Goal: Information Seeking & Learning: Learn about a topic

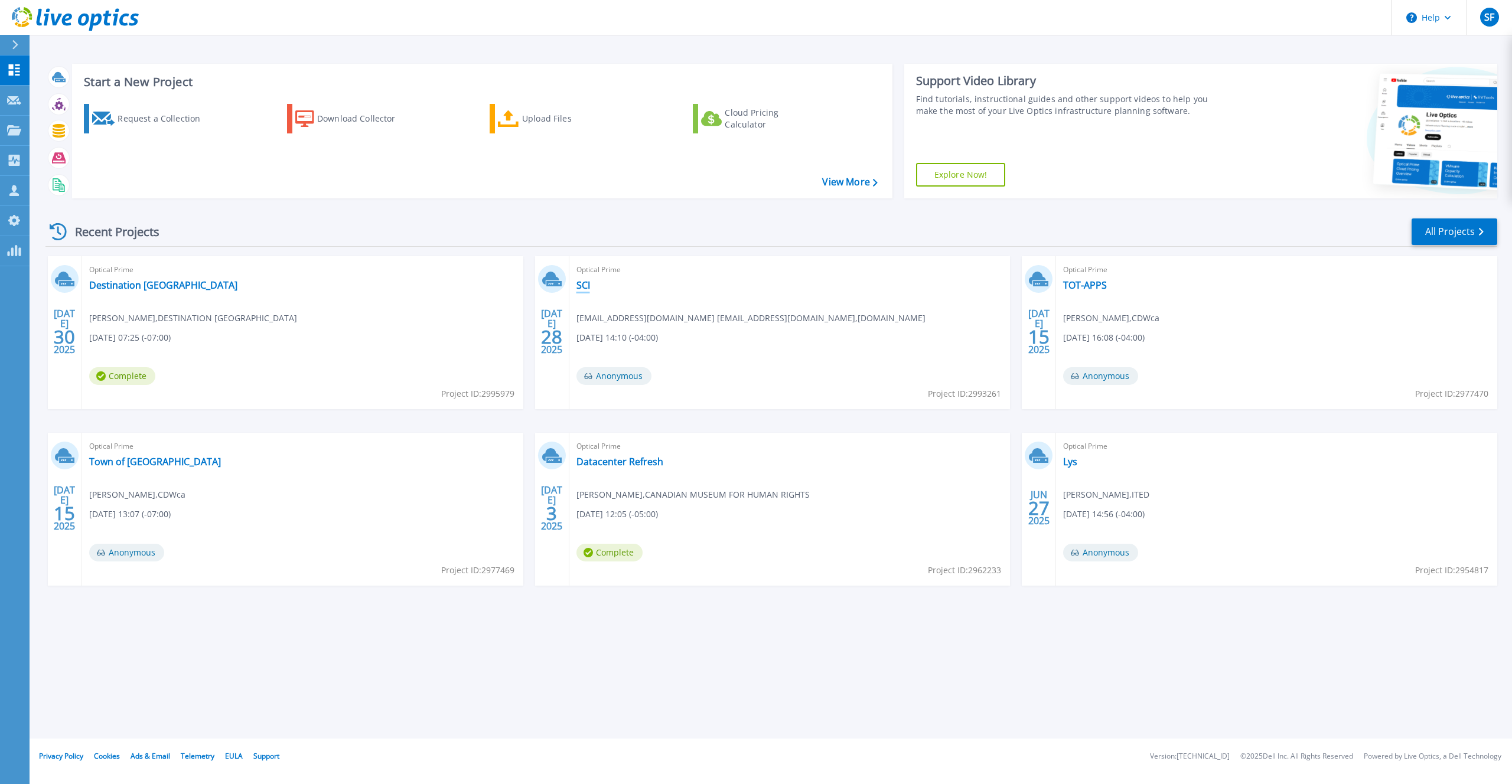
click at [580, 284] on link "SCI" at bounding box center [583, 285] width 13 height 12
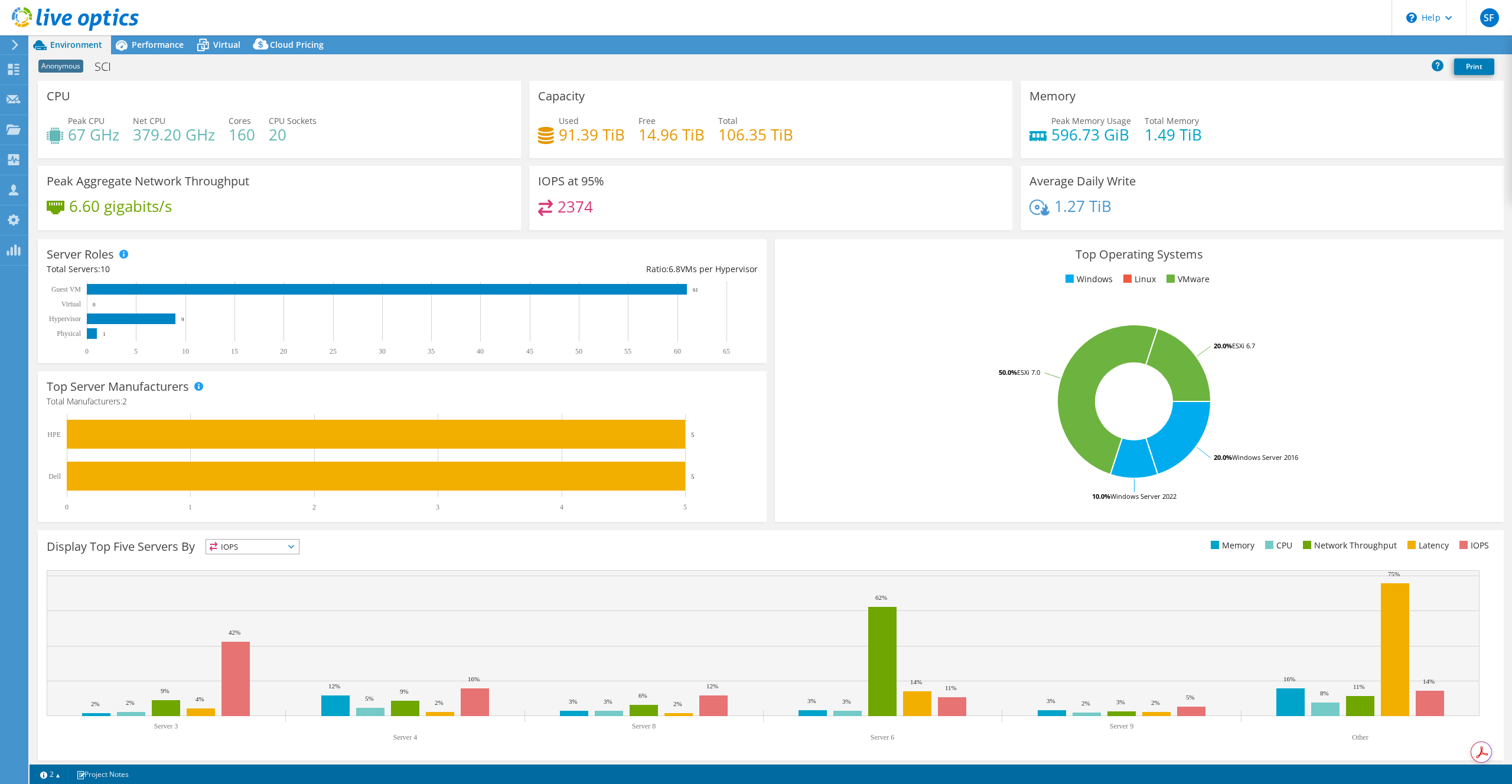
select select "USD"
click at [167, 42] on span "Performance" at bounding box center [157, 45] width 52 height 11
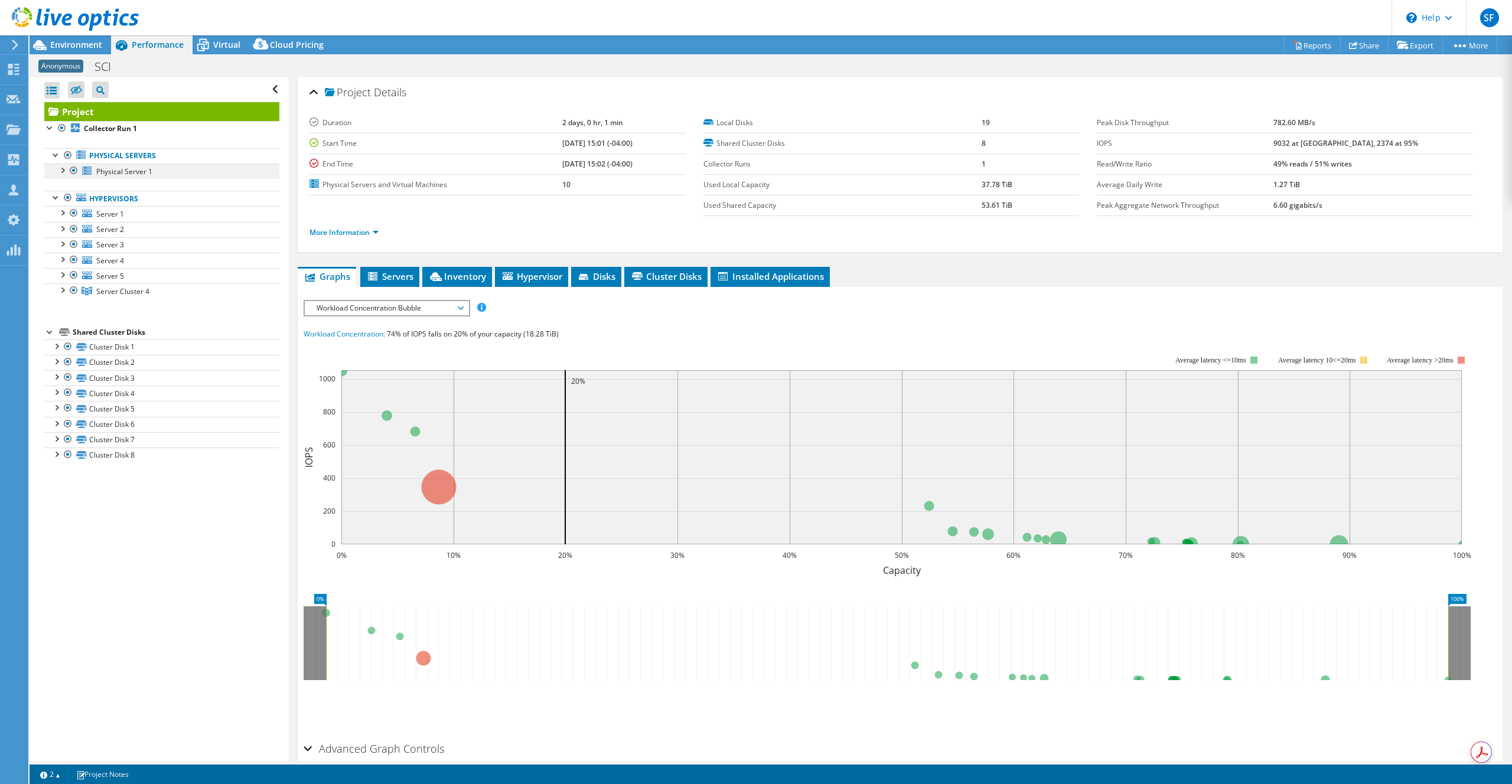
click at [63, 171] on div at bounding box center [62, 169] width 12 height 12
click at [145, 172] on span "Physical Server 1" at bounding box center [124, 172] width 56 height 10
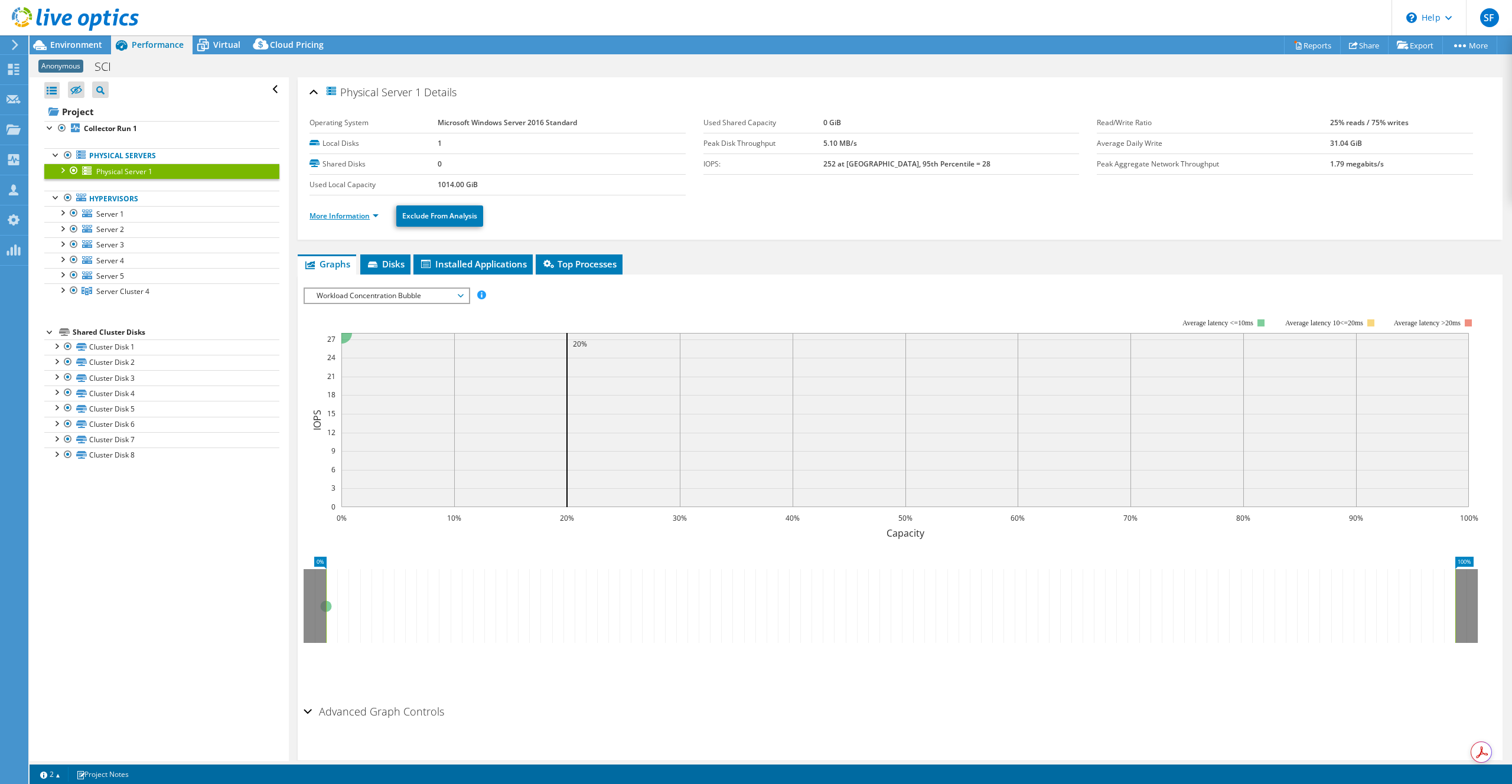
click at [357, 220] on link "More Information" at bounding box center [344, 216] width 69 height 10
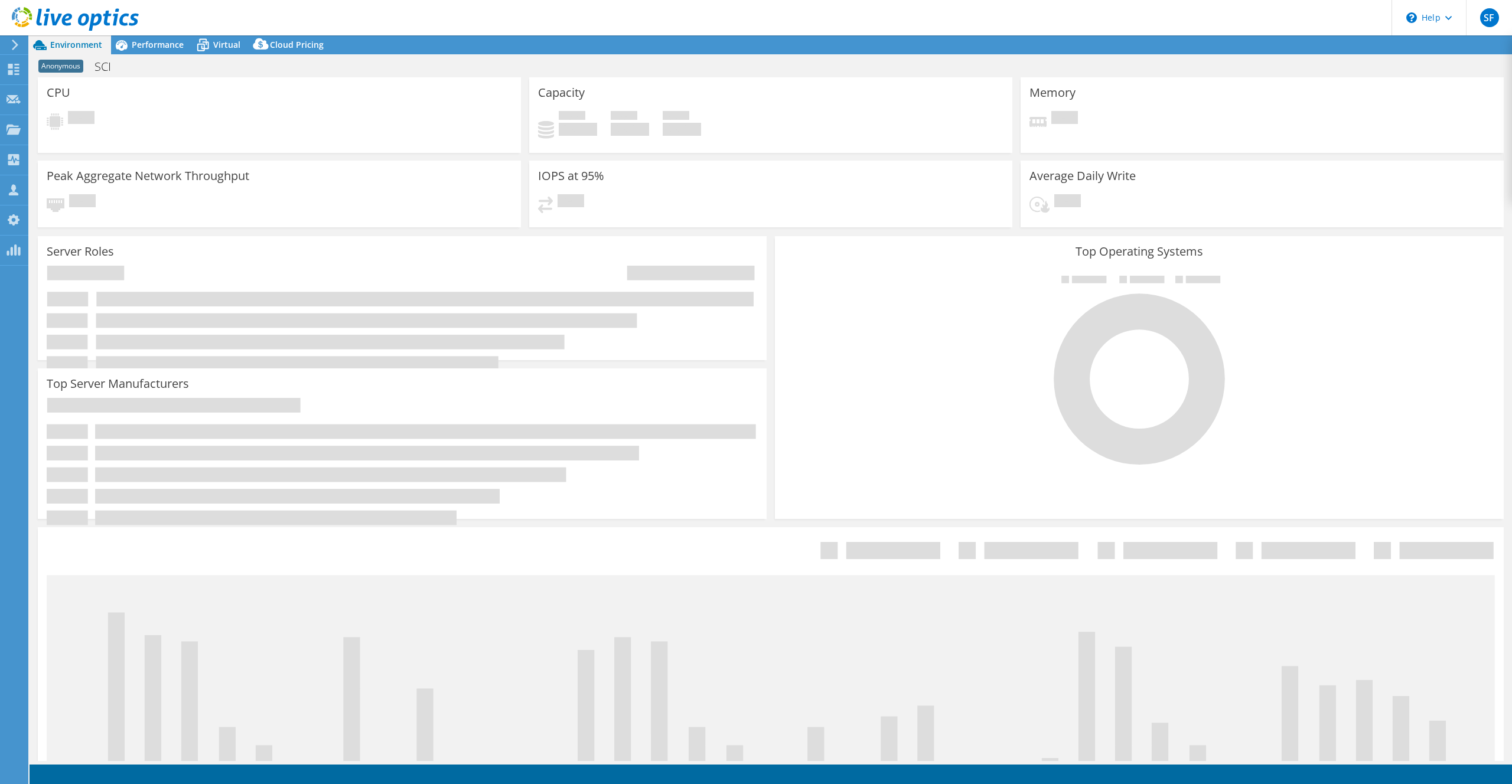
select select "USD"
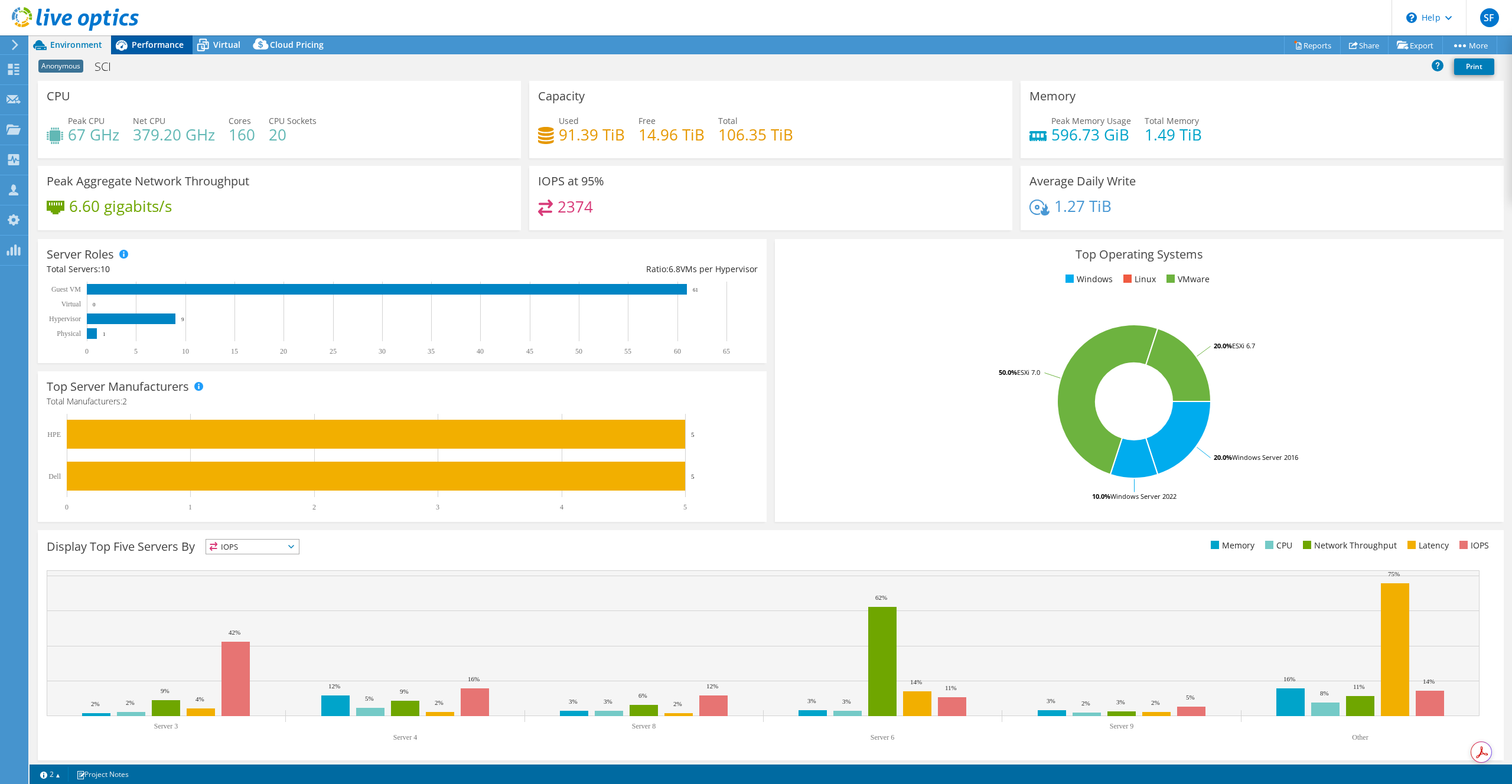
click at [169, 54] on div "Performance" at bounding box center [151, 45] width 81 height 19
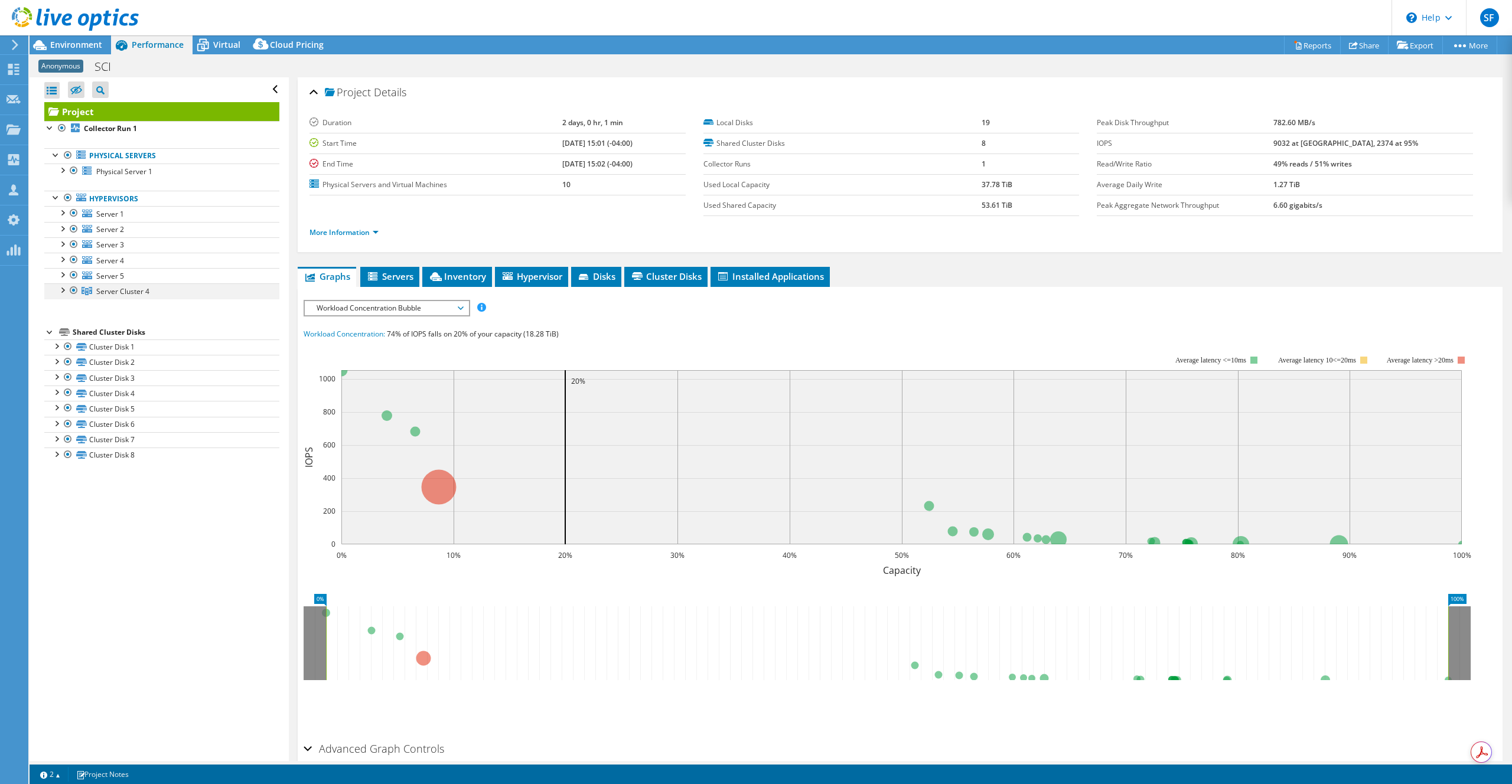
click at [61, 290] on div at bounding box center [62, 289] width 12 height 12
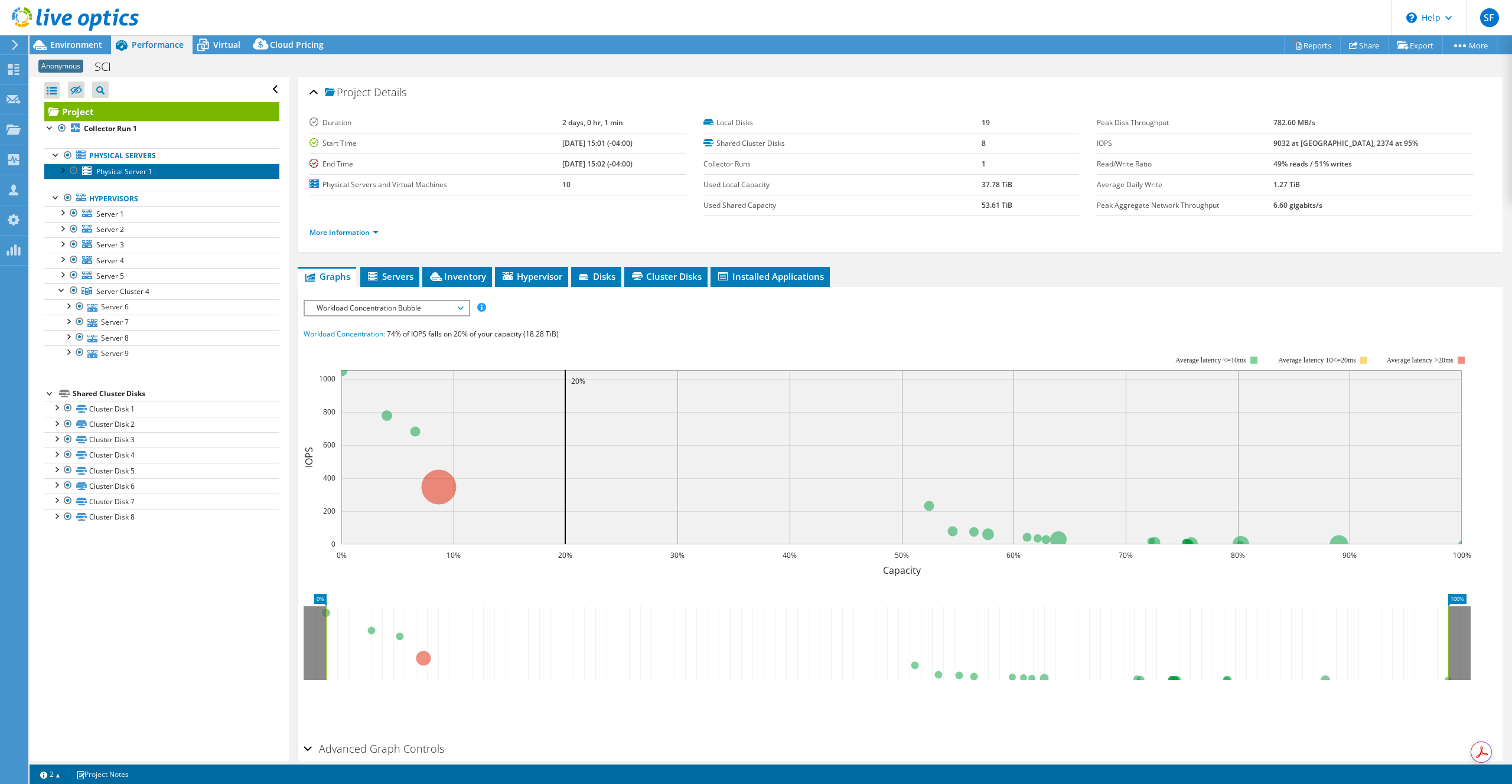
click at [121, 175] on span "Physical Server 1" at bounding box center [124, 172] width 56 height 10
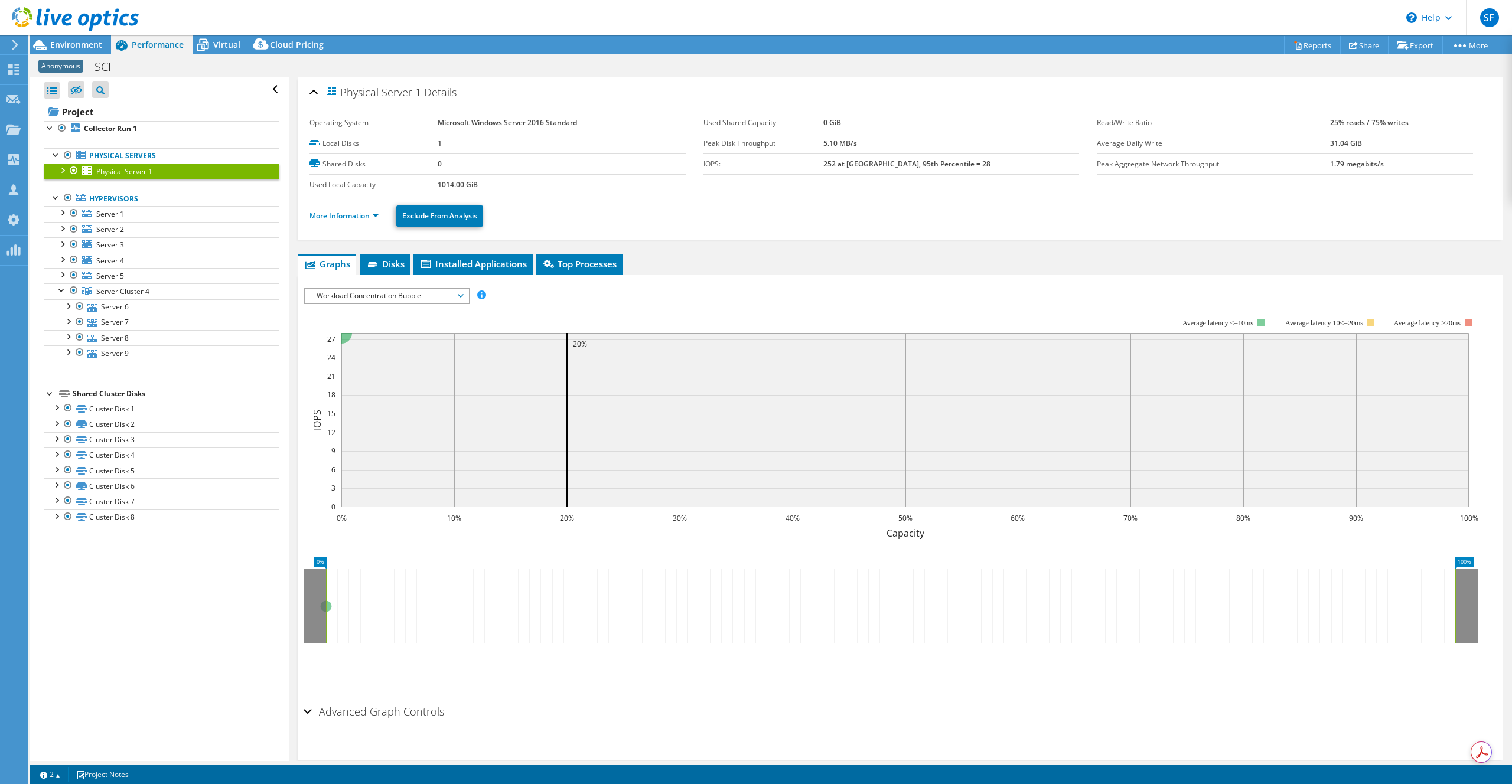
click at [355, 222] on li "More Information" at bounding box center [347, 216] width 76 height 13
click at [356, 217] on link "More Information" at bounding box center [344, 216] width 69 height 10
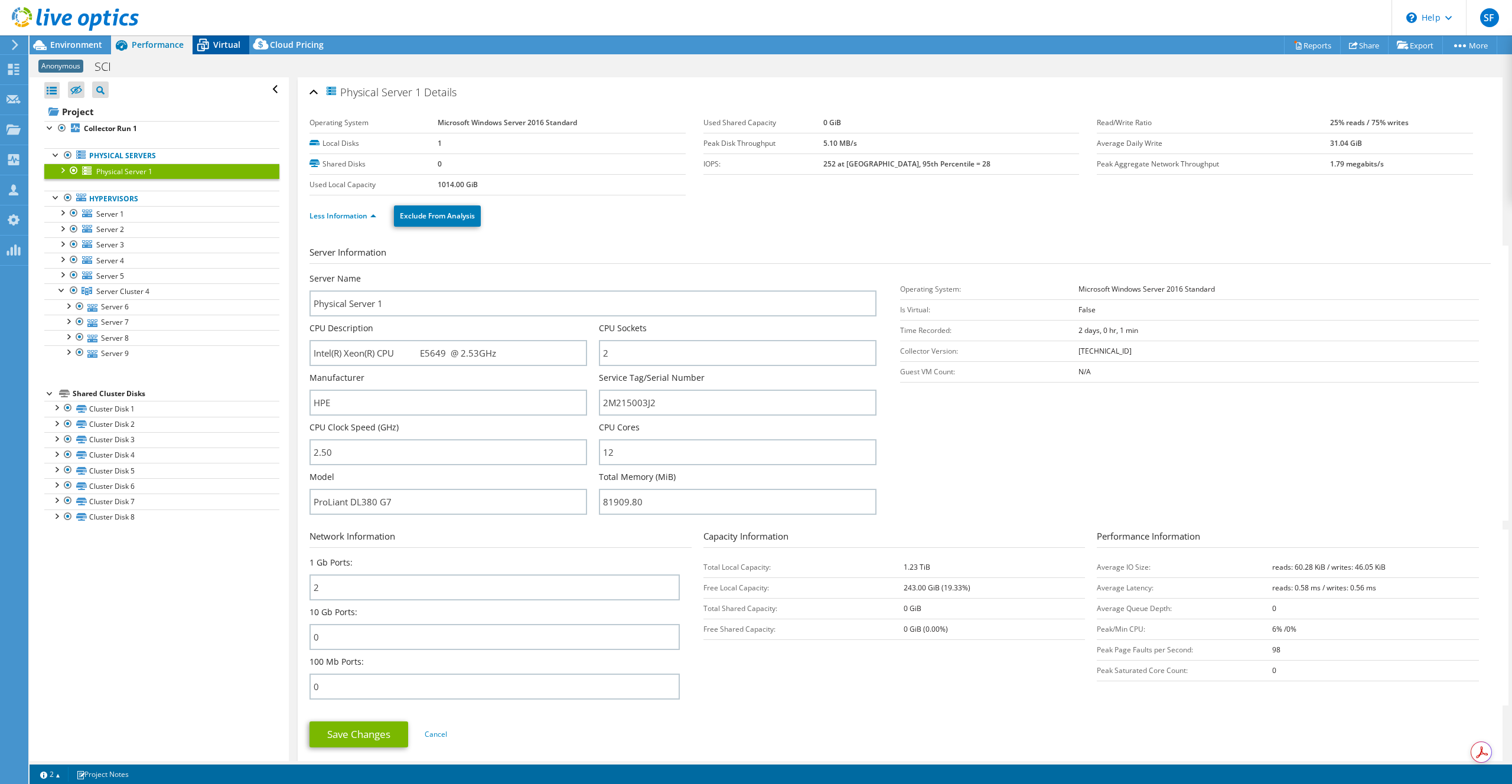
click at [227, 45] on span "Virtual" at bounding box center [227, 45] width 27 height 11
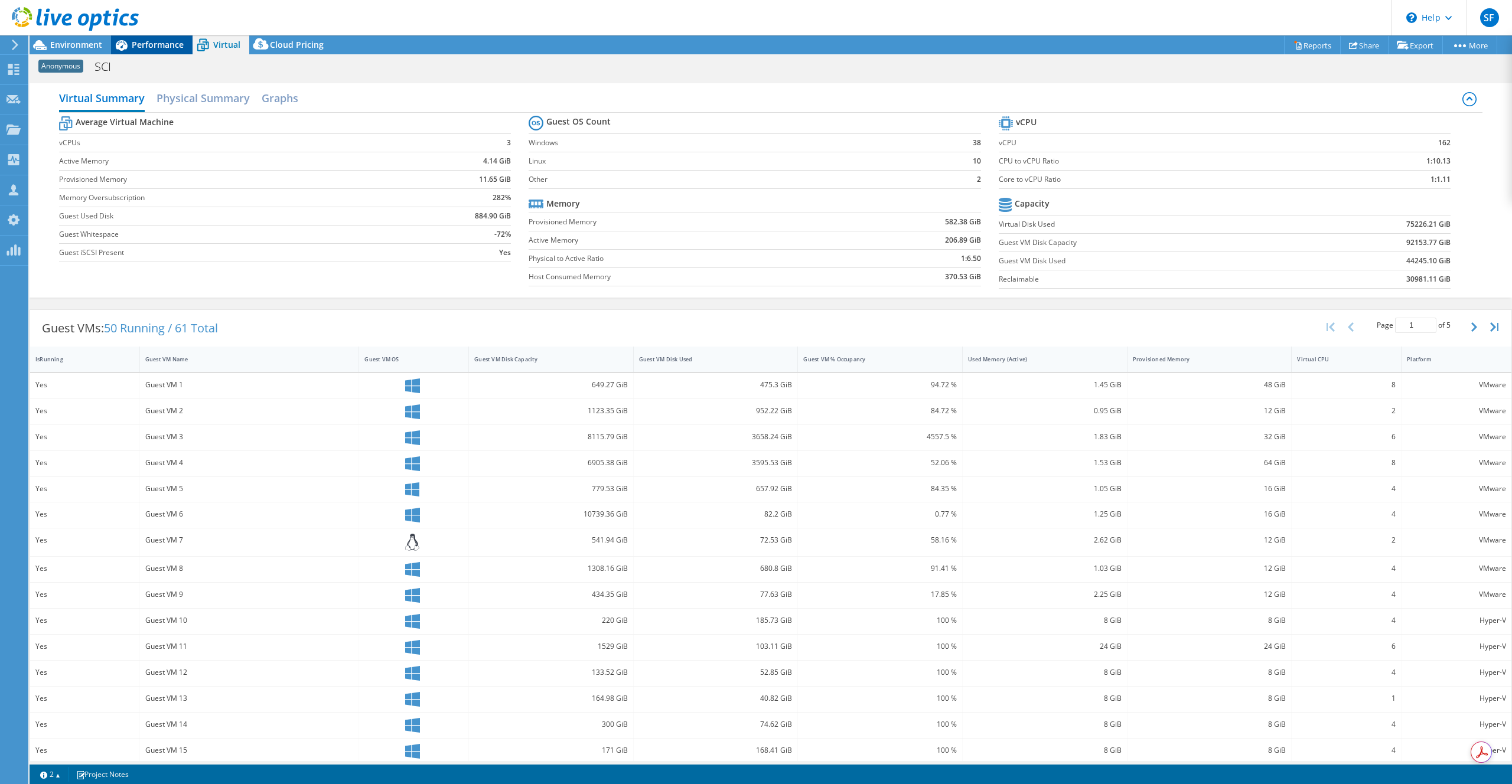
click at [161, 43] on span "Performance" at bounding box center [157, 45] width 52 height 11
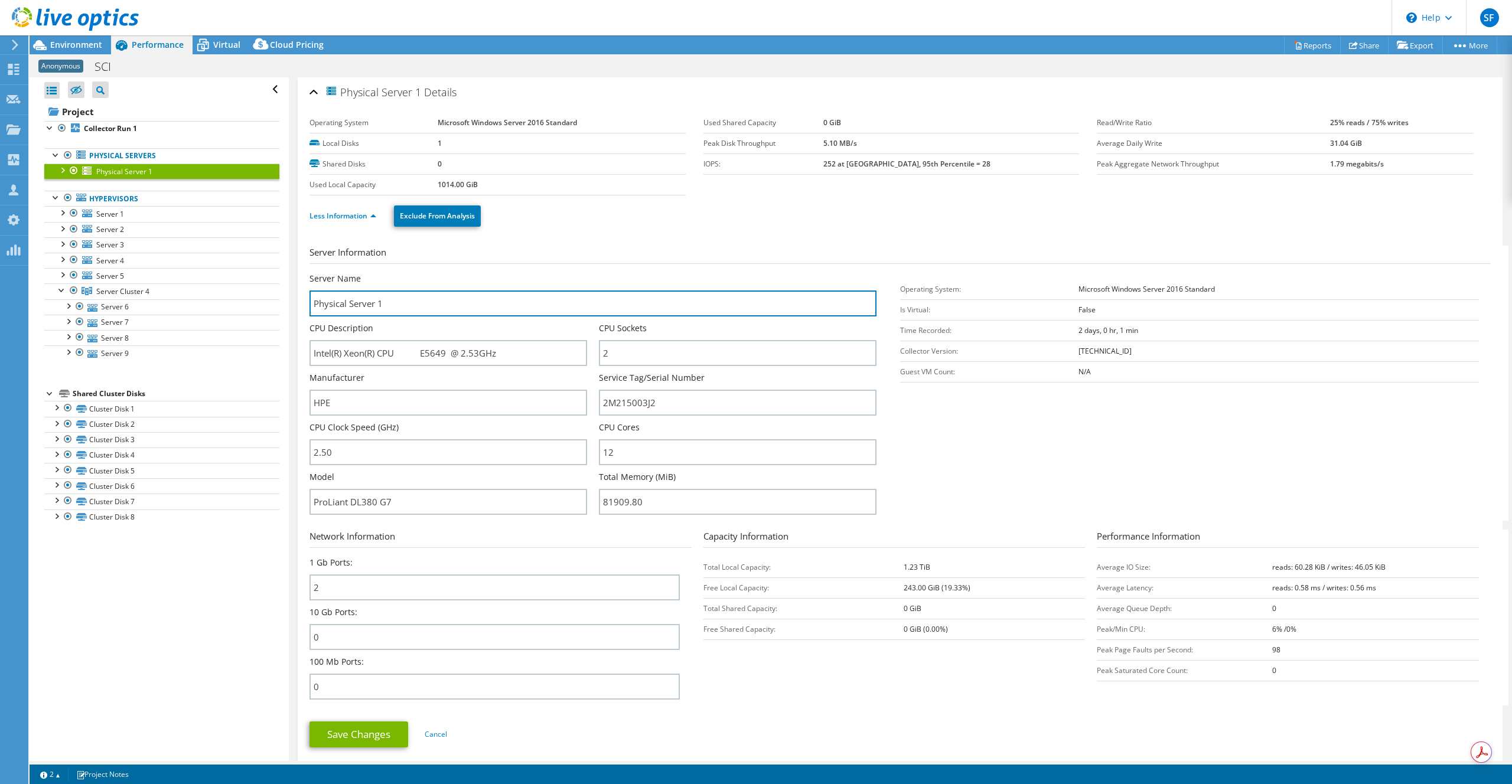
drag, startPoint x: 417, startPoint y: 307, endPoint x: 295, endPoint y: 309, distance: 122.0
click at [301, 309] on div "Physical Server 1 Details Operating System Microsoft Windows Server 2016 Standa…" at bounding box center [900, 426] width 1205 height 698
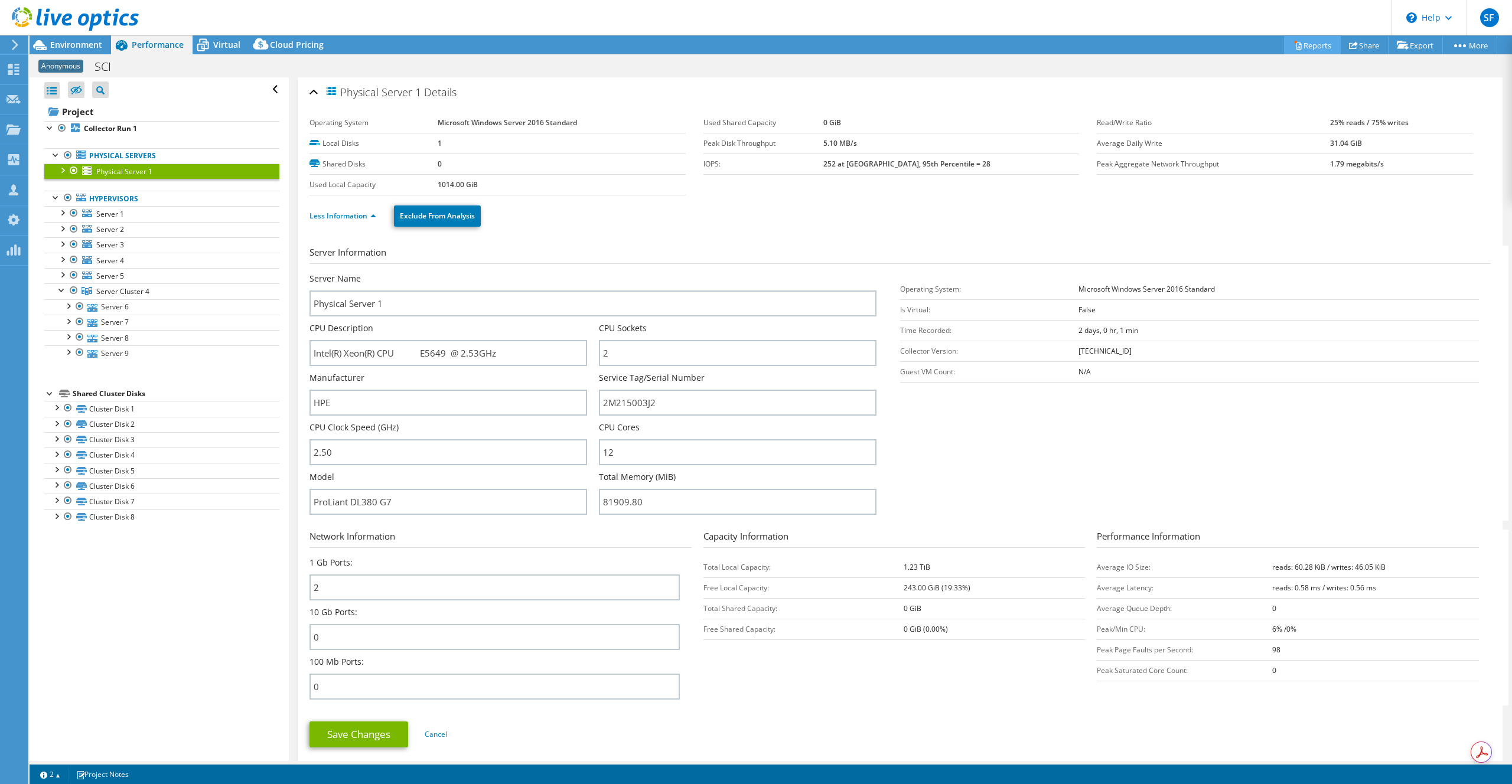
click at [1318, 44] on link "Reports" at bounding box center [1312, 45] width 57 height 18
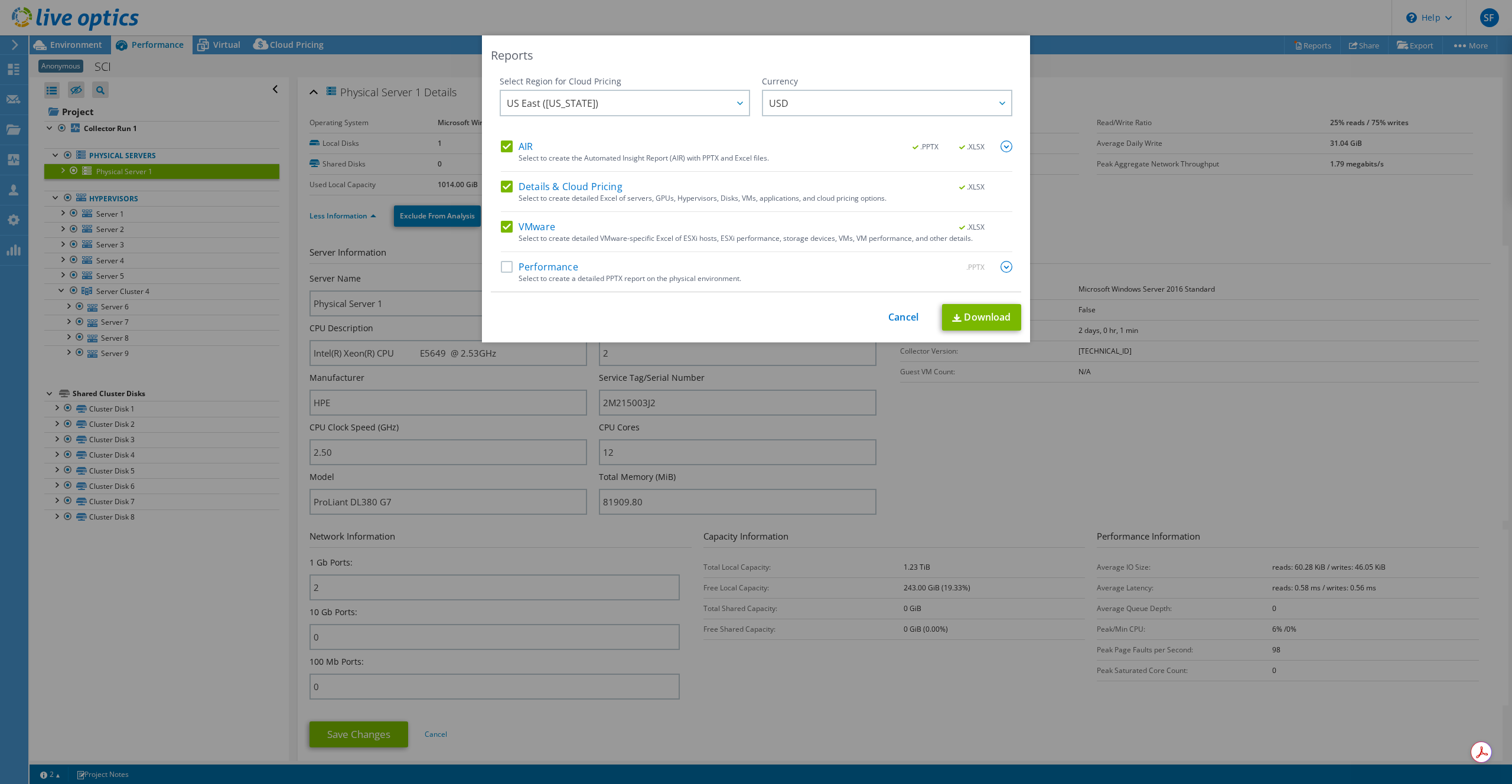
click at [504, 268] on label "Performance" at bounding box center [539, 266] width 77 height 12
click at [0, 0] on input "Performance" at bounding box center [0, 0] width 0 height 0
click at [730, 106] on div at bounding box center [739, 103] width 19 height 24
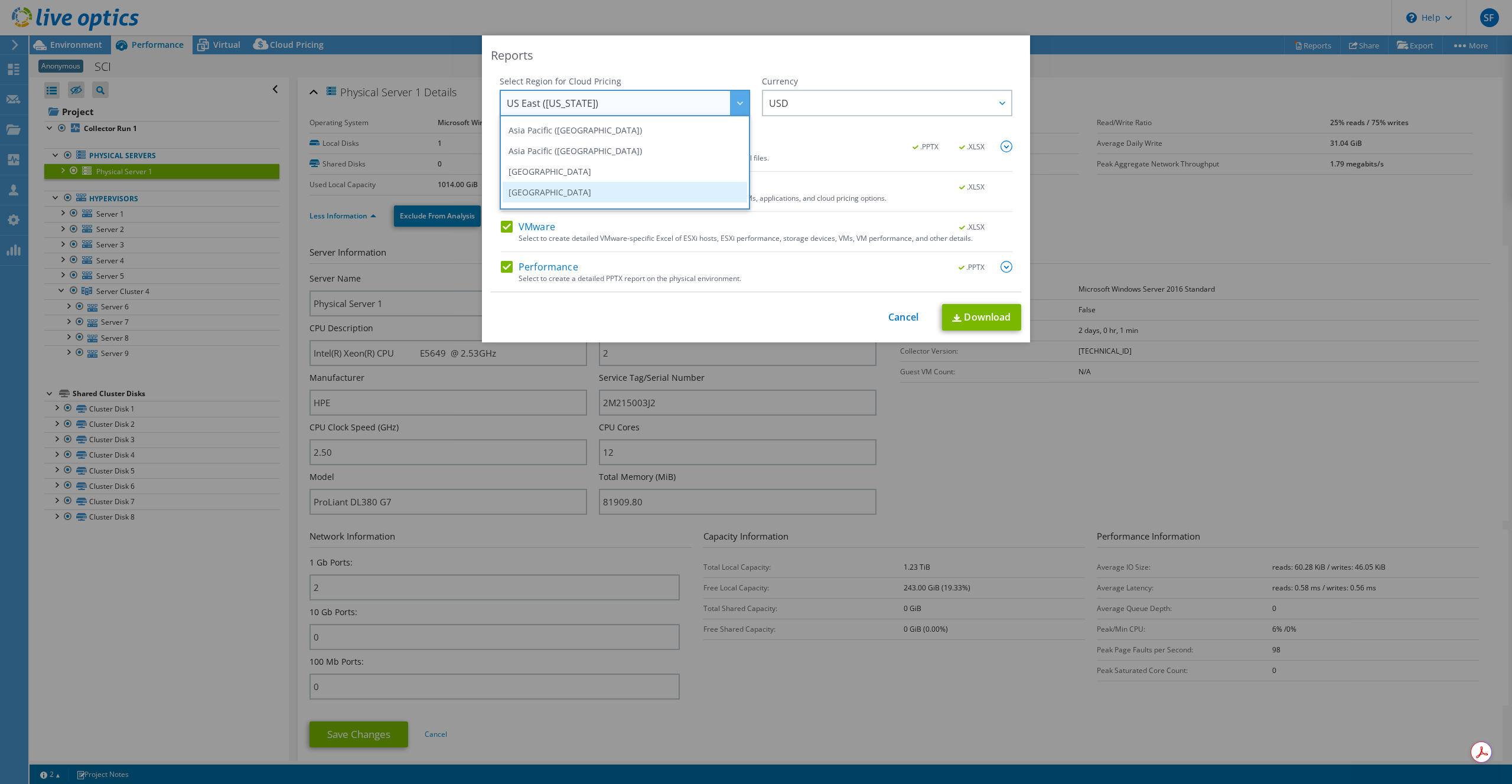
scroll to position [62, 0]
click at [599, 186] on li "[GEOGRAPHIC_DATA]" at bounding box center [624, 190] width 244 height 21
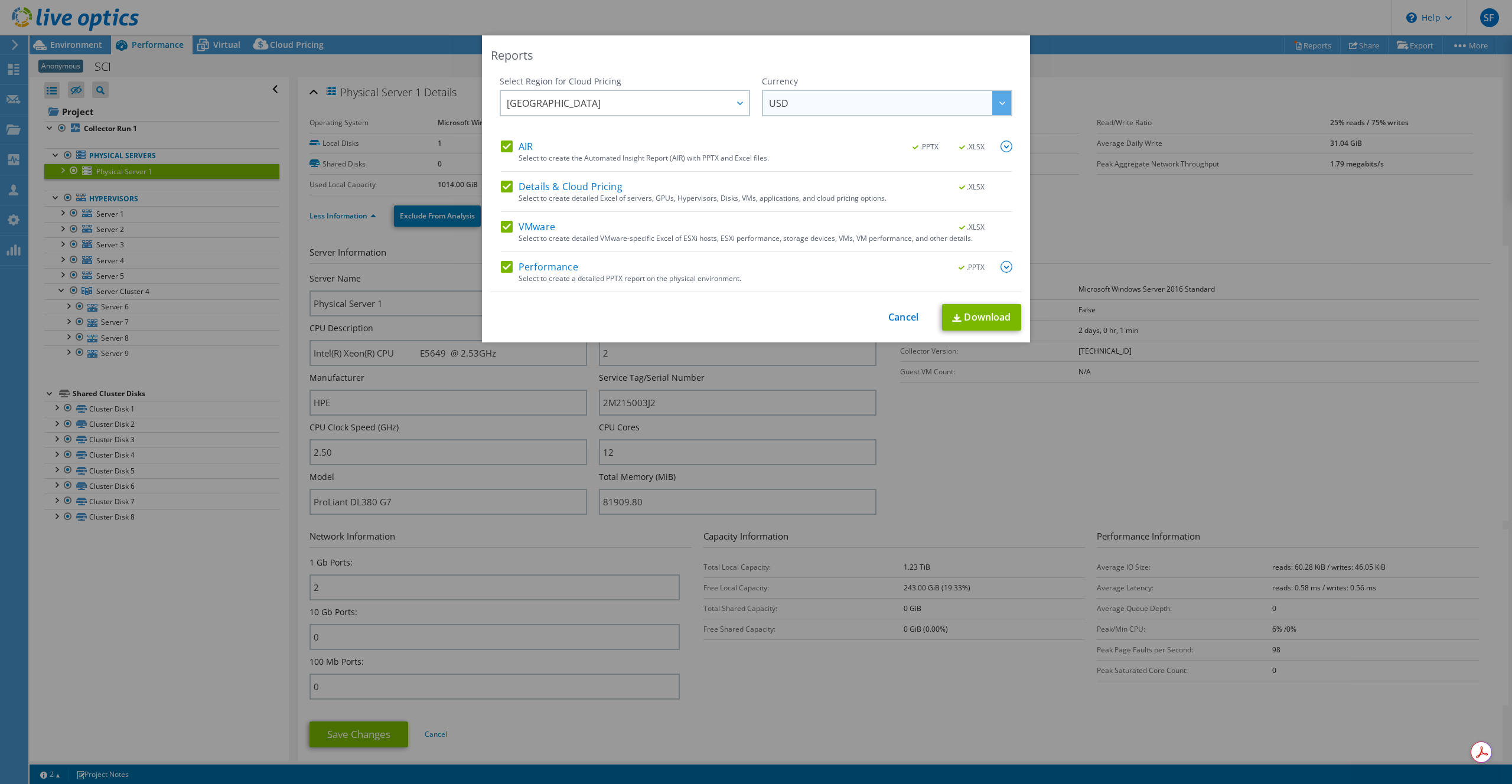
click at [784, 100] on span "USD" at bounding box center [890, 103] width 242 height 24
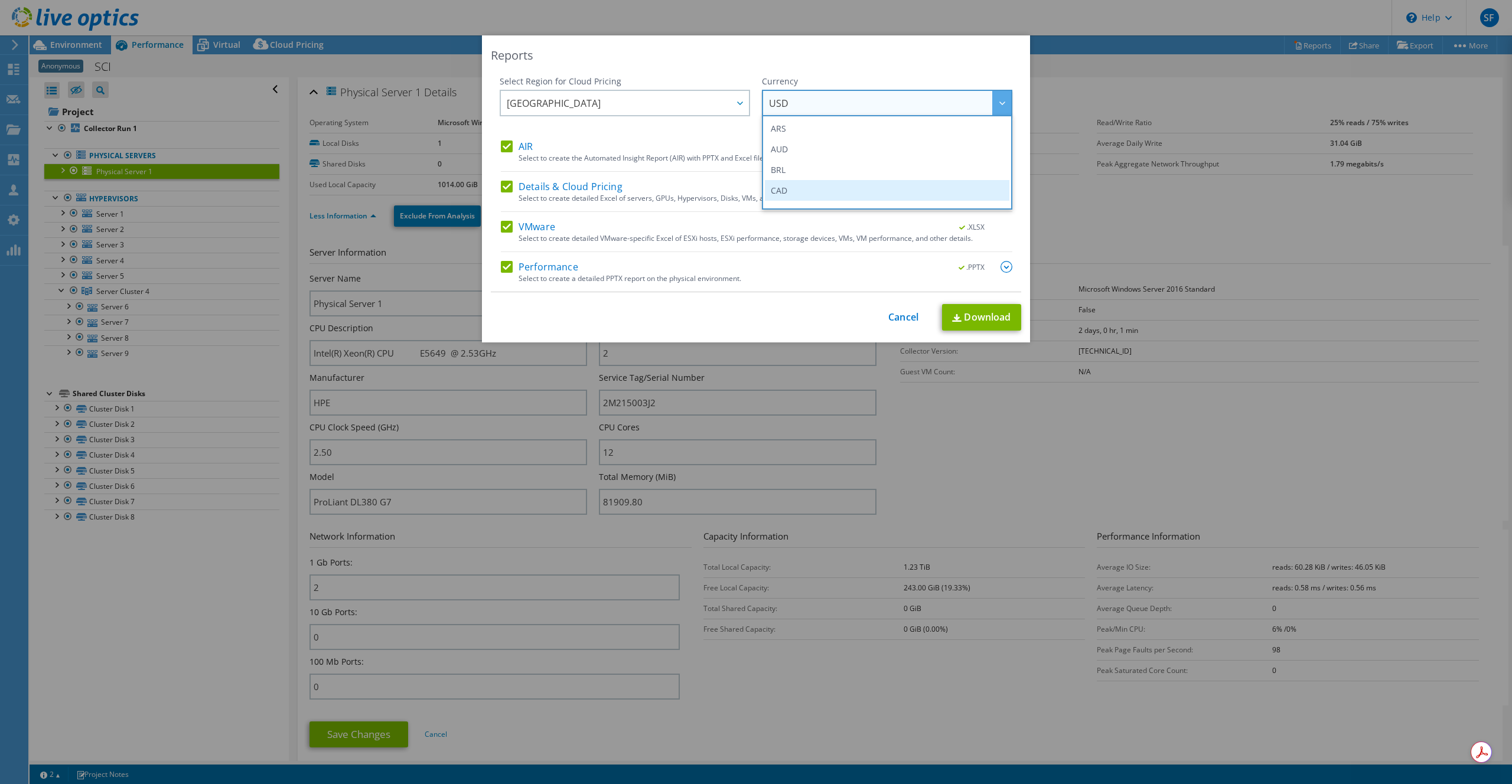
click at [788, 183] on li "CAD" at bounding box center [886, 190] width 244 height 21
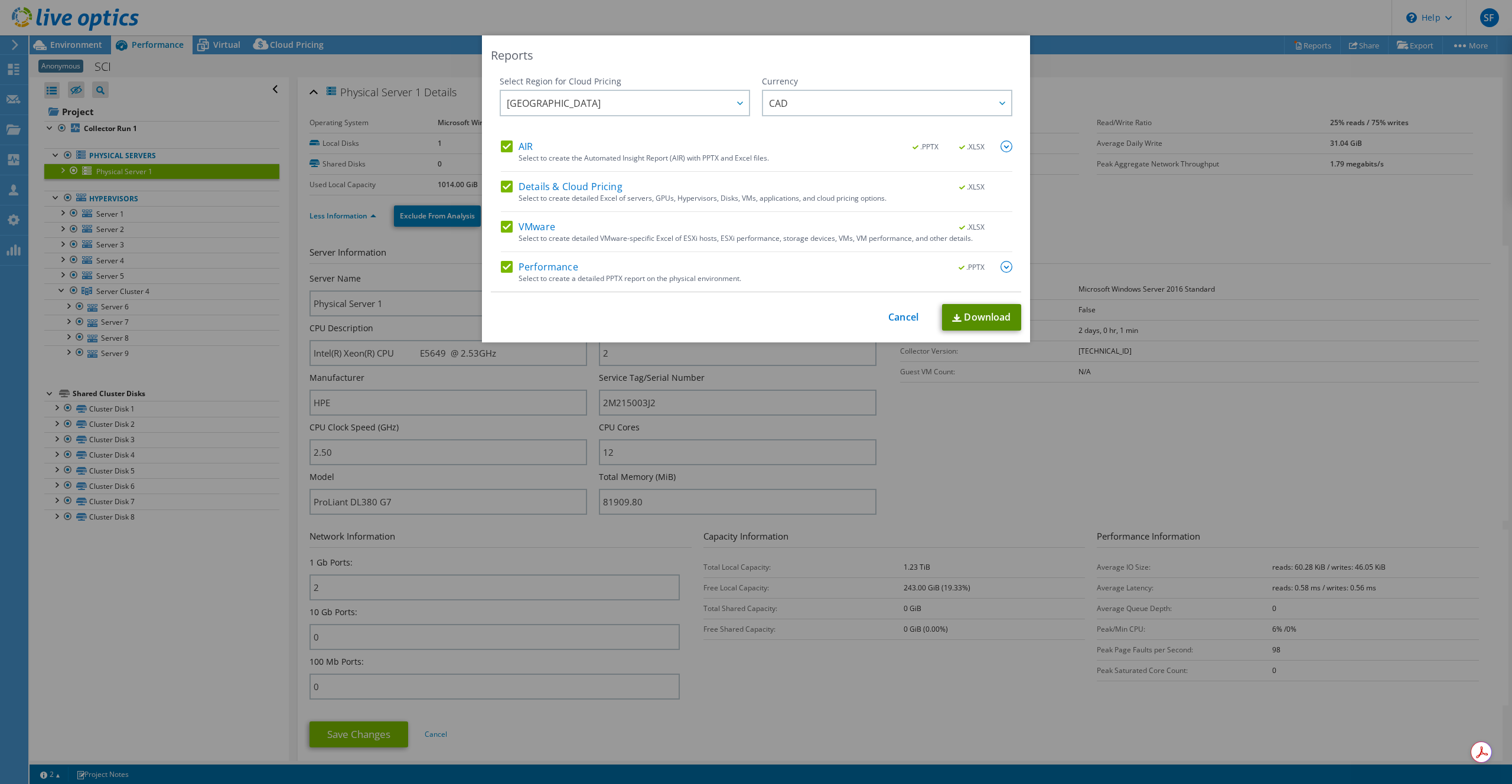
click at [965, 315] on link "Download" at bounding box center [981, 317] width 79 height 26
click at [897, 317] on link "Cancel" at bounding box center [903, 317] width 30 height 11
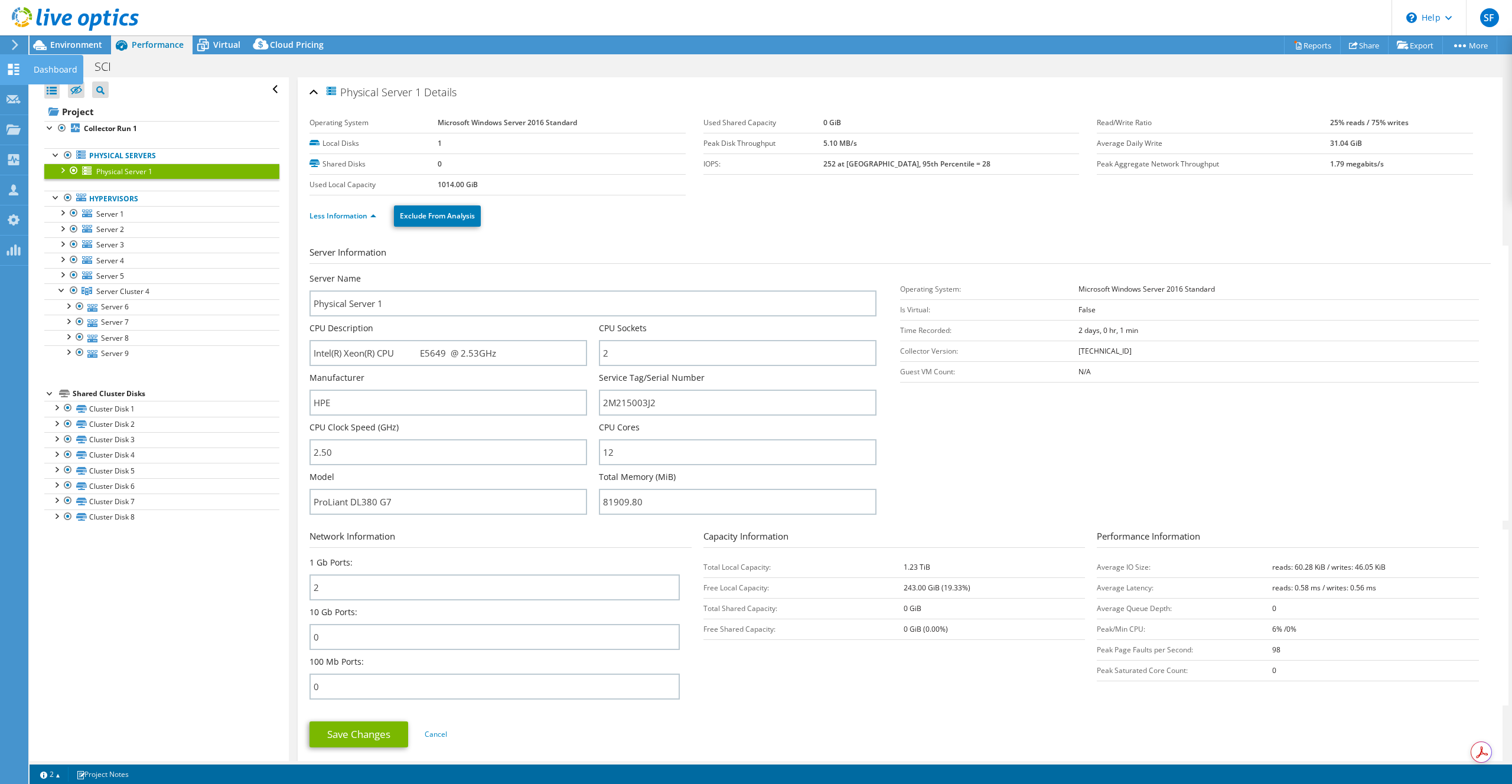
click at [18, 69] on icon at bounding box center [13, 69] width 14 height 11
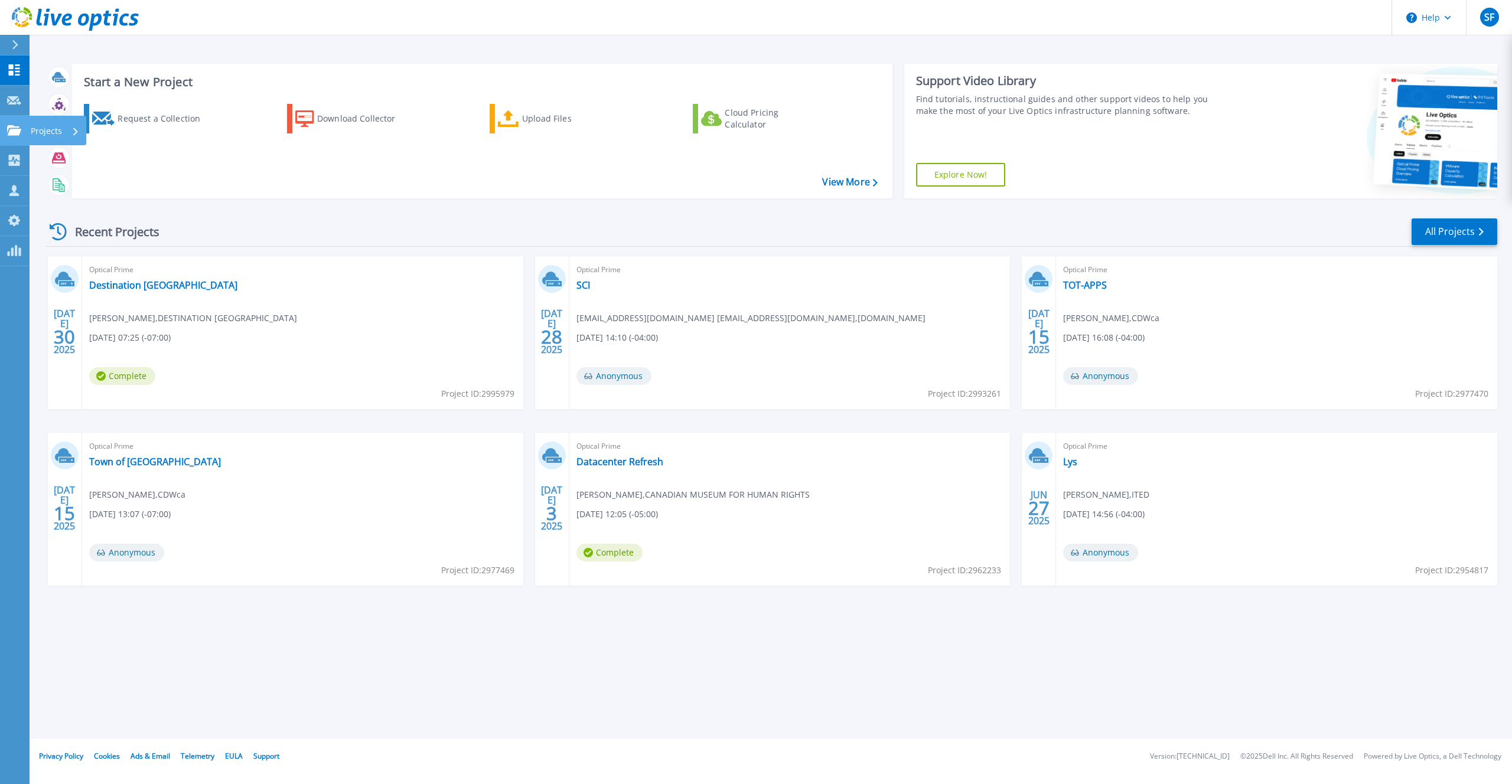
click at [11, 137] on link "Projects Projects" at bounding box center [15, 130] width 29 height 30
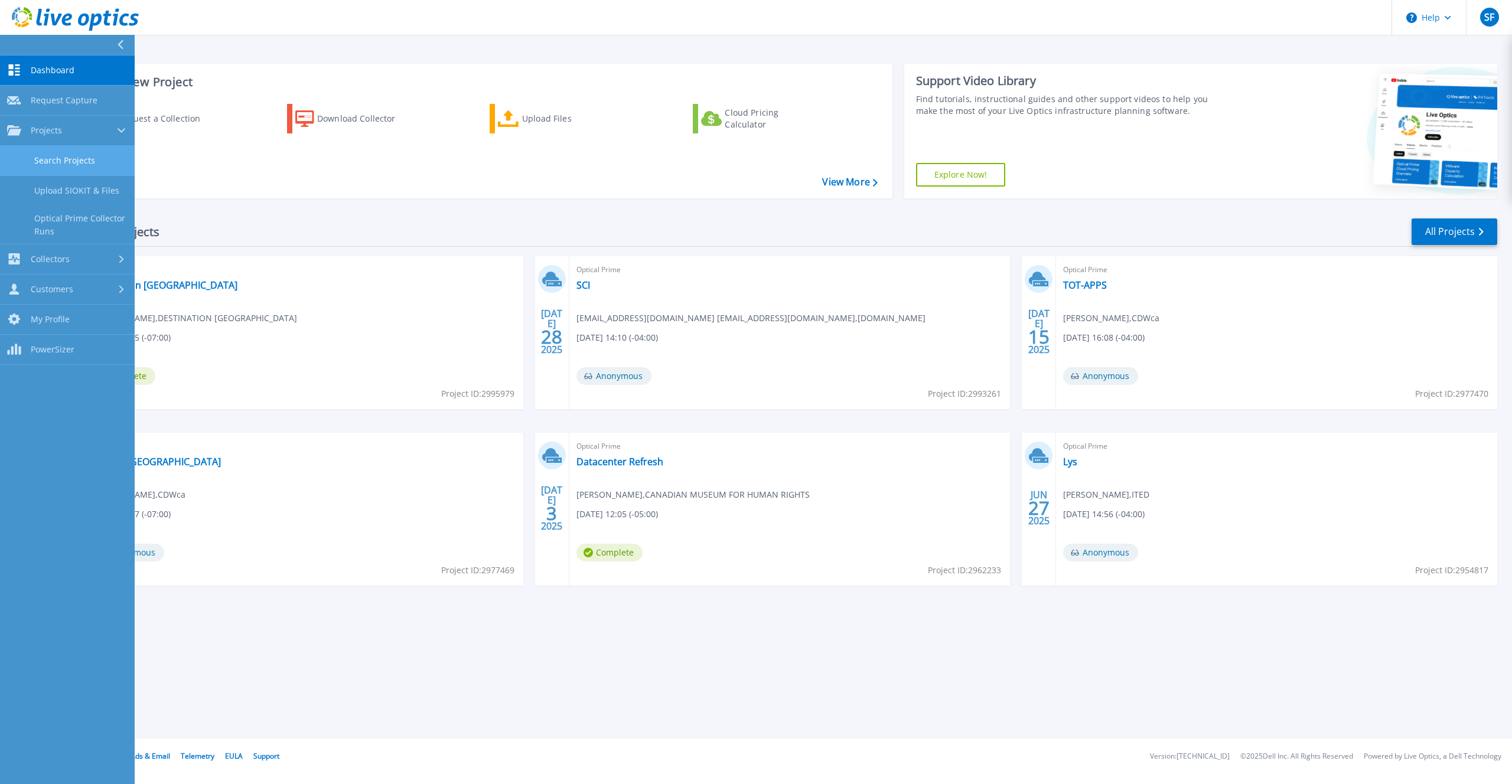
click at [51, 159] on link "Search Projects" at bounding box center [67, 160] width 135 height 30
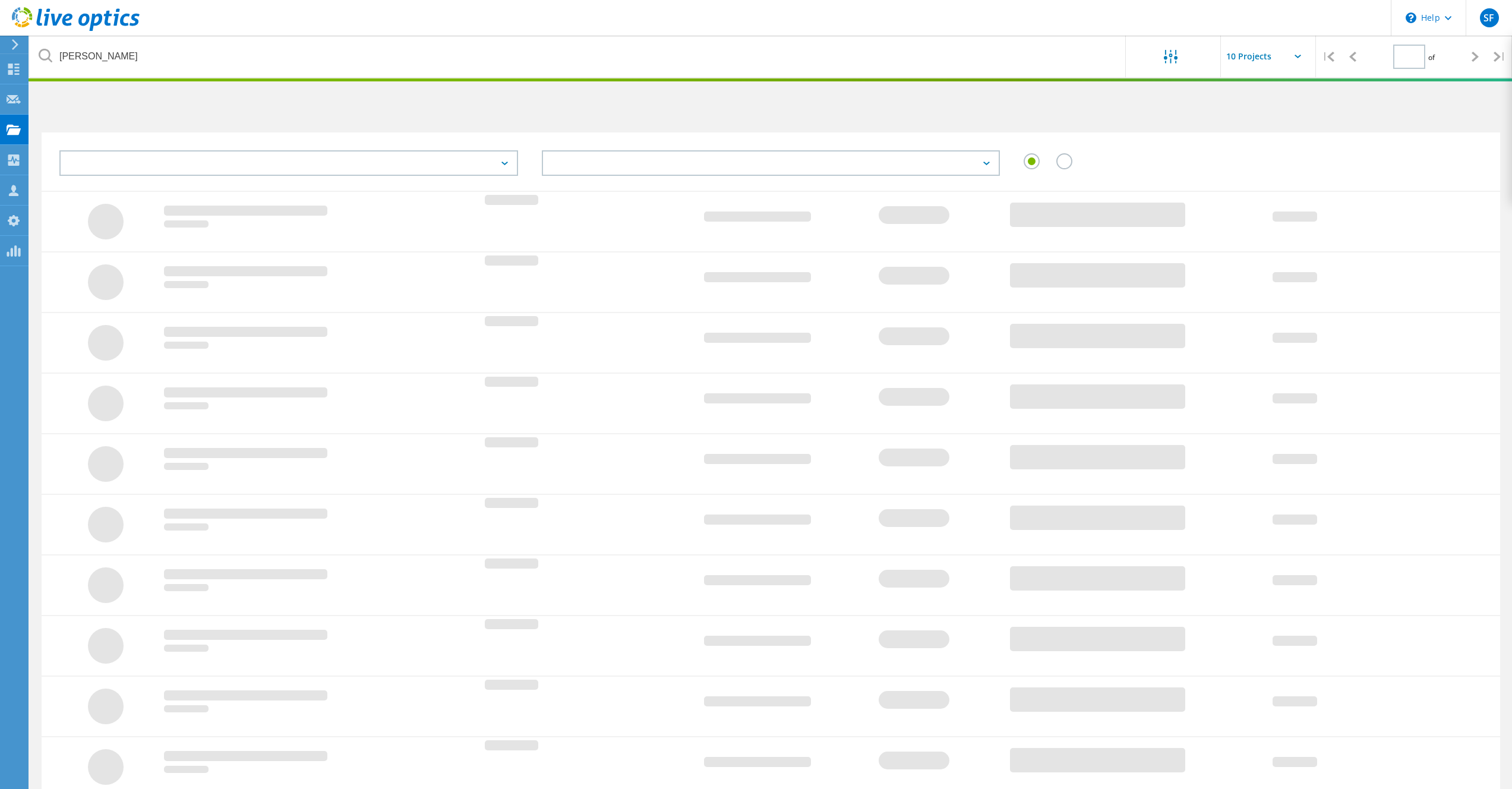
type input "1"
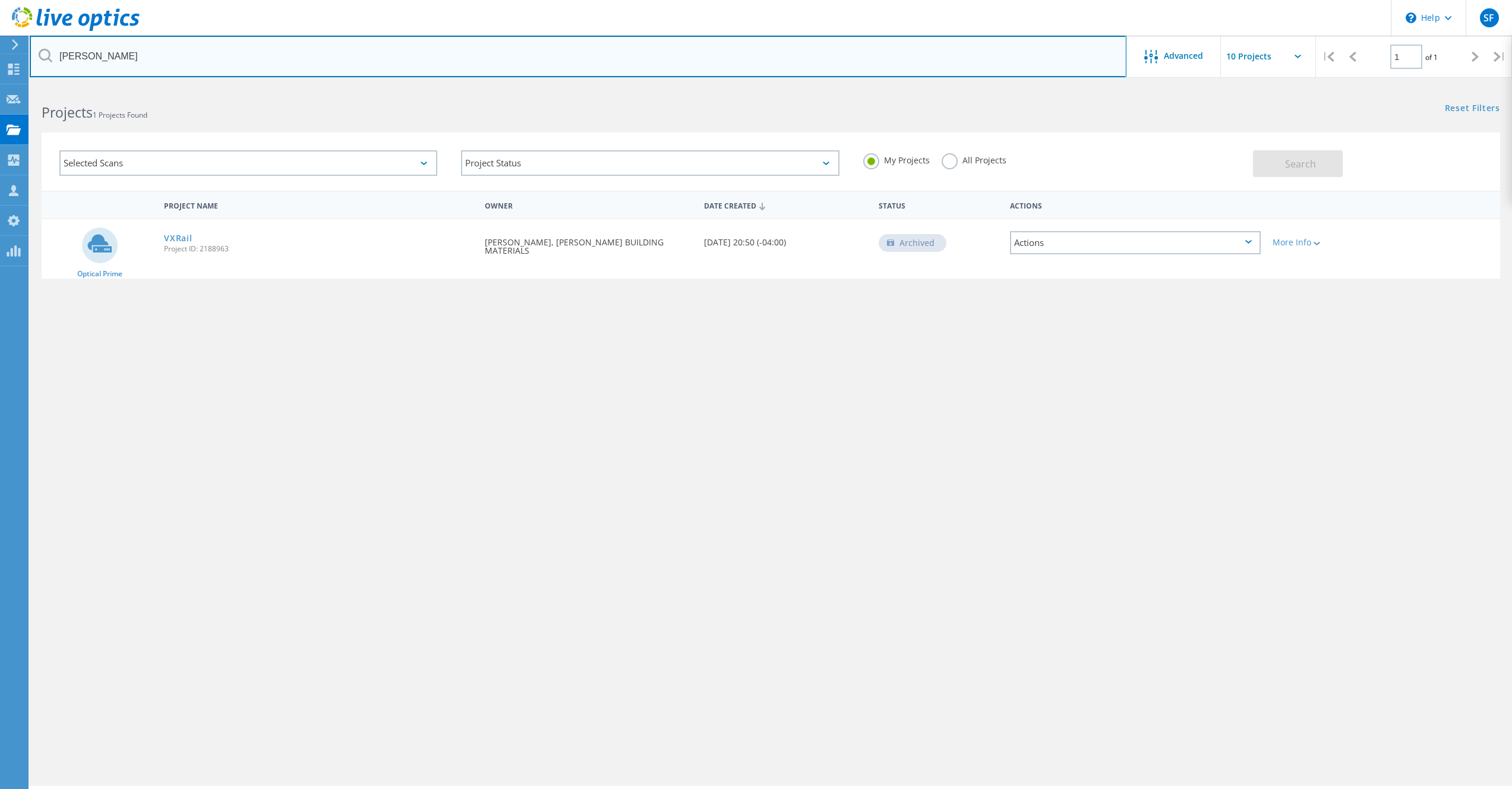
drag, startPoint x: 110, startPoint y: 60, endPoint x: 40, endPoint y: 56, distance: 70.1
click at [40, 56] on div "copps" at bounding box center [578, 56] width 1097 height 41
click at [197, 58] on input "SCI" at bounding box center [578, 56] width 1097 height 41
type input "S"
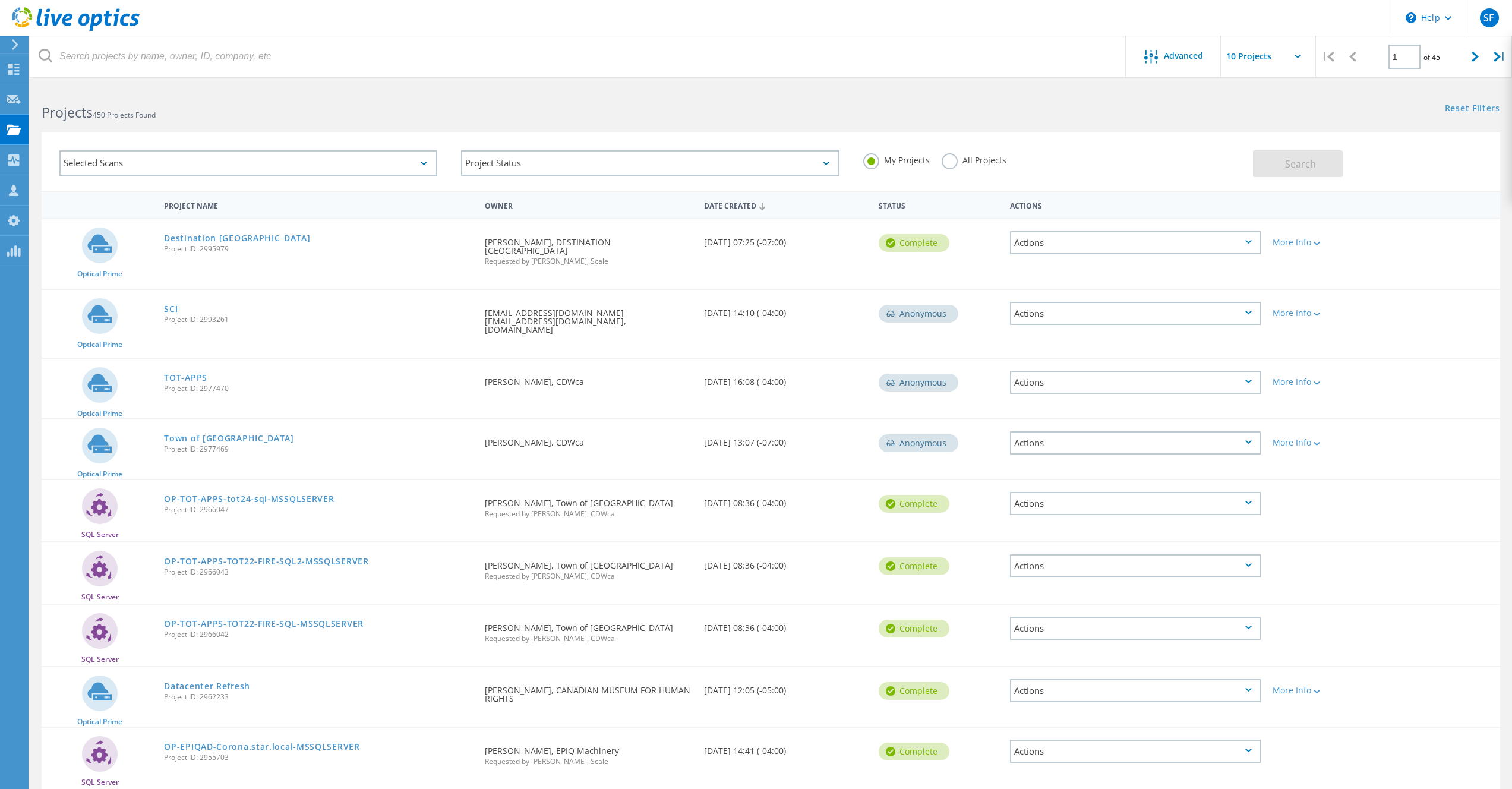
click at [1256, 67] on input "text" at bounding box center [1280, 56] width 119 height 41
click at [1254, 145] on div "Show 40 Projects" at bounding box center [1280, 147] width 118 height 20
type input "Show 40 Projects"
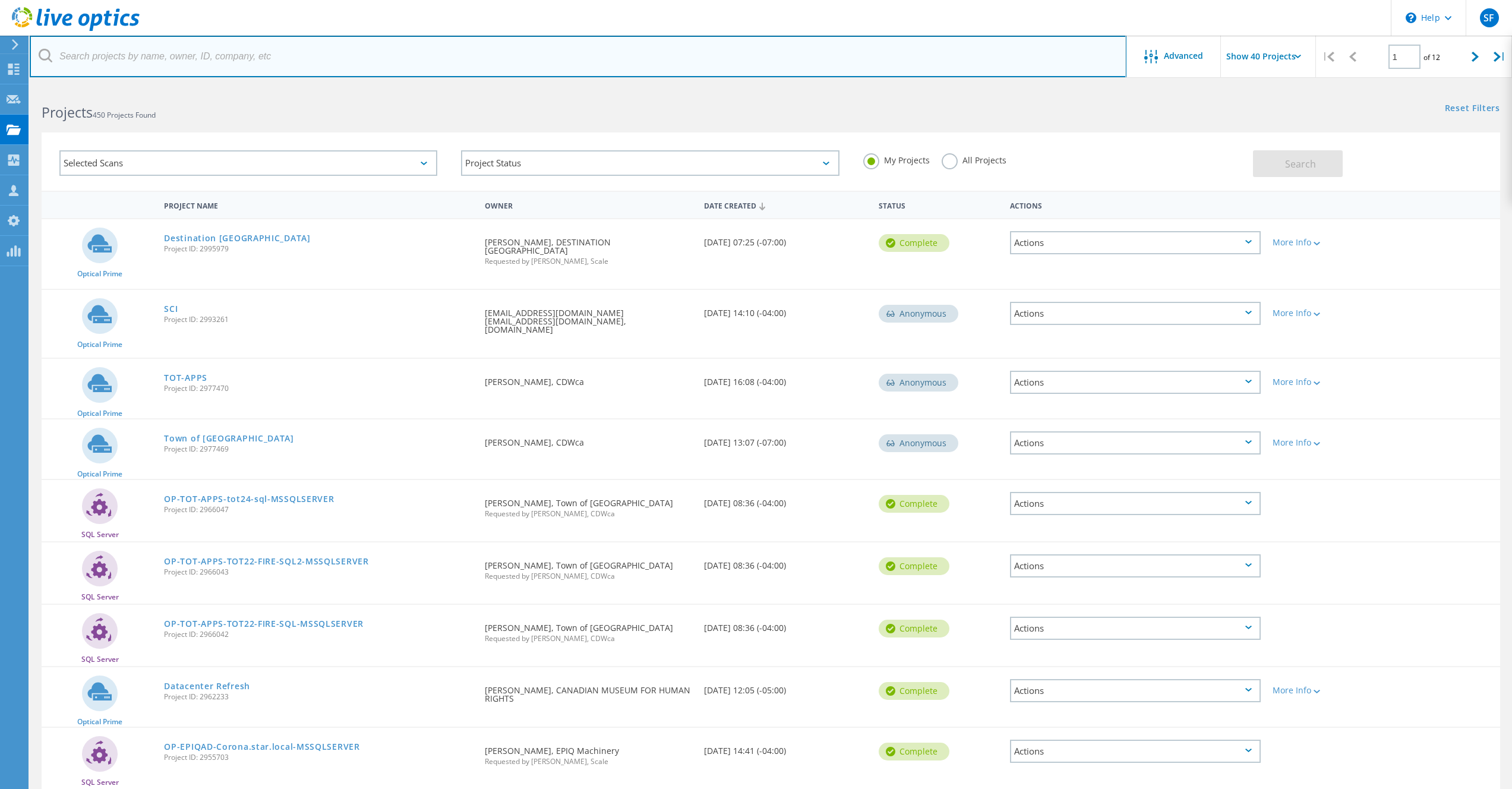
click at [140, 59] on input "text" at bounding box center [578, 56] width 1097 height 41
paste input "2987539"
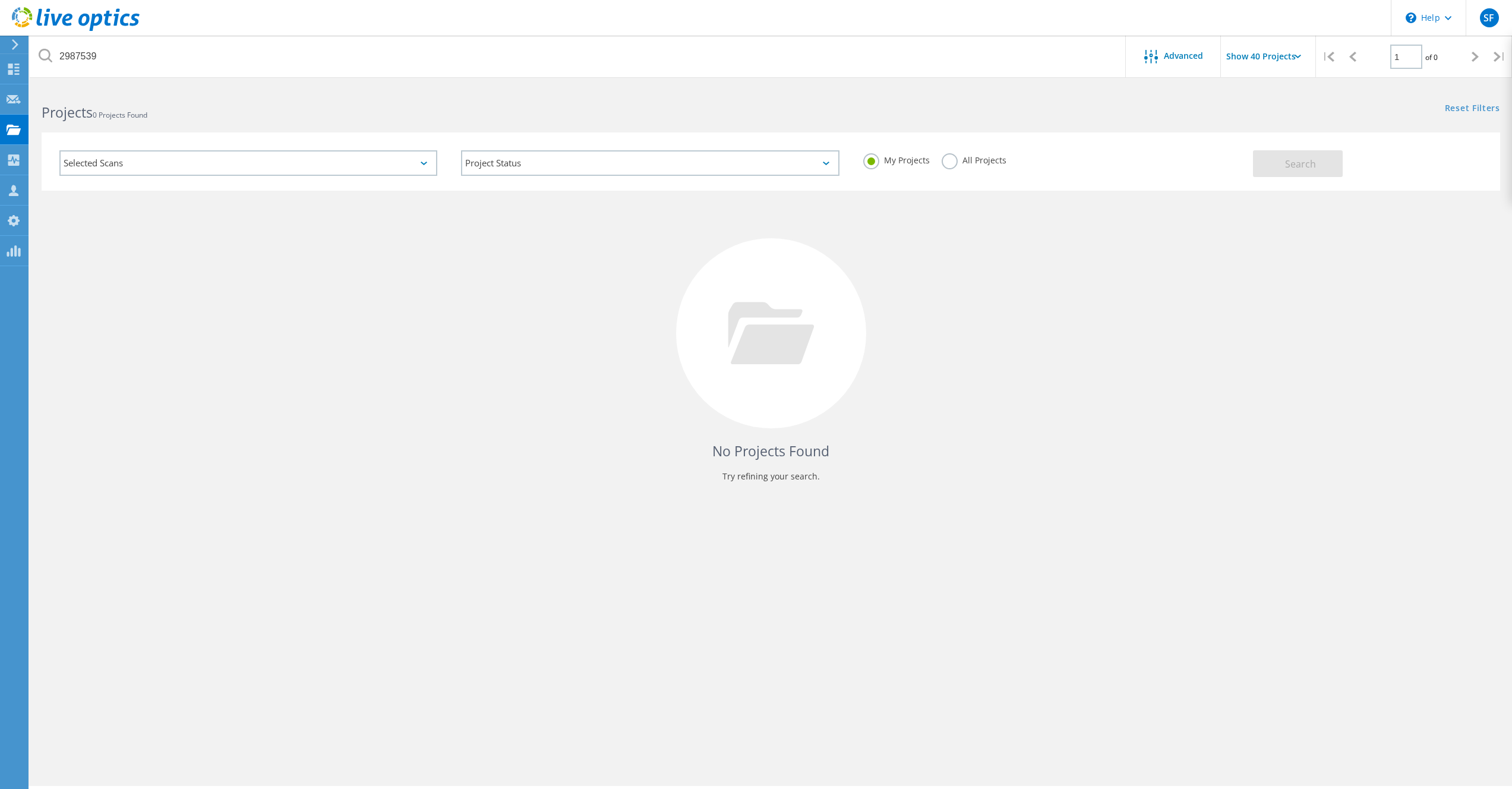
click at [986, 156] on label "All Projects" at bounding box center [974, 159] width 65 height 11
click at [0, 0] on input "All Projects" at bounding box center [0, 0] width 0 height 0
click at [1282, 166] on button "Search" at bounding box center [1298, 163] width 90 height 27
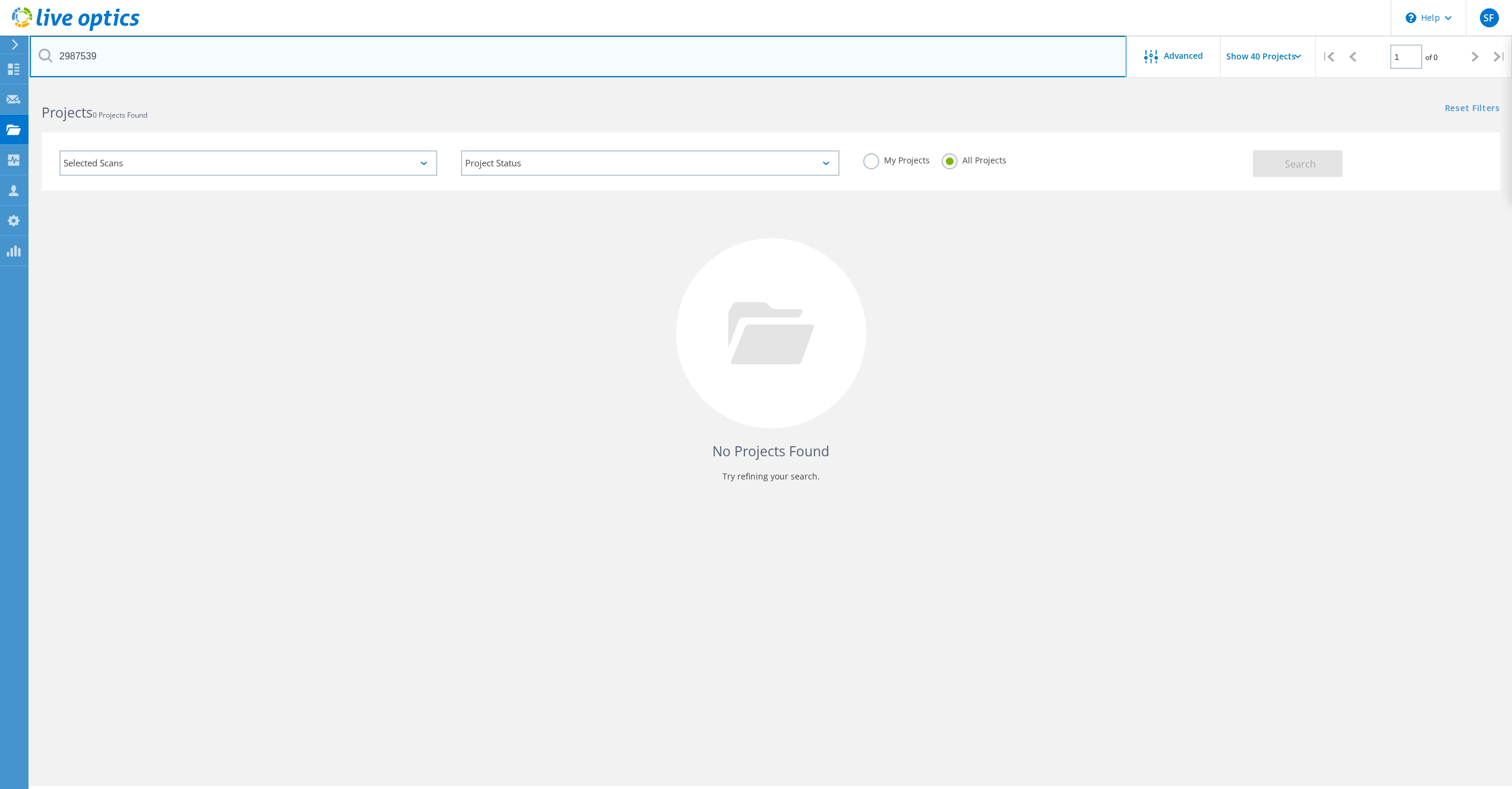
click at [270, 60] on input "2987539" at bounding box center [578, 56] width 1097 height 41
type input "2"
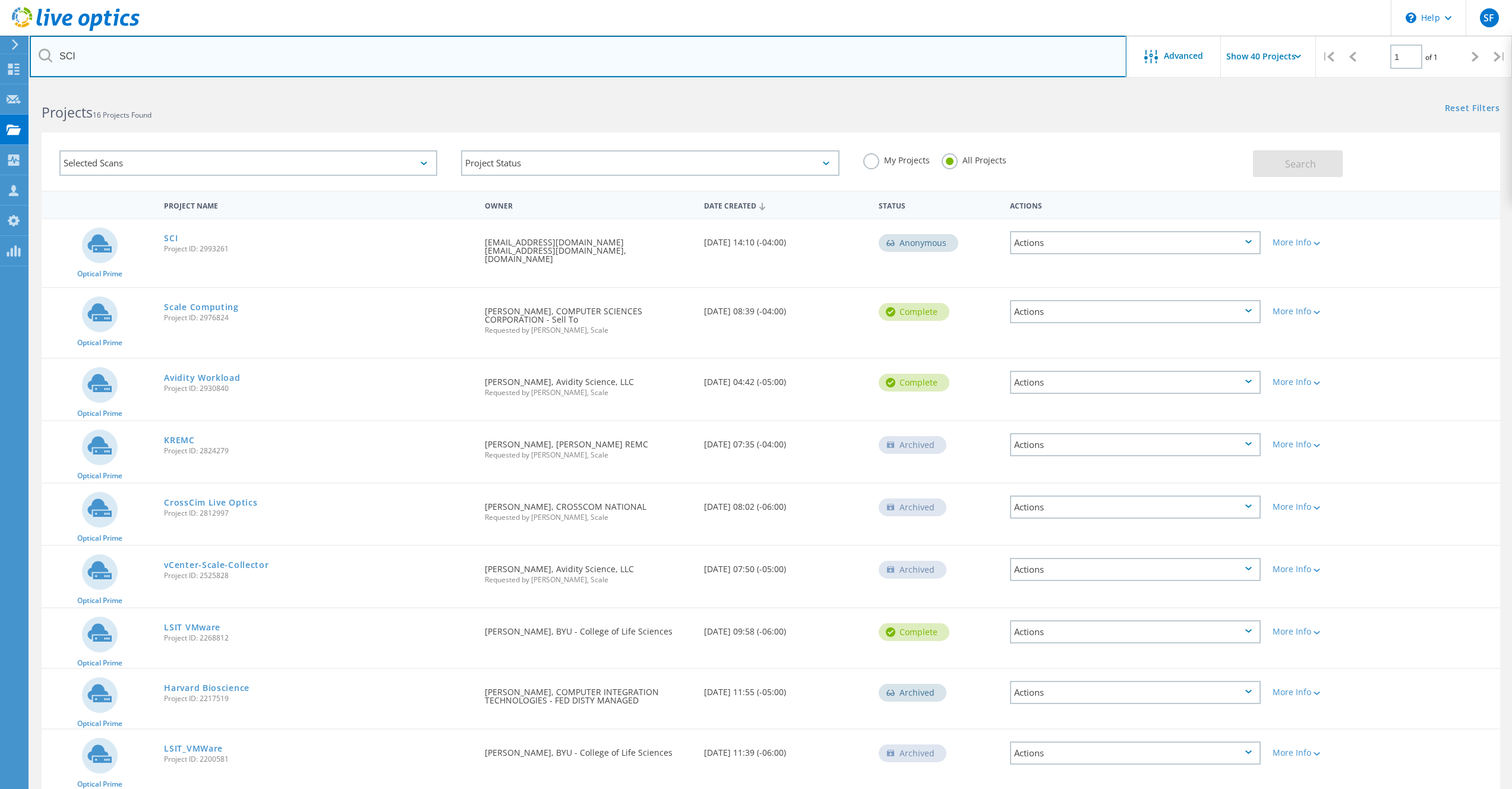
click at [122, 54] on input "SCI" at bounding box center [578, 56] width 1097 height 41
drag, startPoint x: 142, startPoint y: 56, endPoint x: 21, endPoint y: 51, distance: 121.1
click at [21, 86] on div "\n Help Explore Helpful Articles Contact Support SF OEM Team Member Shane Fream…" at bounding box center [756, 678] width 1512 height 1184
paste input "hadh Zaman (shadhz@sciemetric.com)"
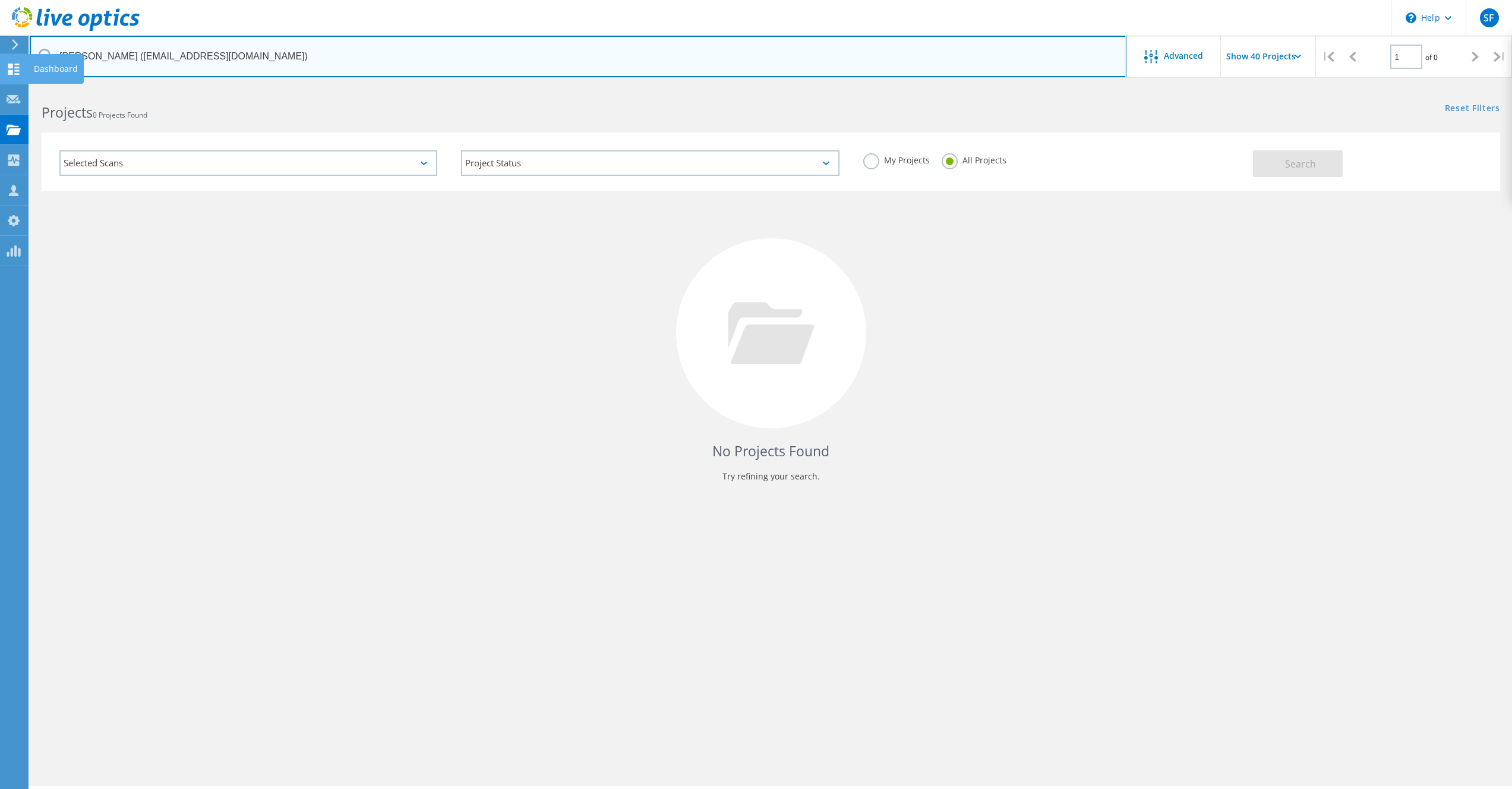
drag, startPoint x: 125, startPoint y: 57, endPoint x: 26, endPoint y: 59, distance: 99.0
click at [26, 86] on div "\n Help Explore Helpful Articles Contact Support SF OEM Team Member Shane Fream…" at bounding box center [756, 454] width 1512 height 735
type input "shadhz@sciemetric.com"
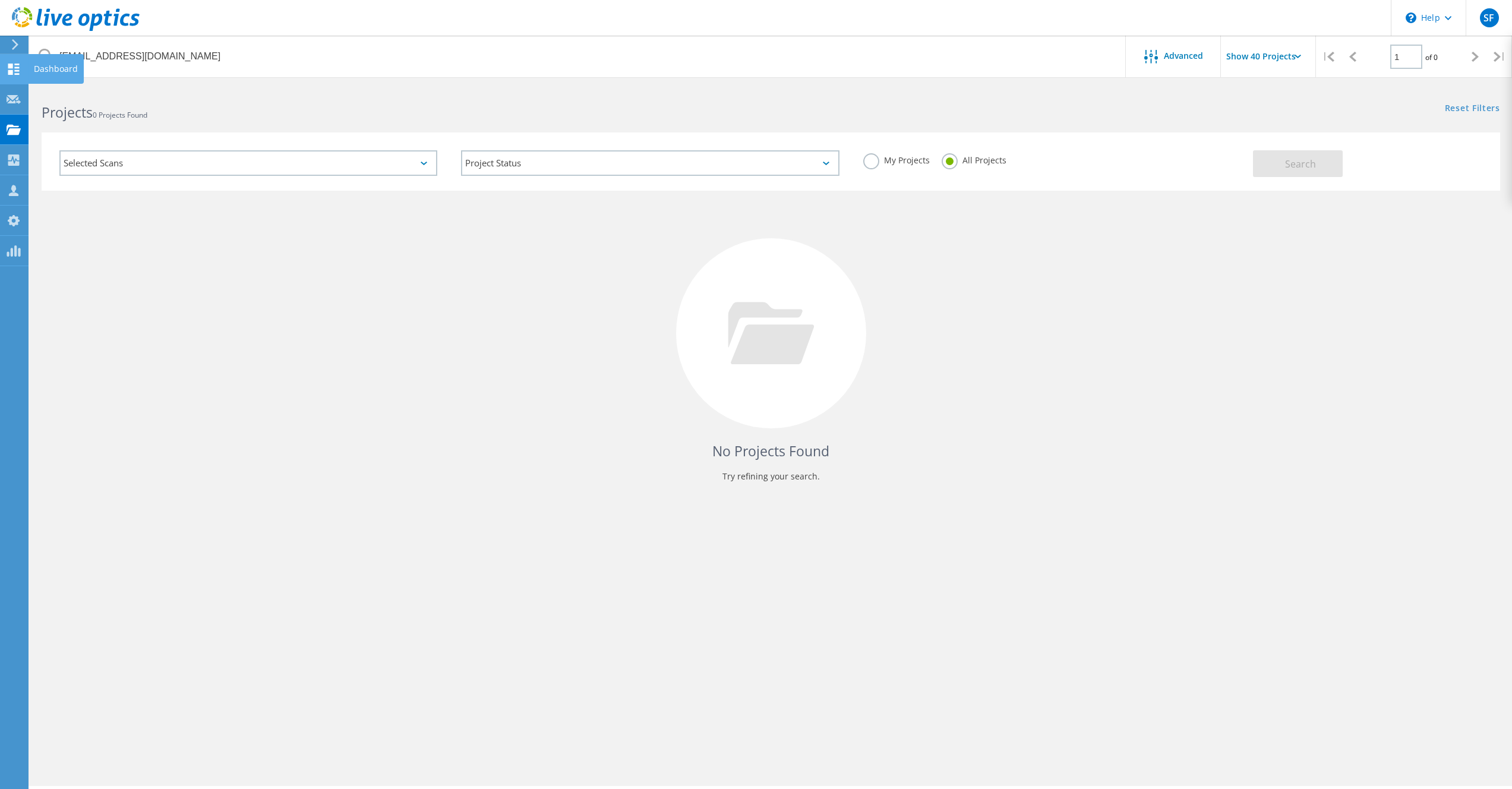
click at [19, 75] on div at bounding box center [14, 70] width 14 height 13
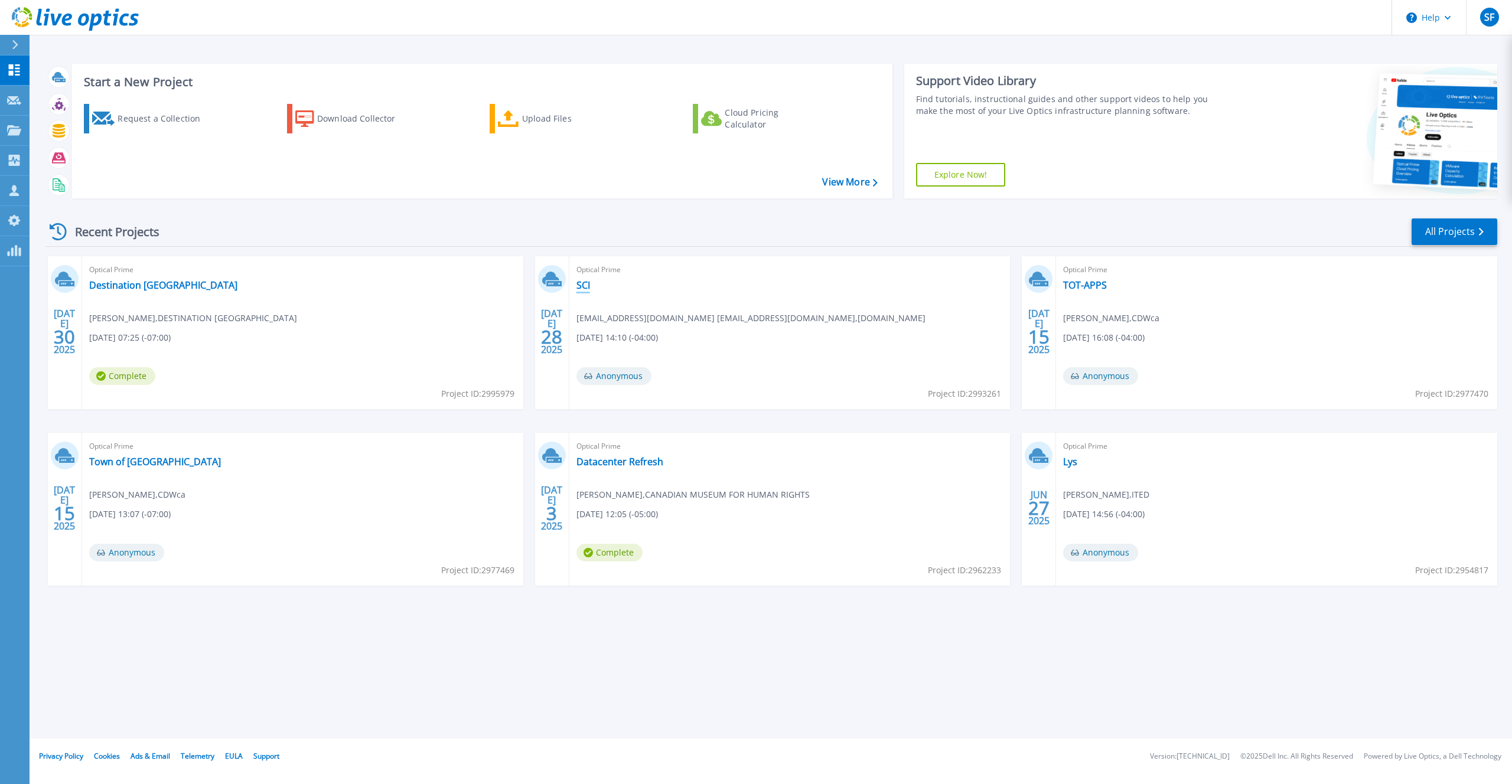
click at [586, 287] on link "SCI" at bounding box center [583, 285] width 13 height 12
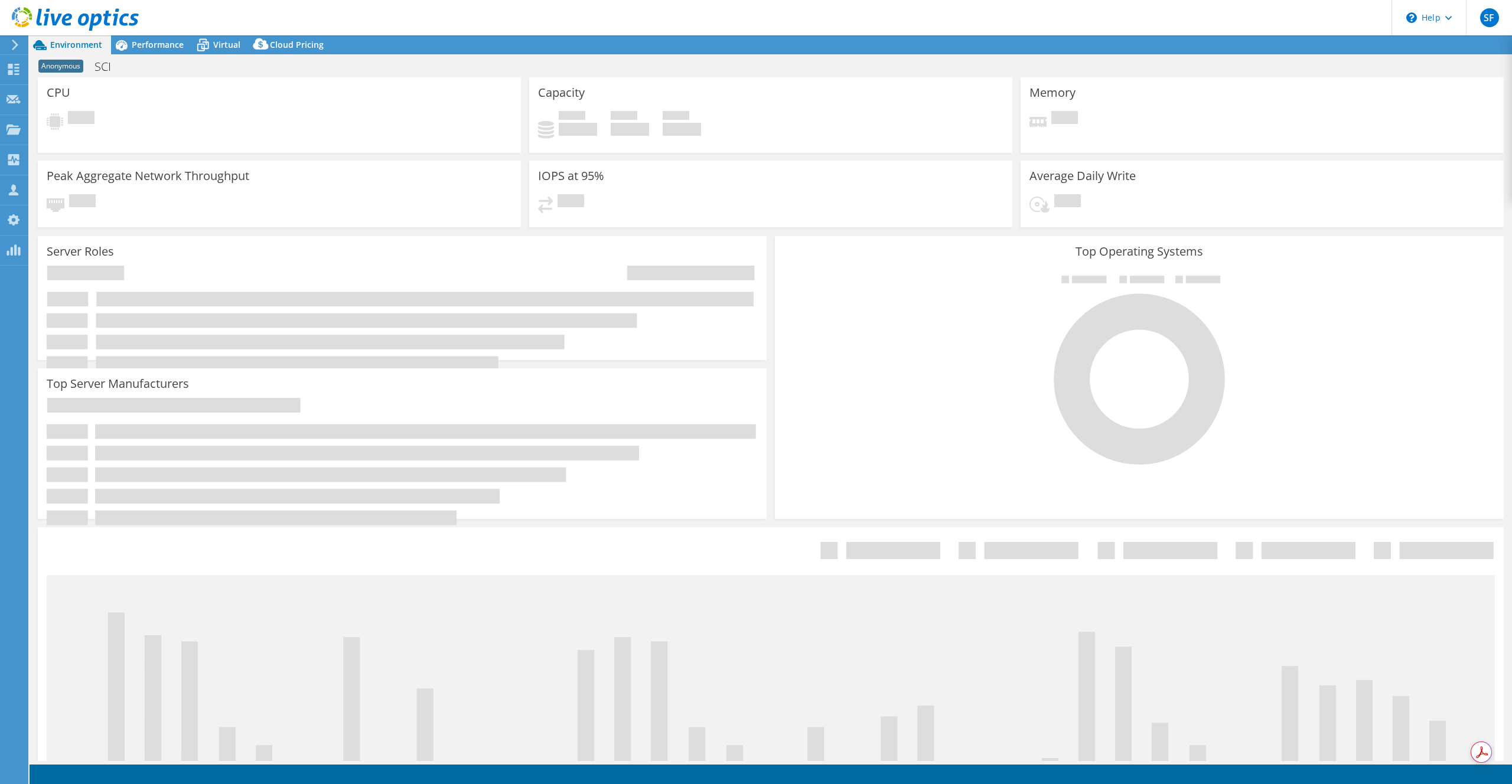
select select "[GEOGRAPHIC_DATA]"
select select "CAD"
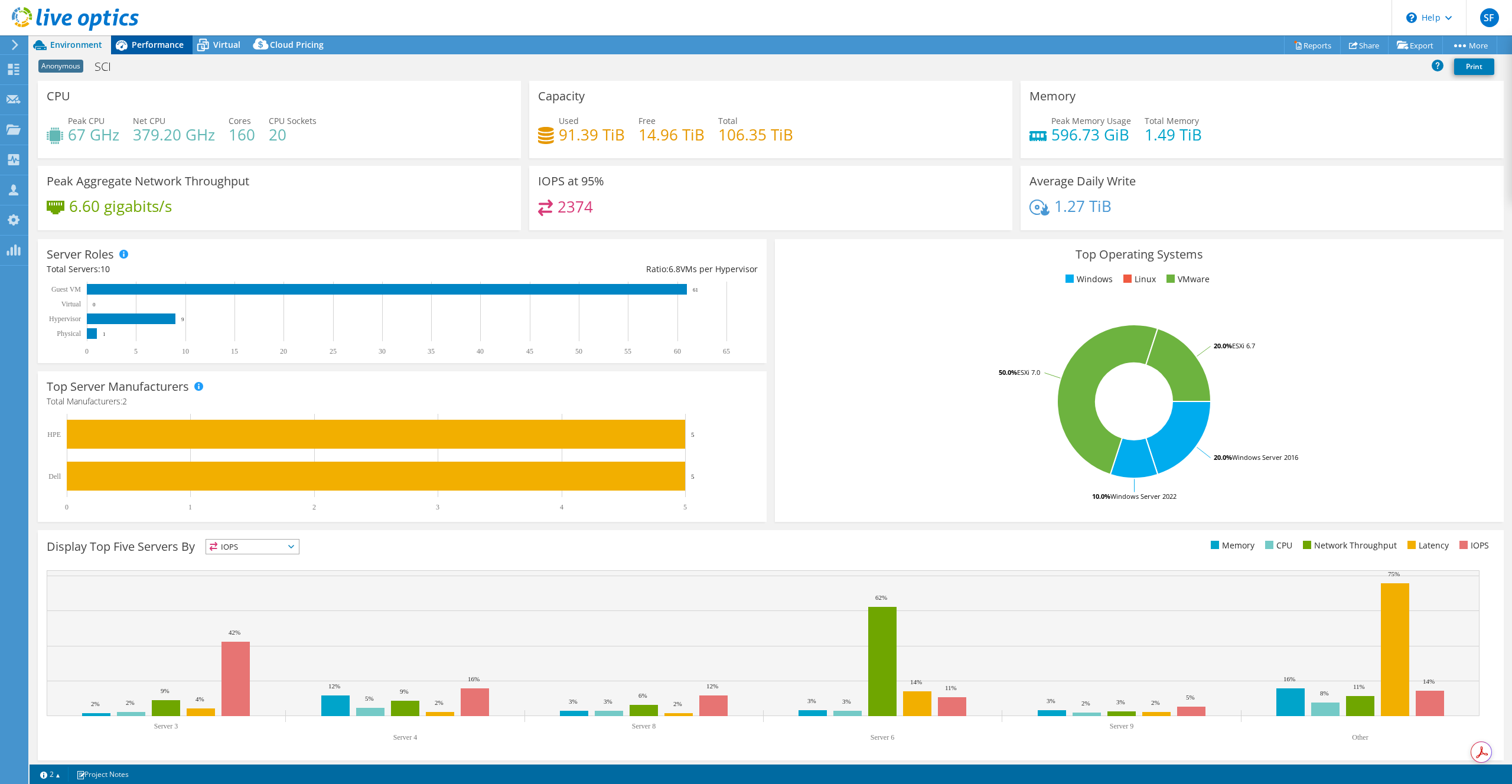
click at [142, 41] on span "Performance" at bounding box center [157, 45] width 52 height 11
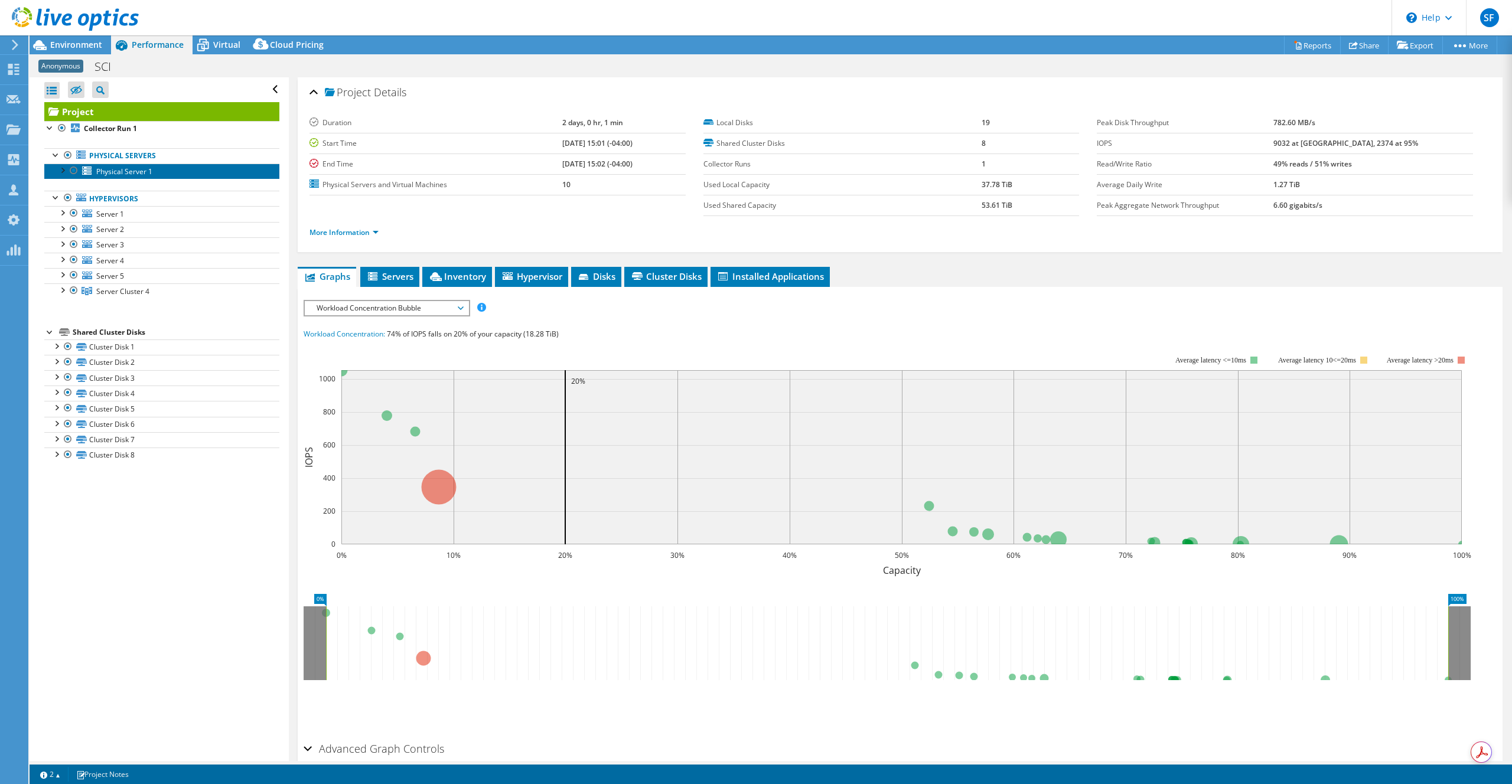
click at [109, 174] on span "Physical Server 1" at bounding box center [124, 172] width 56 height 10
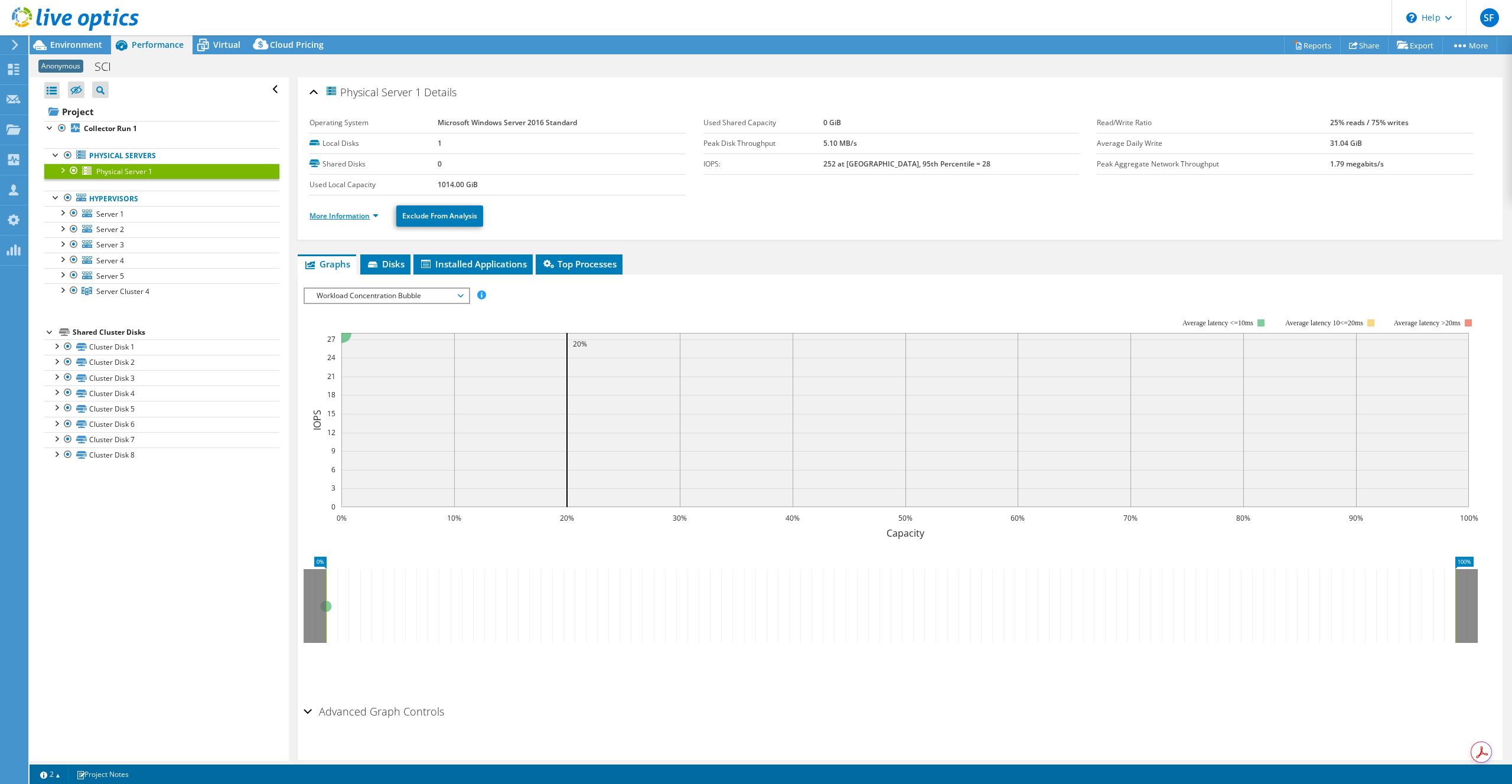
click at [348, 217] on link "More Information" at bounding box center [344, 216] width 69 height 10
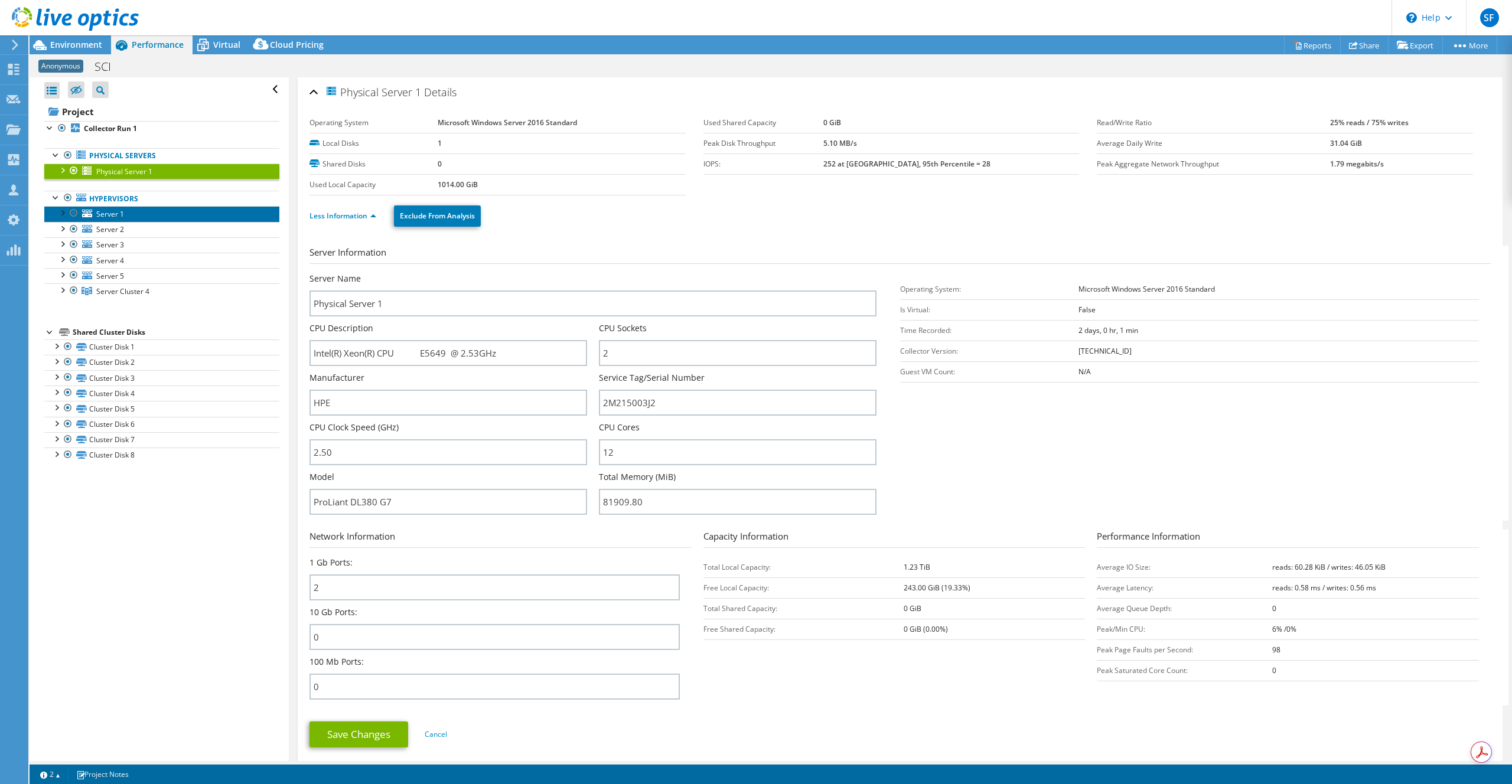
click at [104, 217] on span "Server 1" at bounding box center [110, 214] width 28 height 10
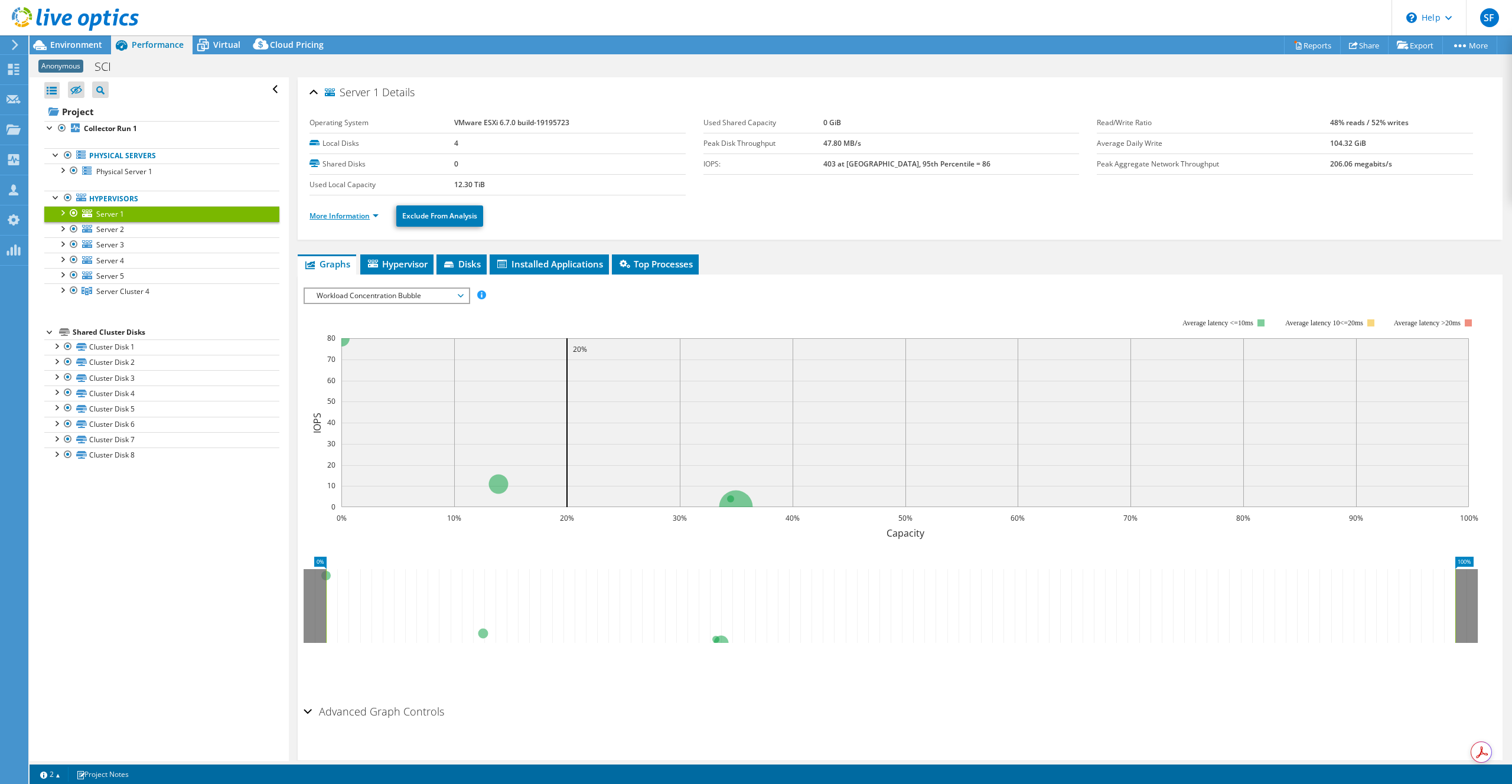
click at [363, 218] on link "More Information" at bounding box center [344, 216] width 69 height 10
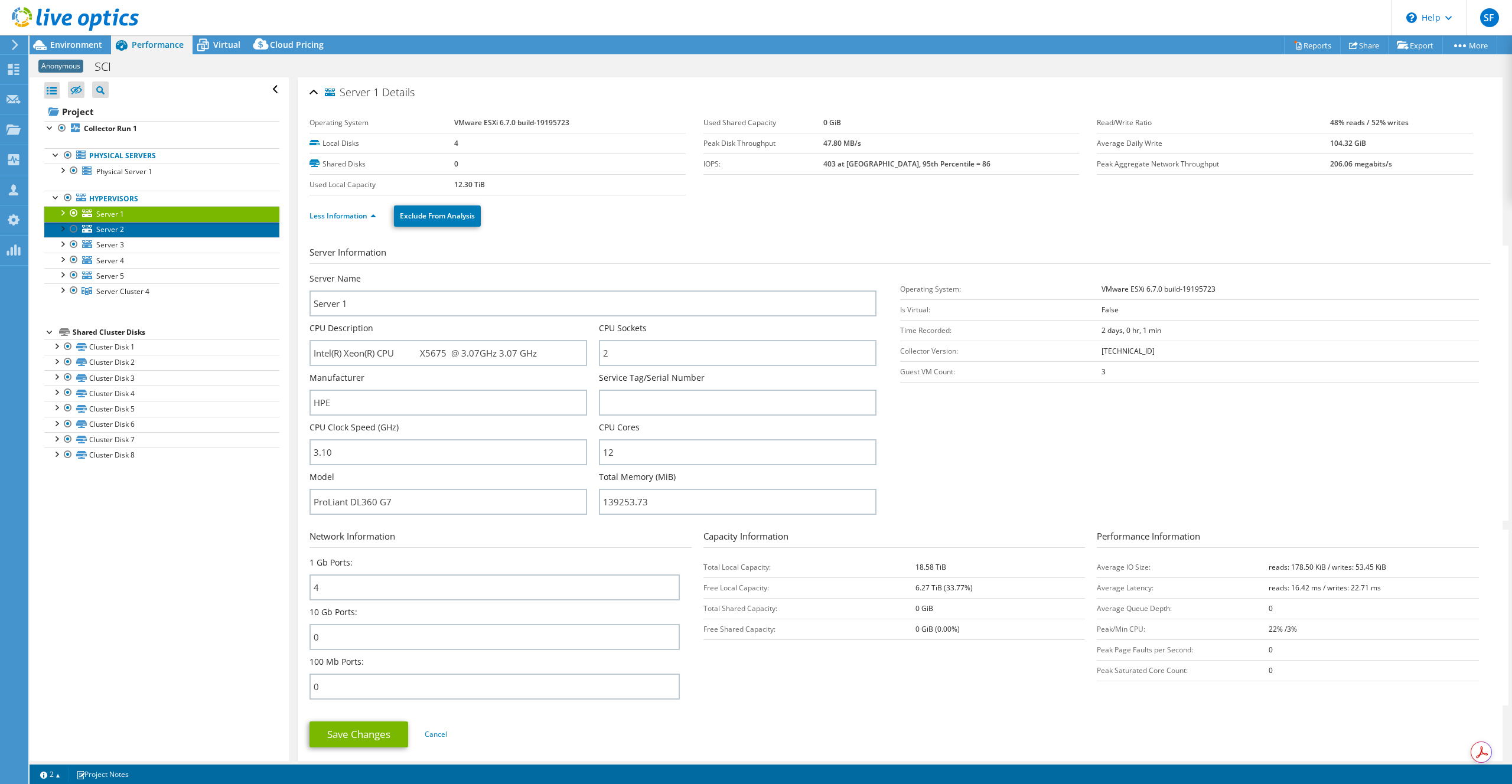
click at [145, 228] on link "Server 2" at bounding box center [162, 229] width 235 height 15
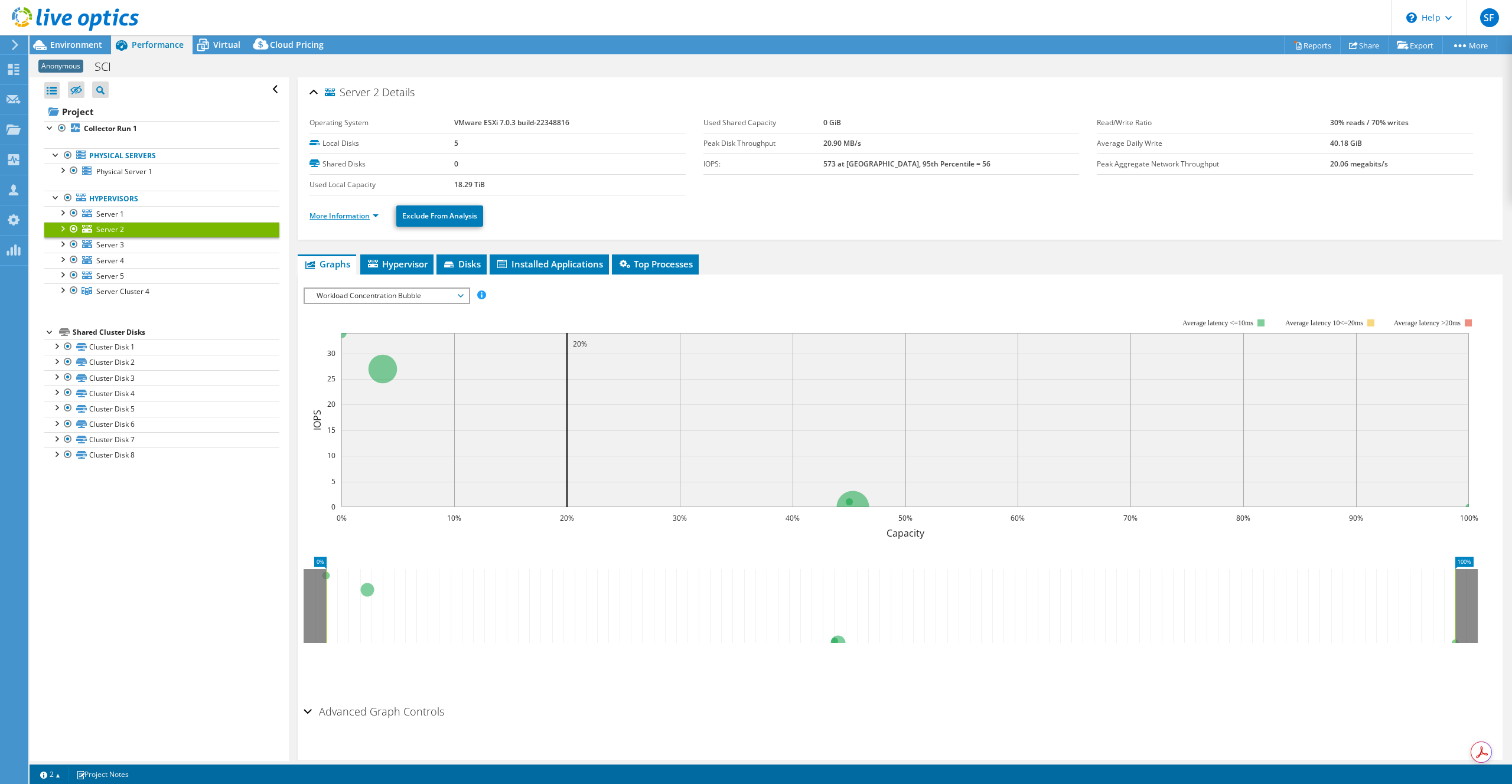
click at [335, 216] on link "More Information" at bounding box center [344, 216] width 69 height 10
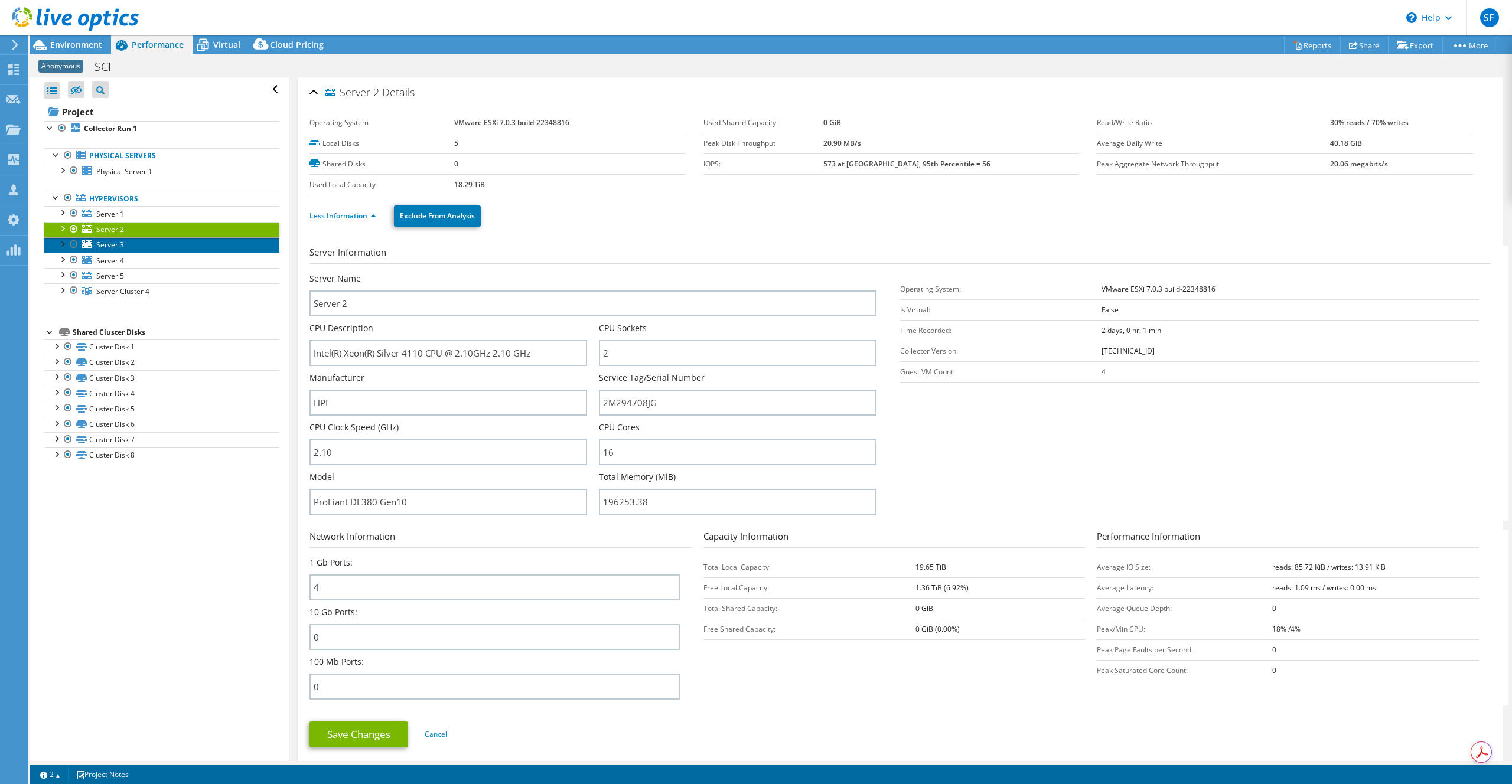
click at [118, 239] on span "Server 3" at bounding box center [110, 244] width 28 height 10
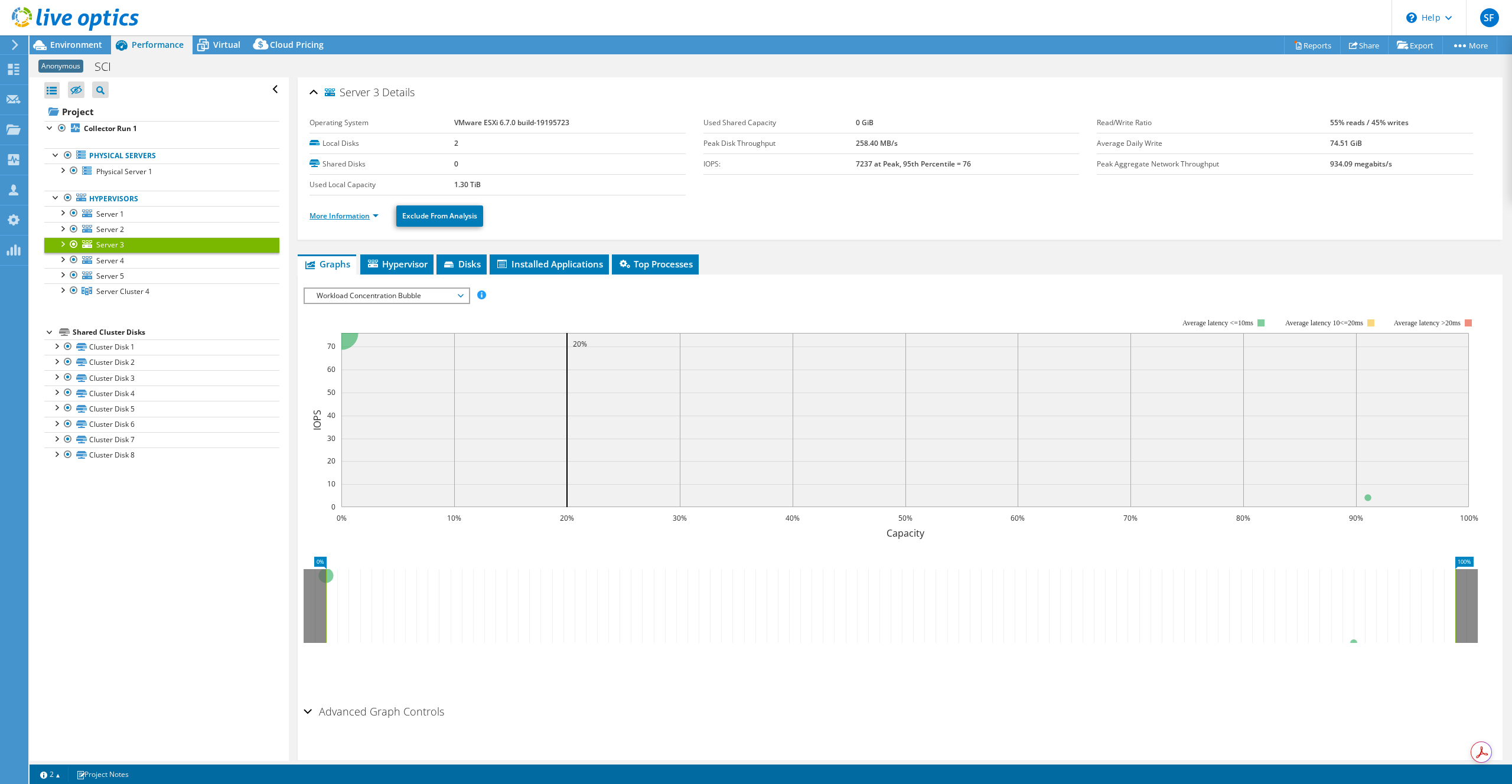
click at [344, 218] on link "More Information" at bounding box center [344, 216] width 69 height 10
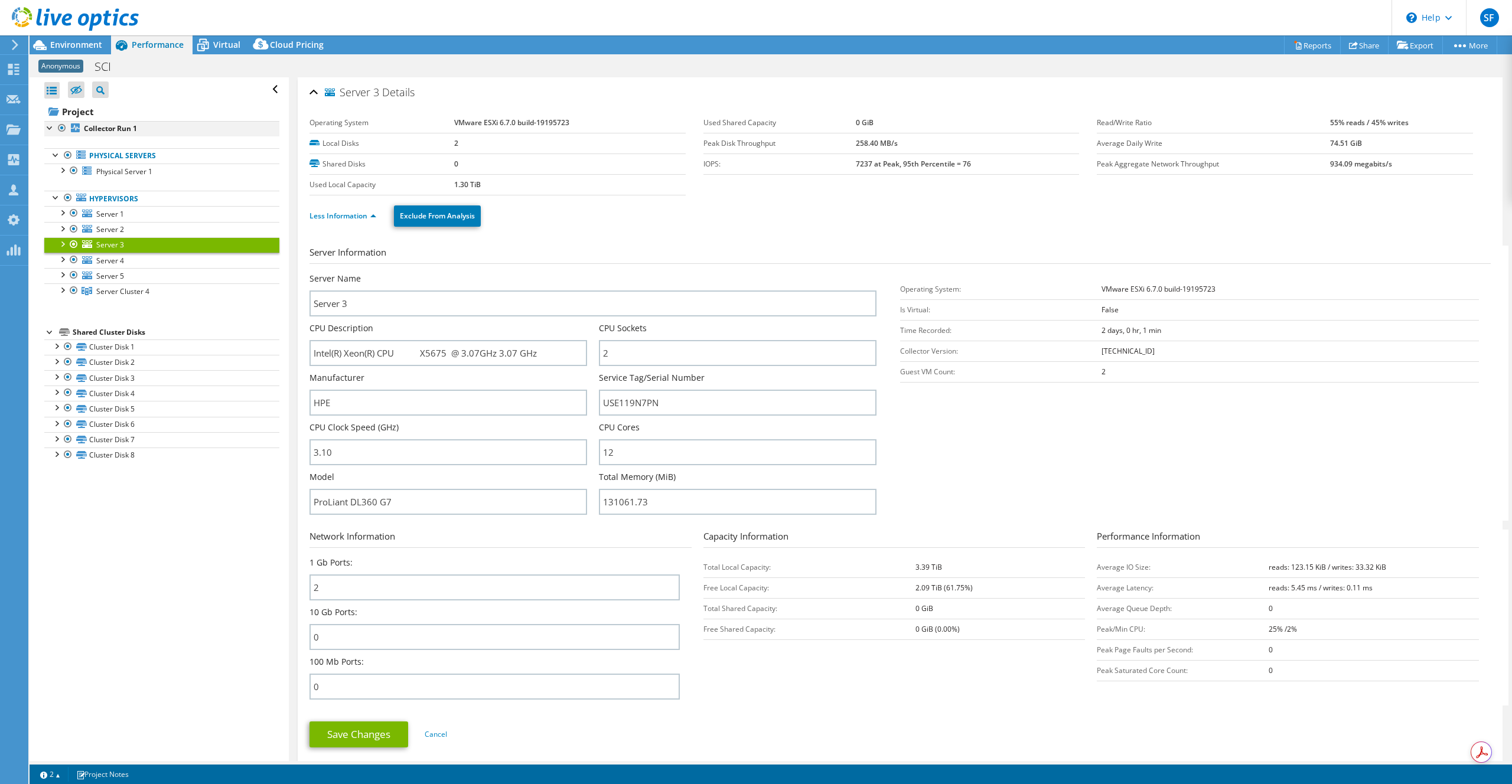
click at [62, 129] on div at bounding box center [62, 128] width 12 height 14
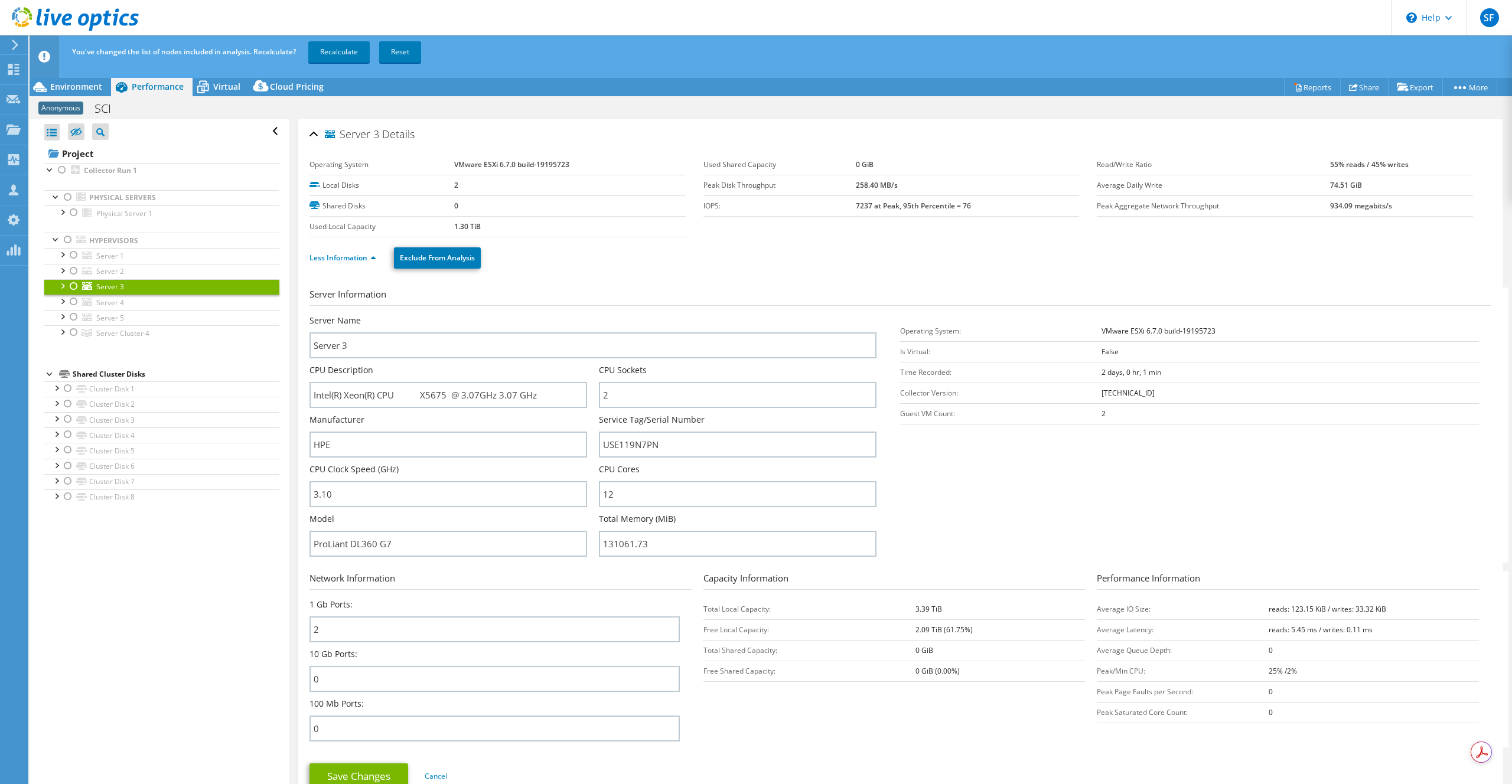
click at [74, 287] on div at bounding box center [74, 286] width 12 height 14
click at [357, 52] on link "Recalculate" at bounding box center [339, 51] width 61 height 21
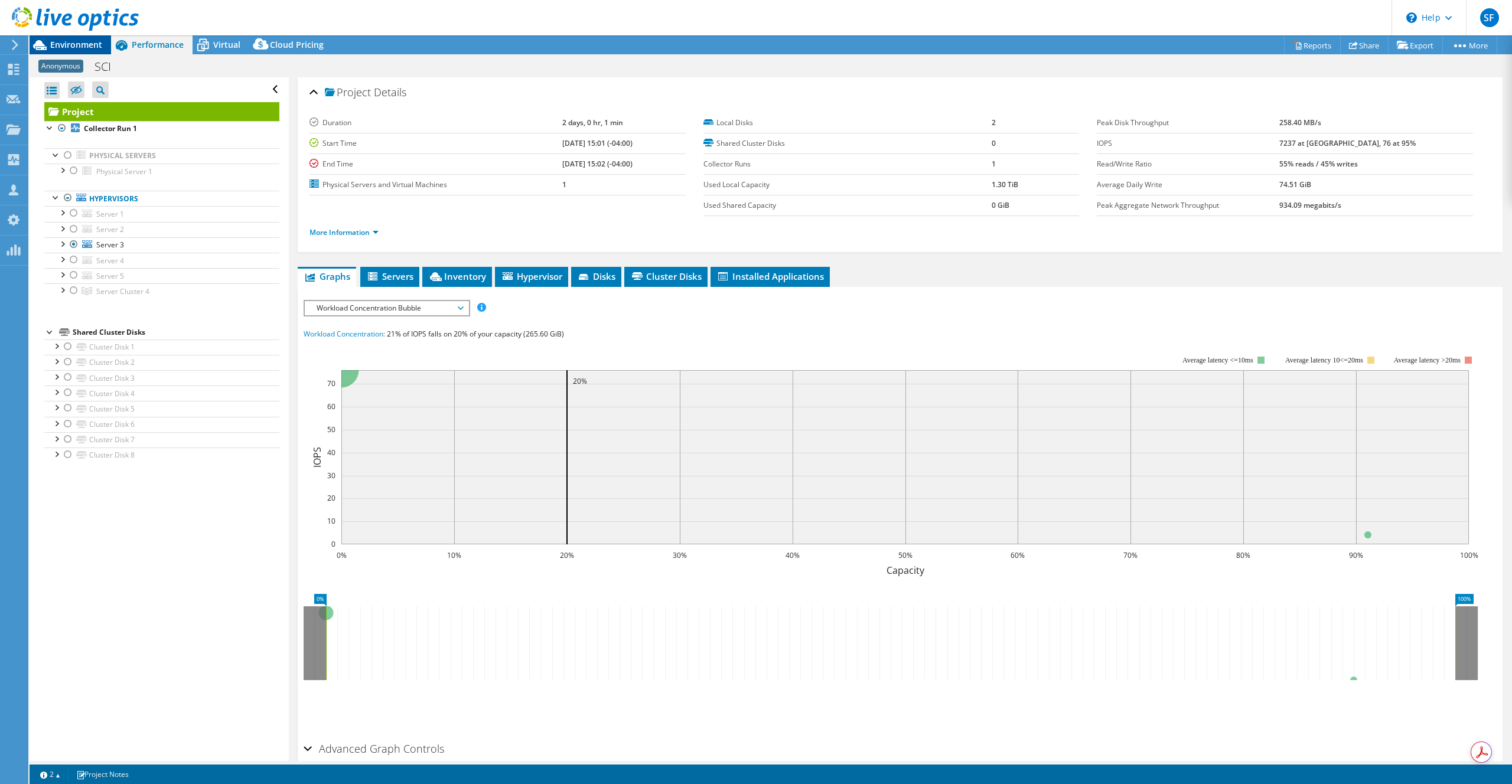
click at [71, 47] on span "Environment" at bounding box center [76, 45] width 52 height 11
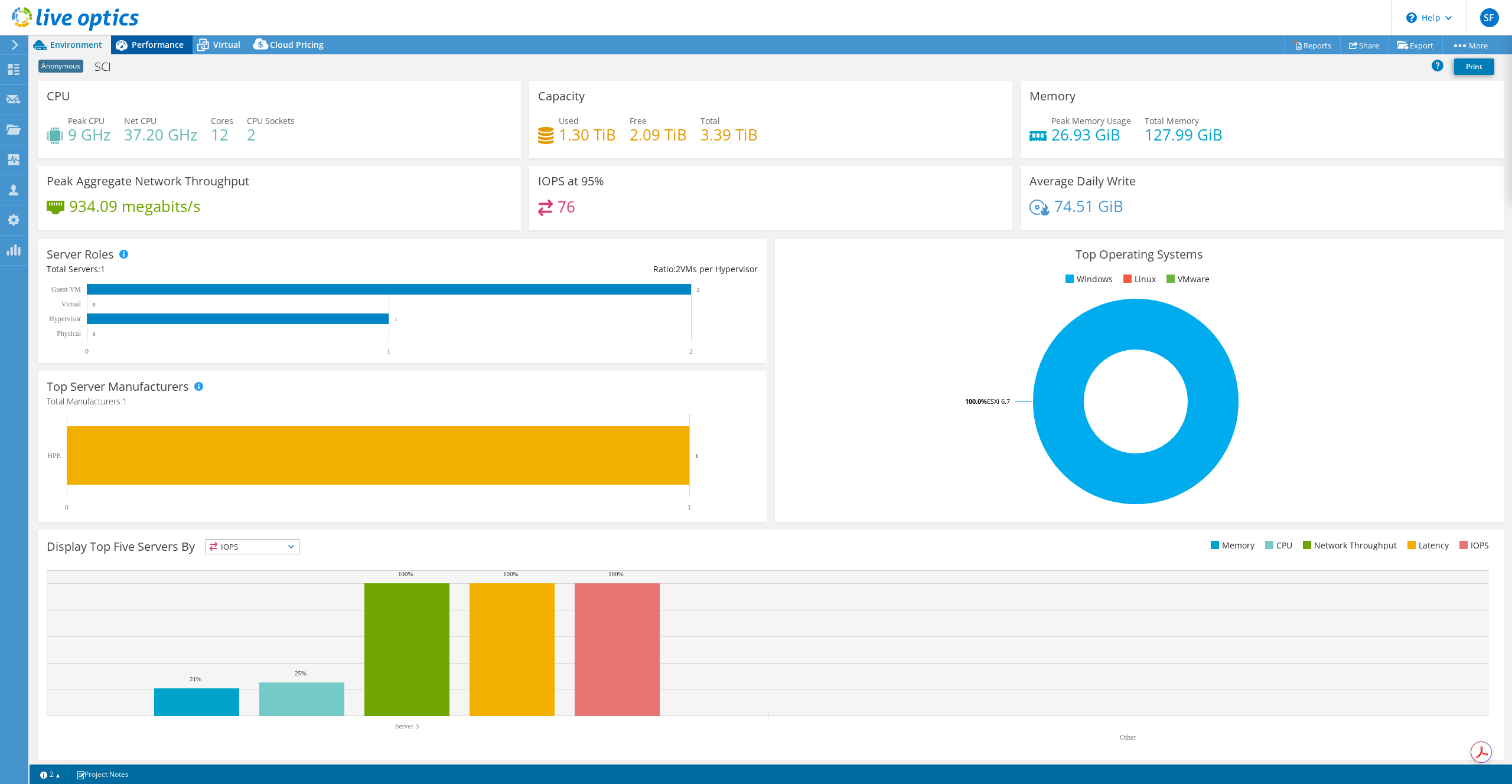
click at [167, 46] on span "Performance" at bounding box center [157, 45] width 52 height 11
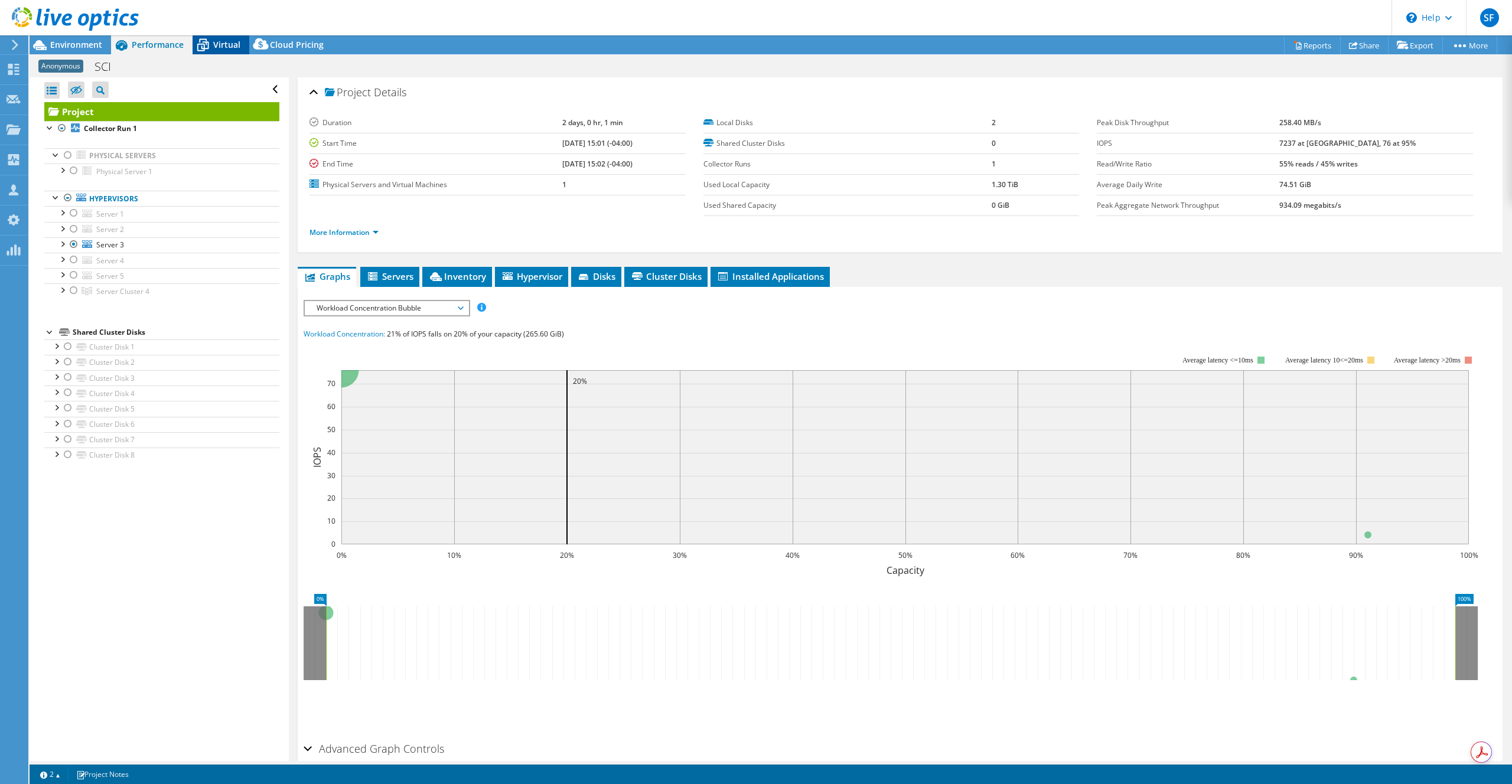
click at [220, 43] on span "Virtual" at bounding box center [227, 45] width 27 height 11
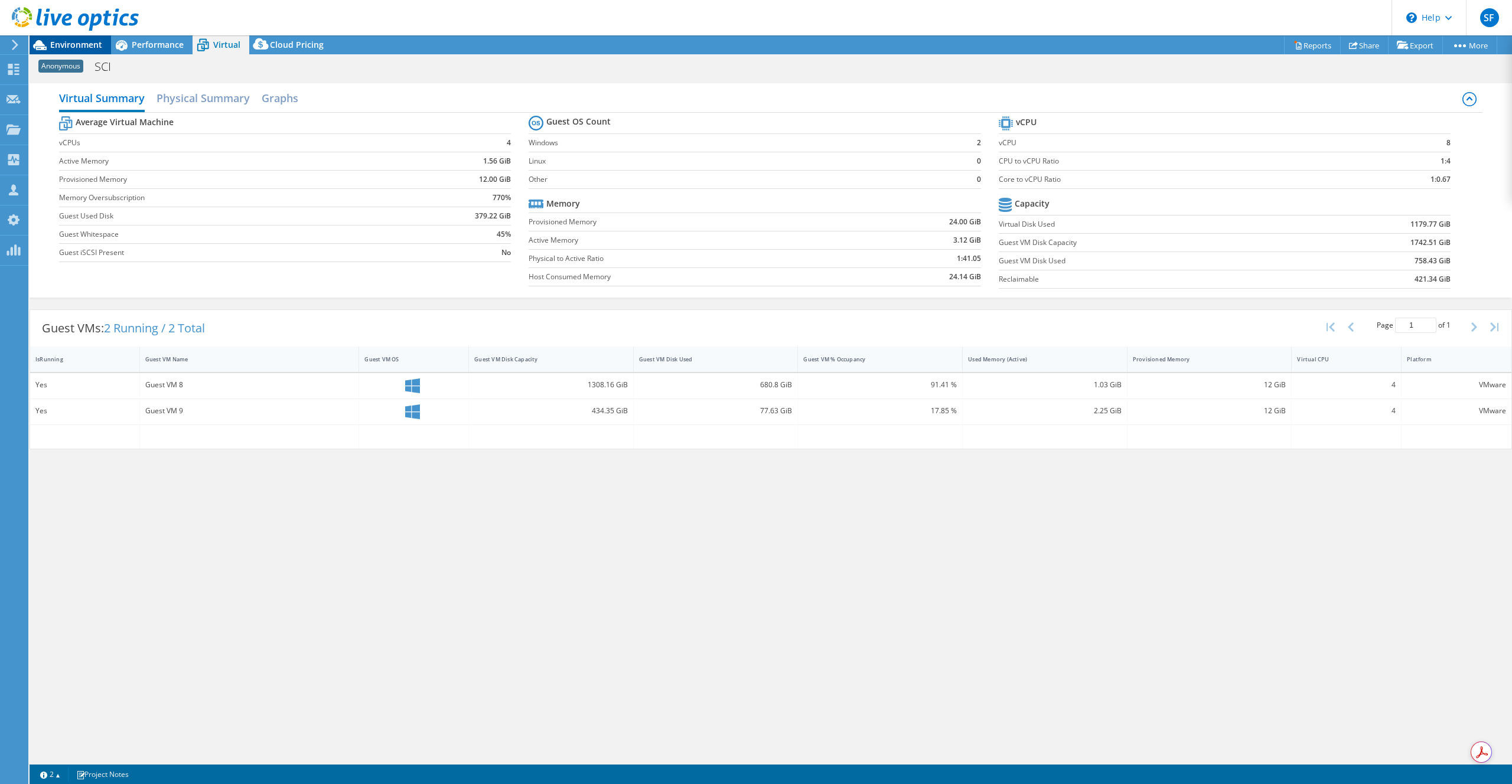
click at [67, 45] on span "Environment" at bounding box center [76, 45] width 52 height 11
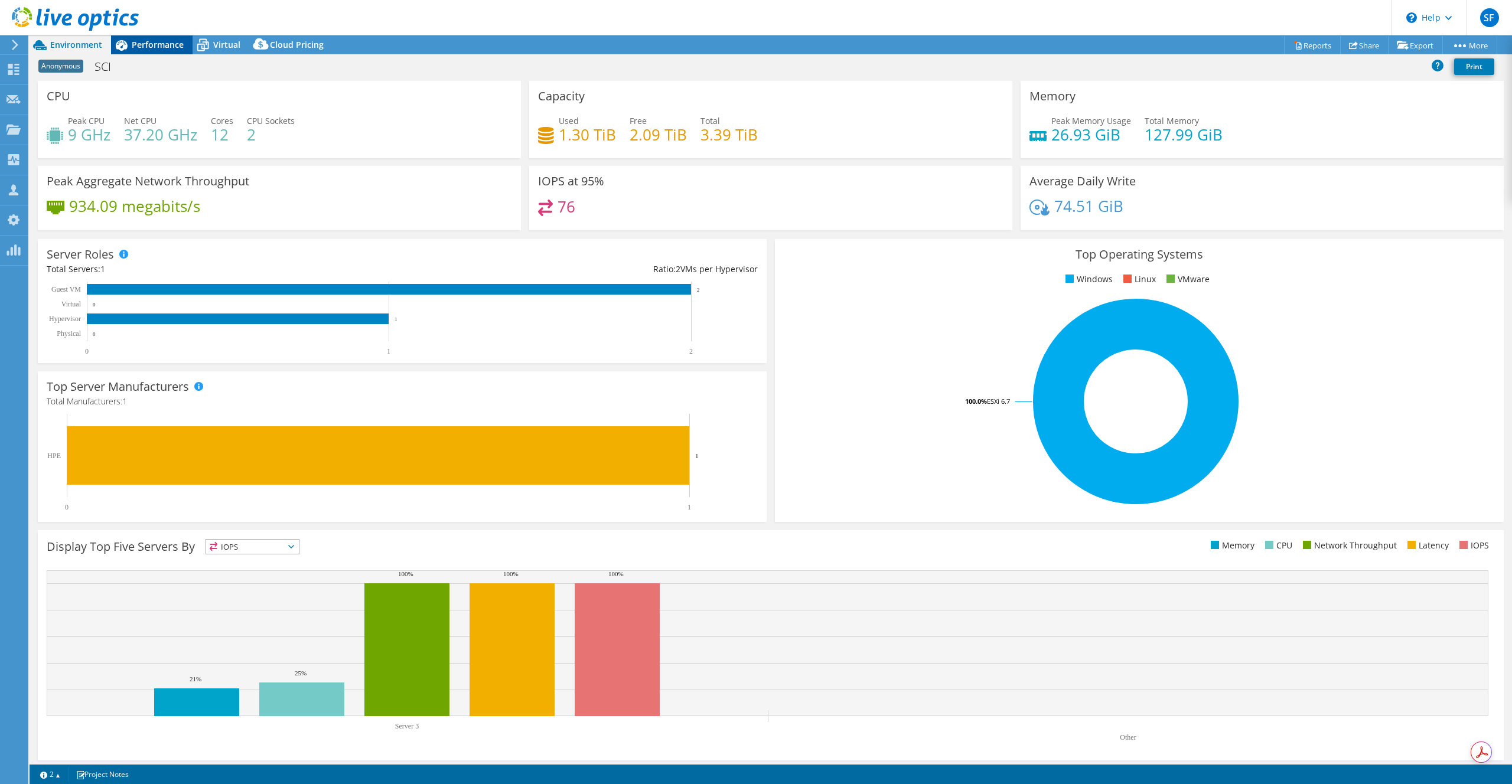
click at [142, 51] on div "Performance" at bounding box center [151, 45] width 81 height 19
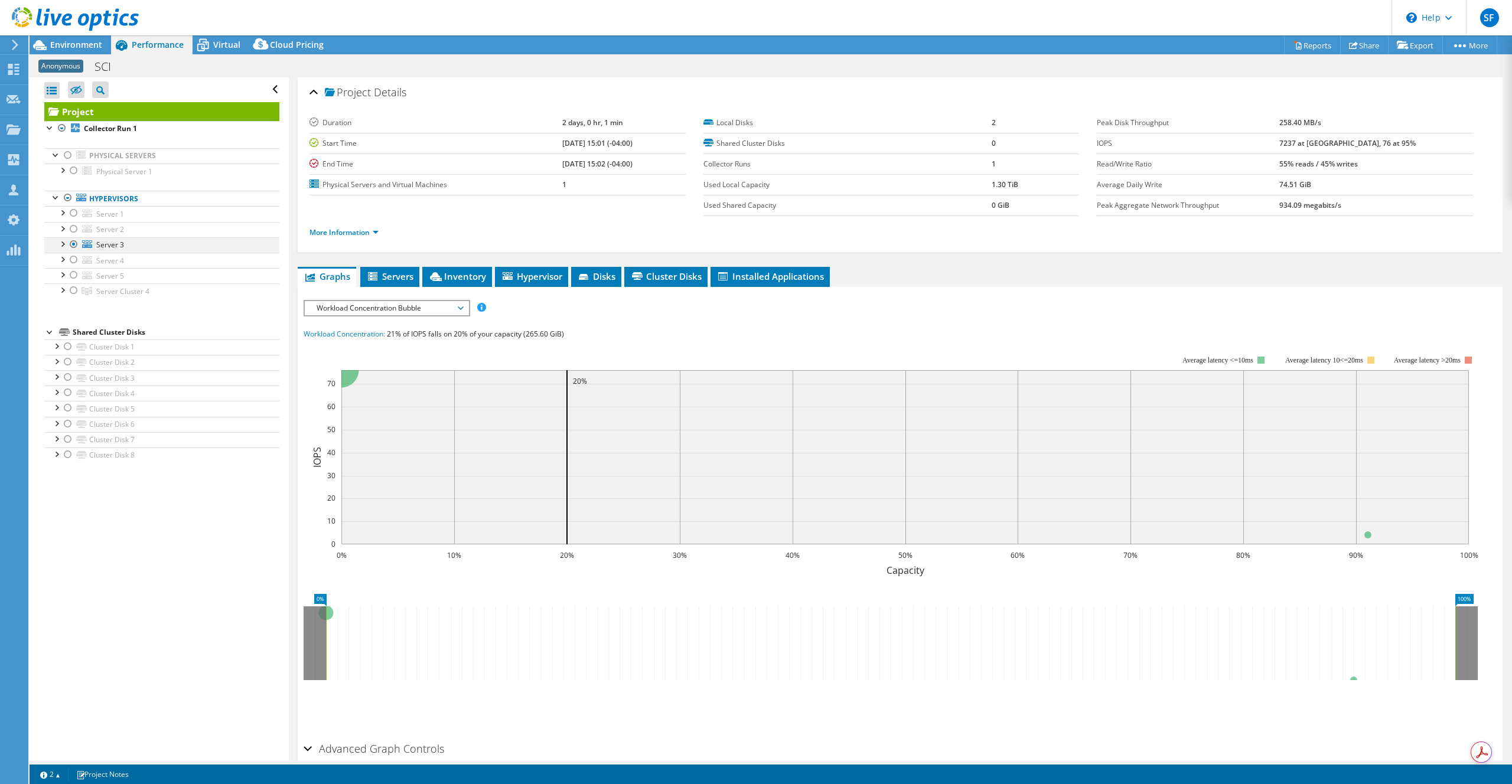
click at [72, 243] on div at bounding box center [74, 244] width 12 height 14
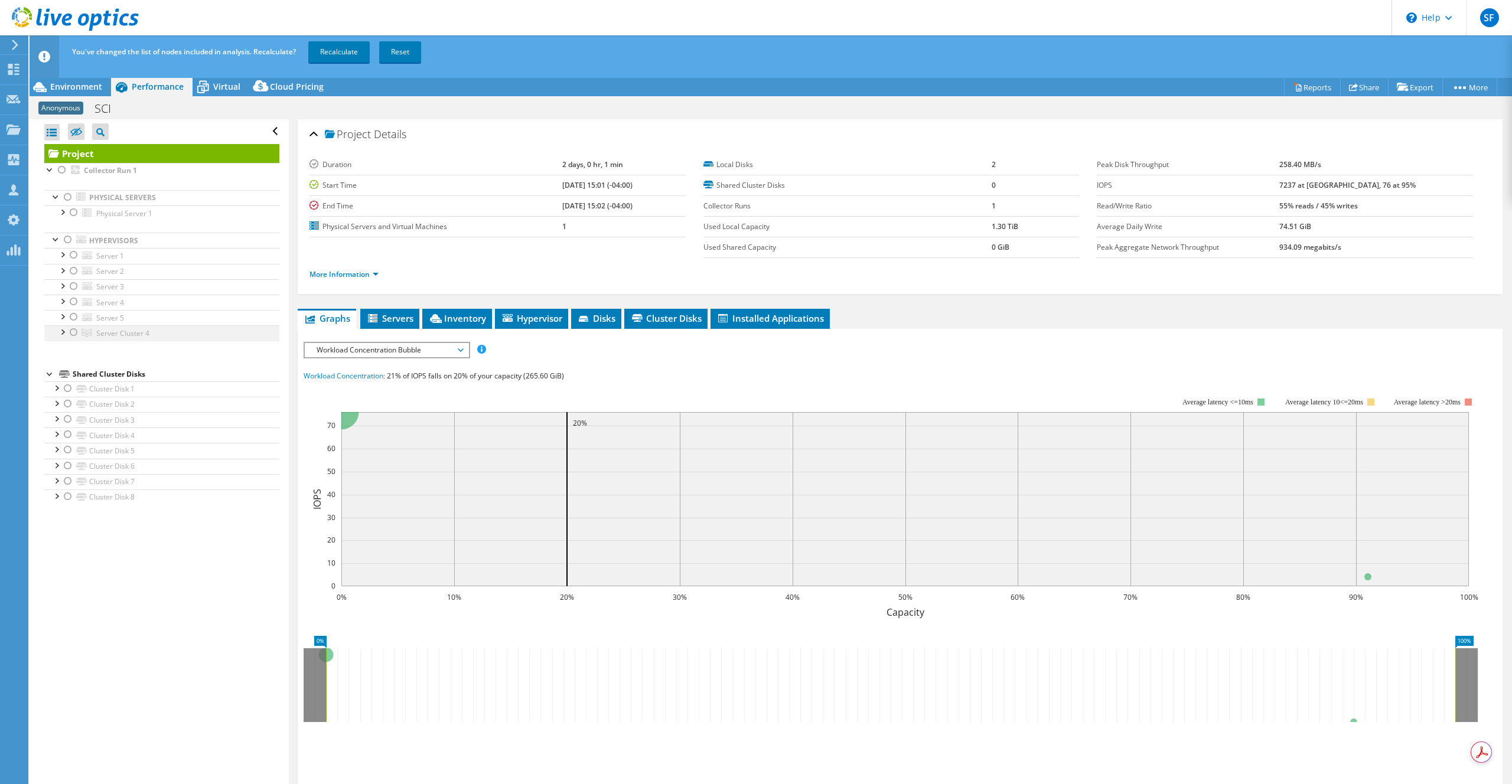
click at [65, 331] on div at bounding box center [62, 331] width 12 height 12
click at [74, 333] on div at bounding box center [74, 332] width 12 height 14
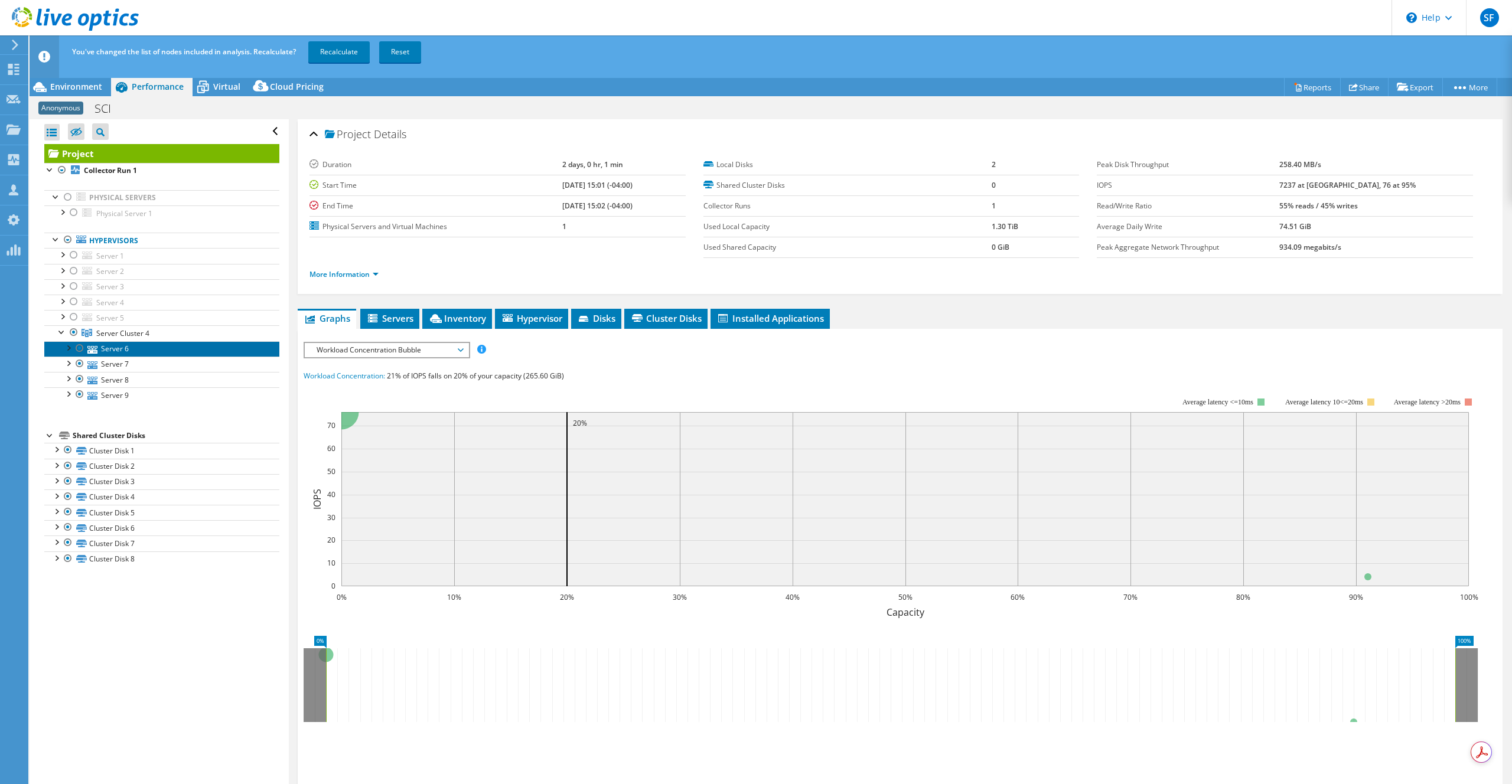
click at [116, 348] on link "Server 6" at bounding box center [162, 349] width 235 height 15
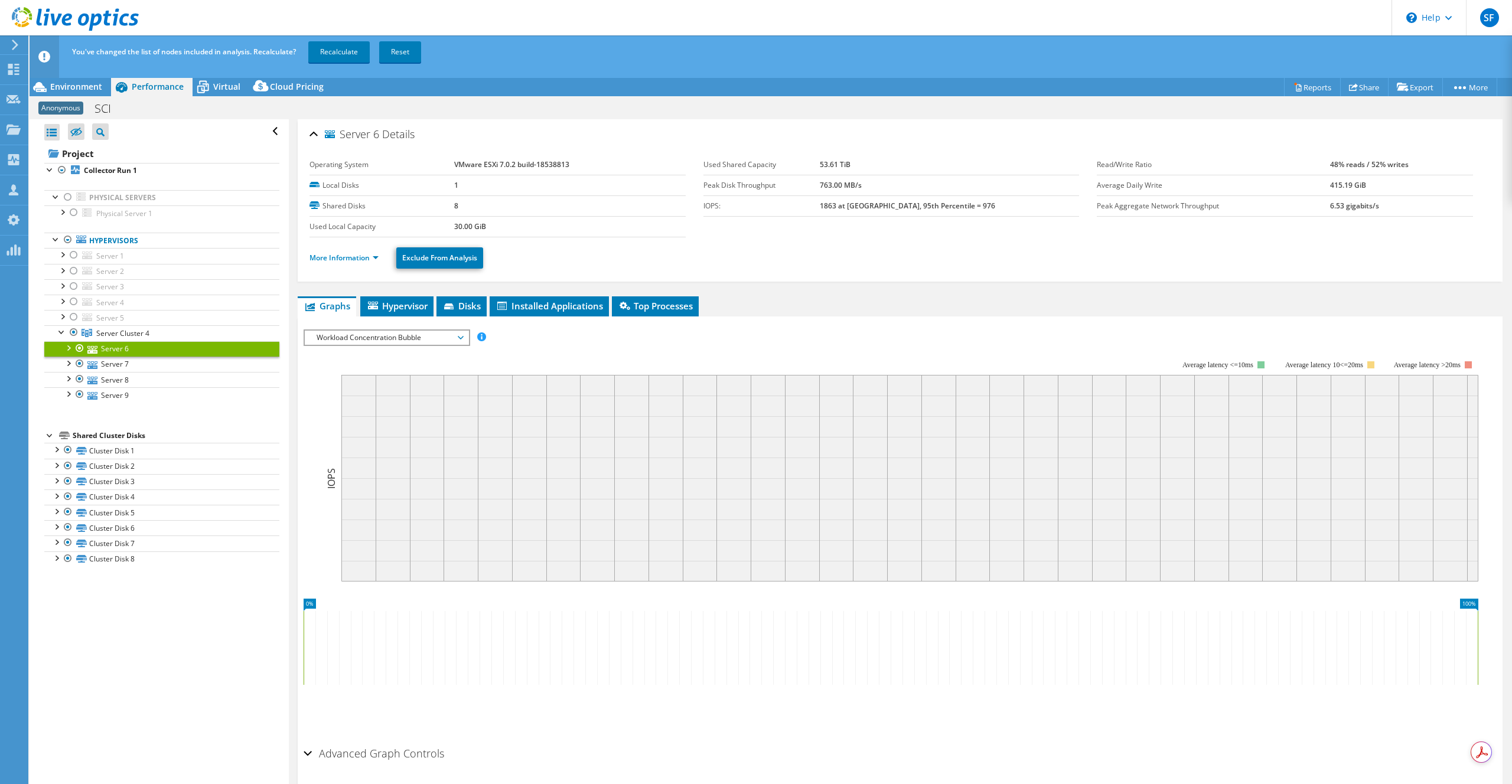
click at [365, 276] on div "More Information Exclude From Analysis" at bounding box center [900, 258] width 1181 height 41
click at [357, 259] on link "More Information" at bounding box center [344, 258] width 69 height 10
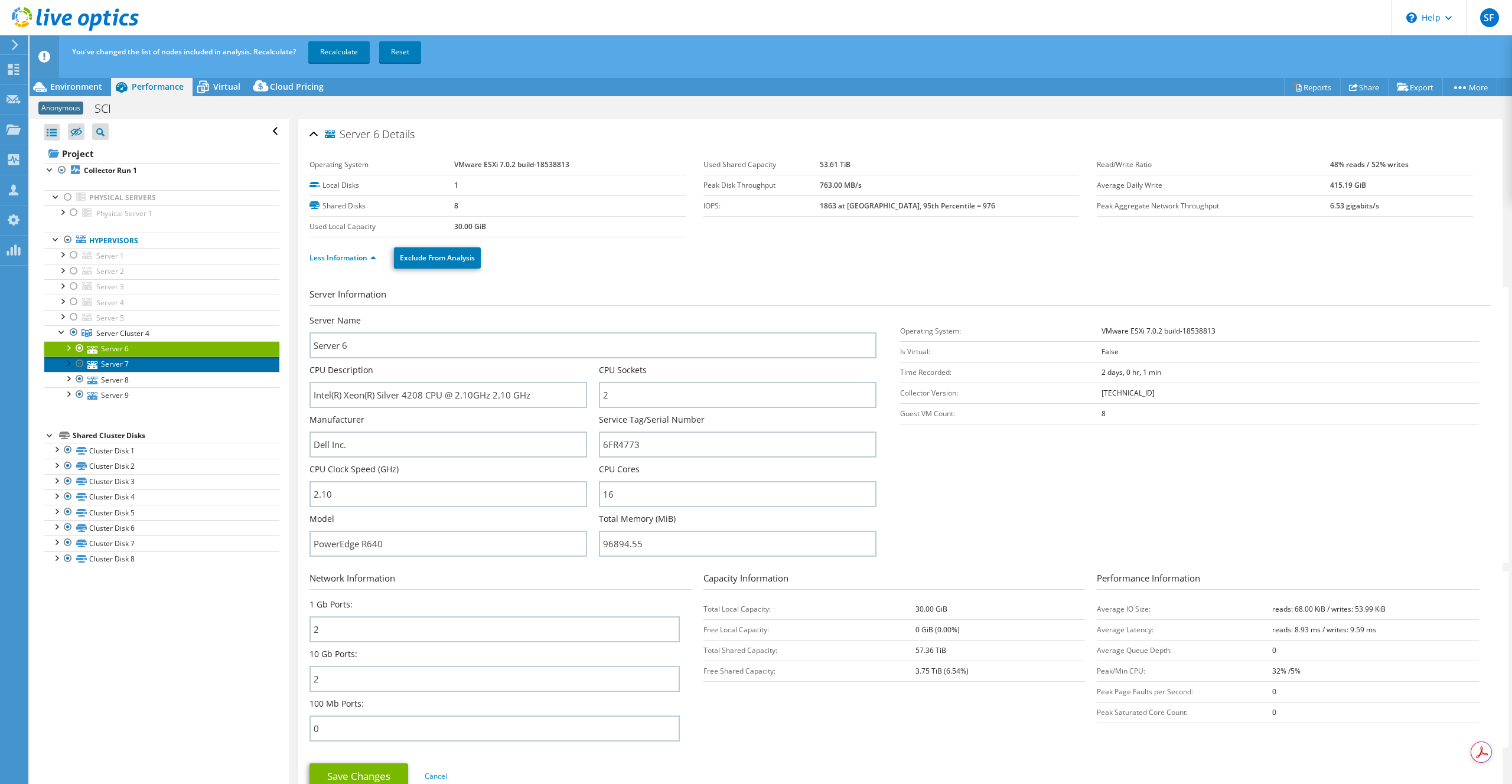
click at [126, 371] on link "Server 7" at bounding box center [162, 364] width 235 height 15
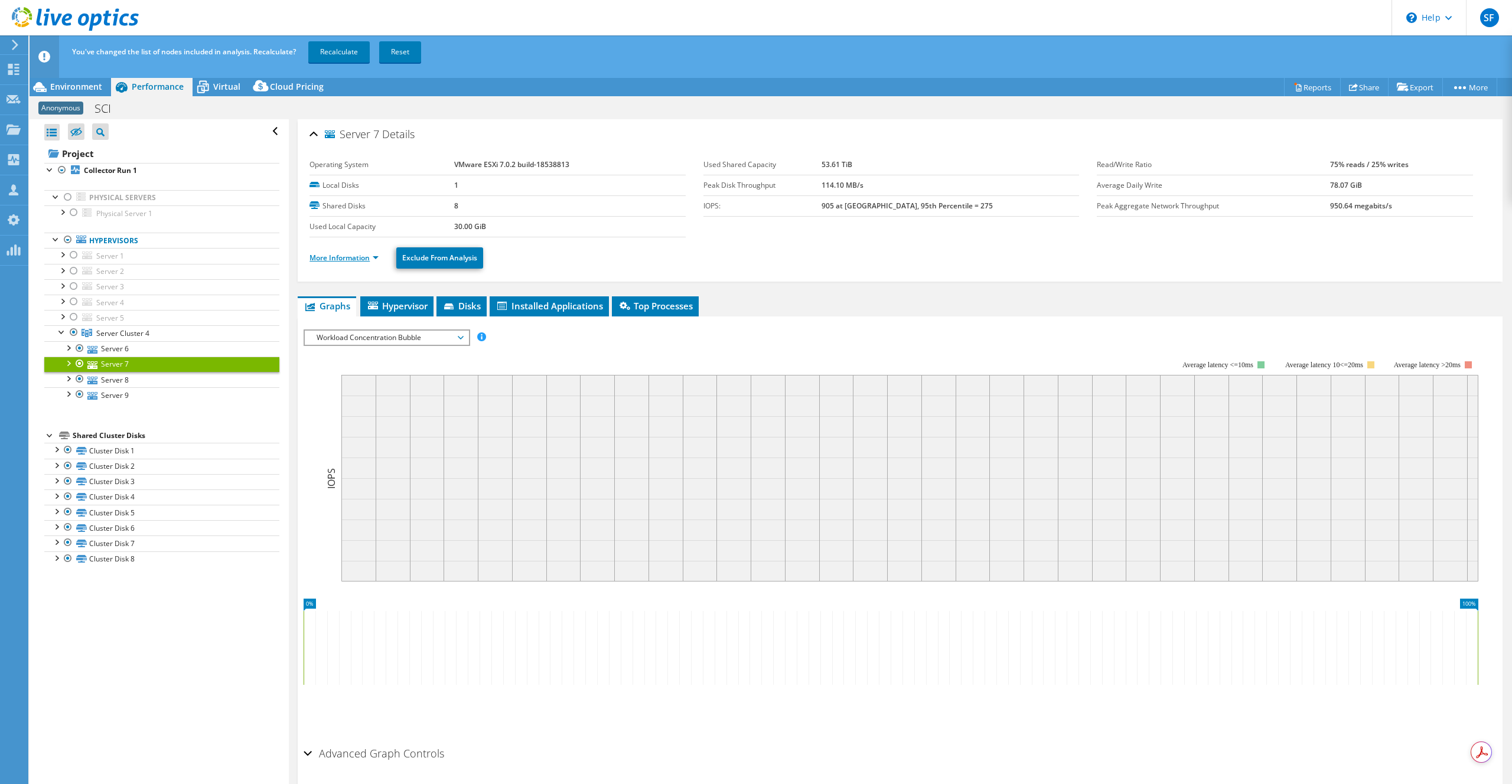
click at [336, 255] on link "More Information" at bounding box center [344, 258] width 69 height 10
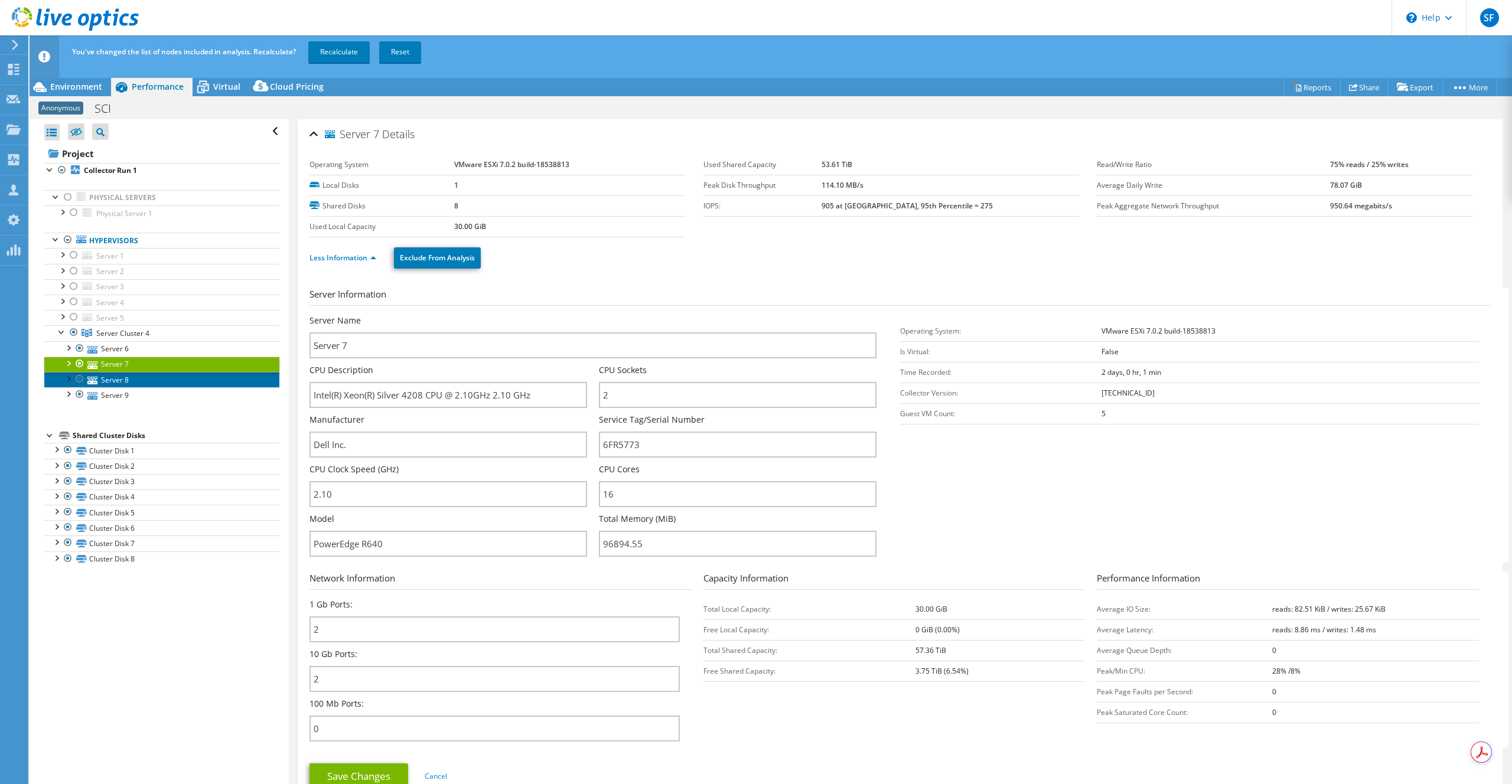
click at [112, 377] on link "Server 8" at bounding box center [162, 379] width 235 height 15
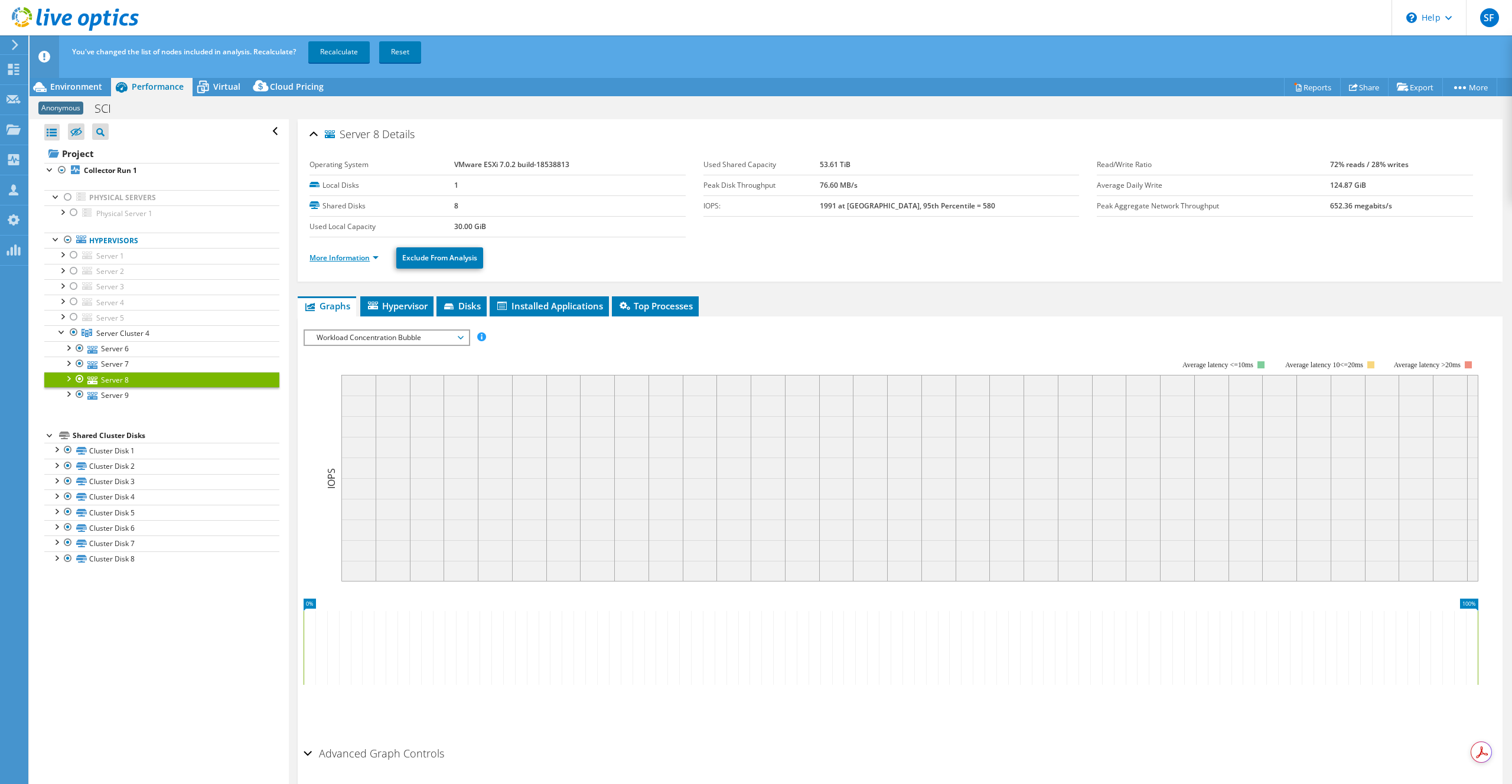
click at [349, 260] on link "More Information" at bounding box center [344, 258] width 69 height 10
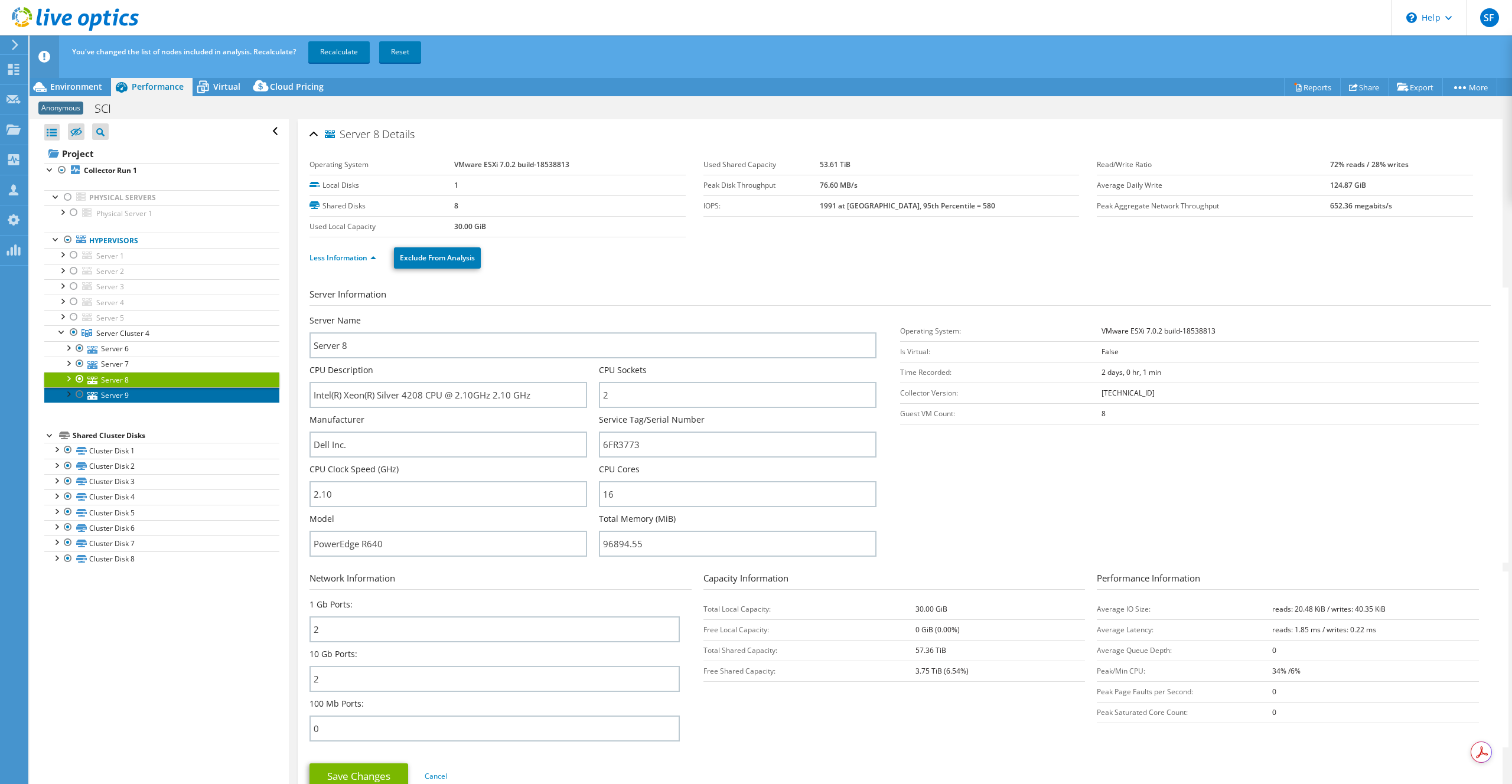
click at [140, 394] on link "Server 9" at bounding box center [162, 394] width 235 height 15
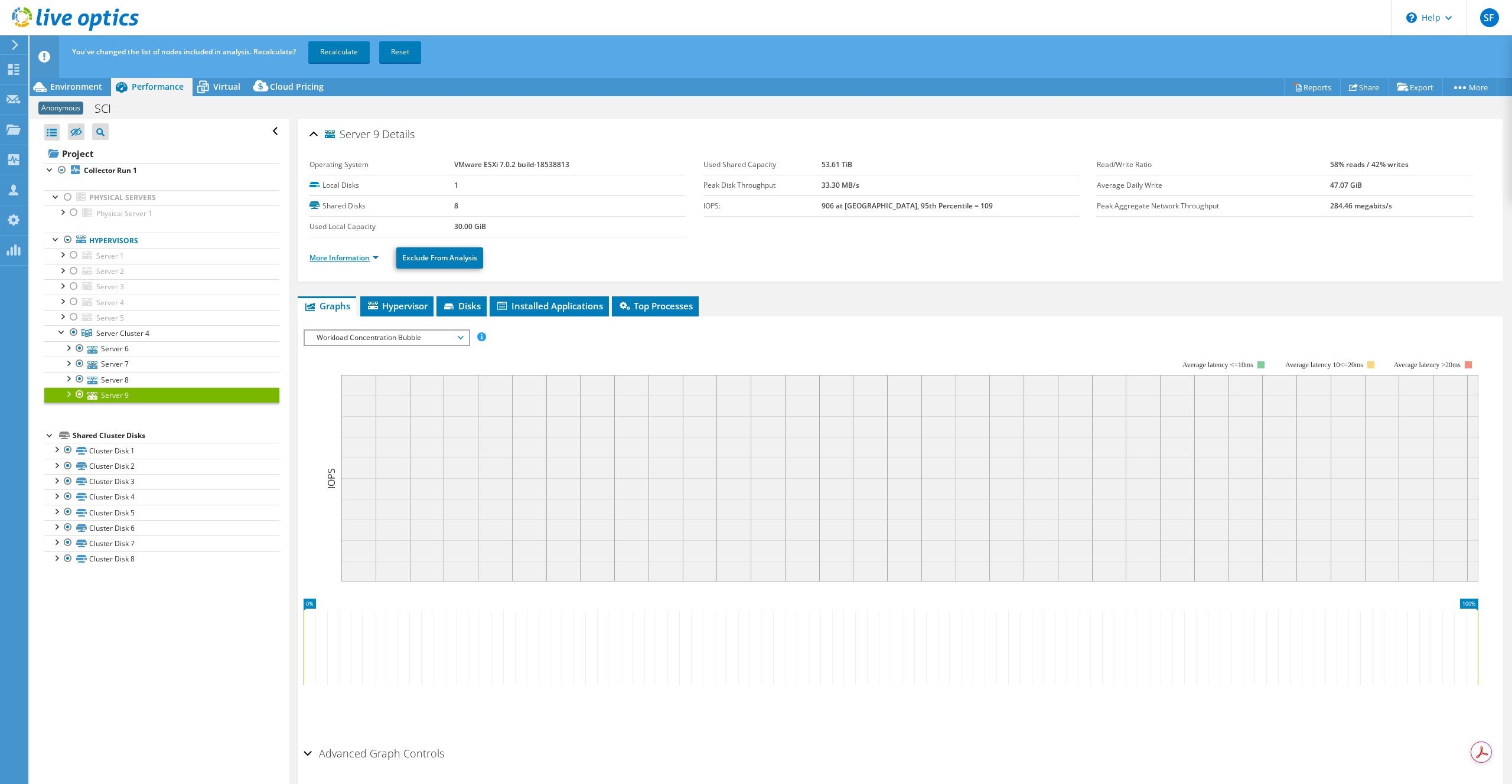
click at [334, 255] on link "More Information" at bounding box center [344, 258] width 69 height 10
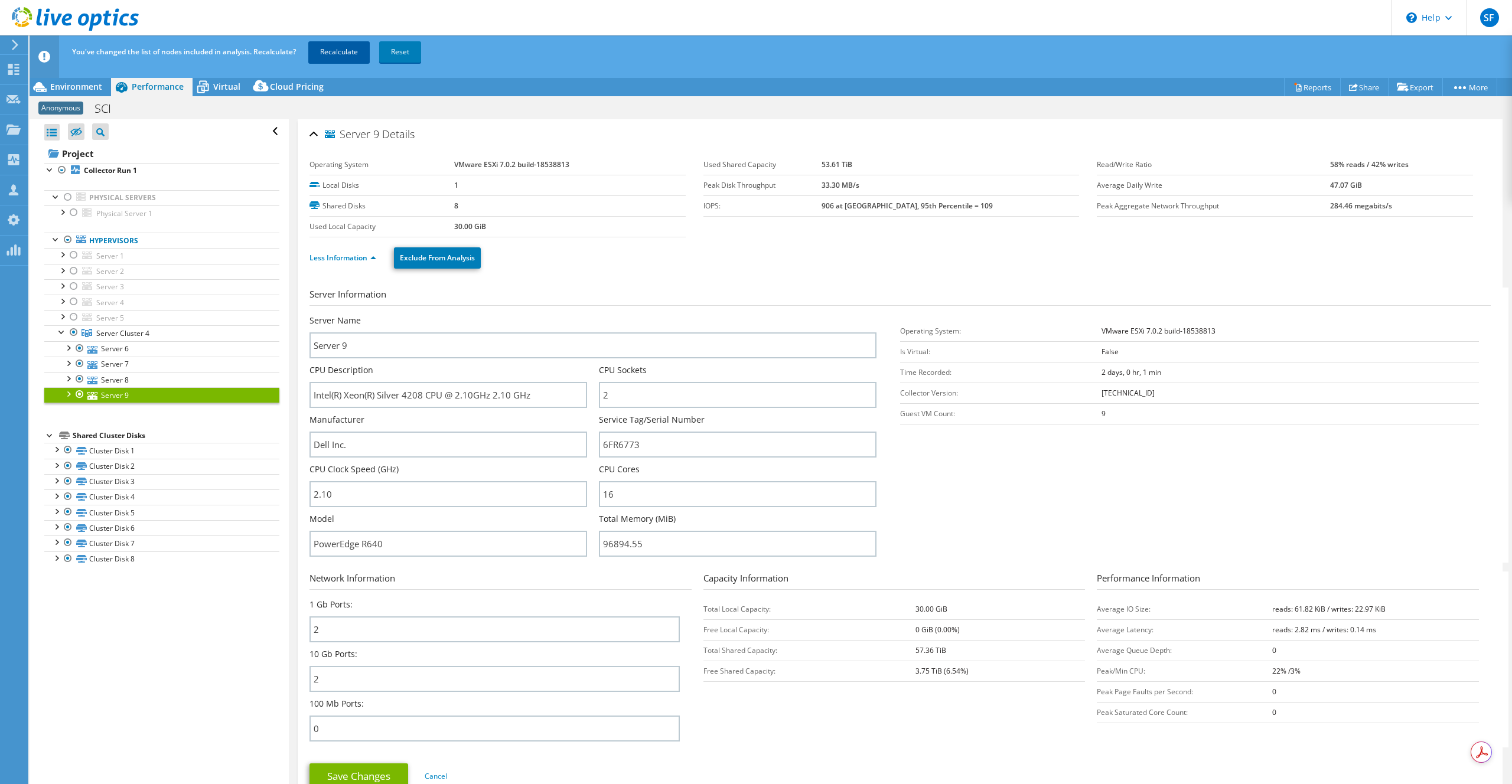
click at [341, 53] on link "Recalculate" at bounding box center [339, 51] width 61 height 21
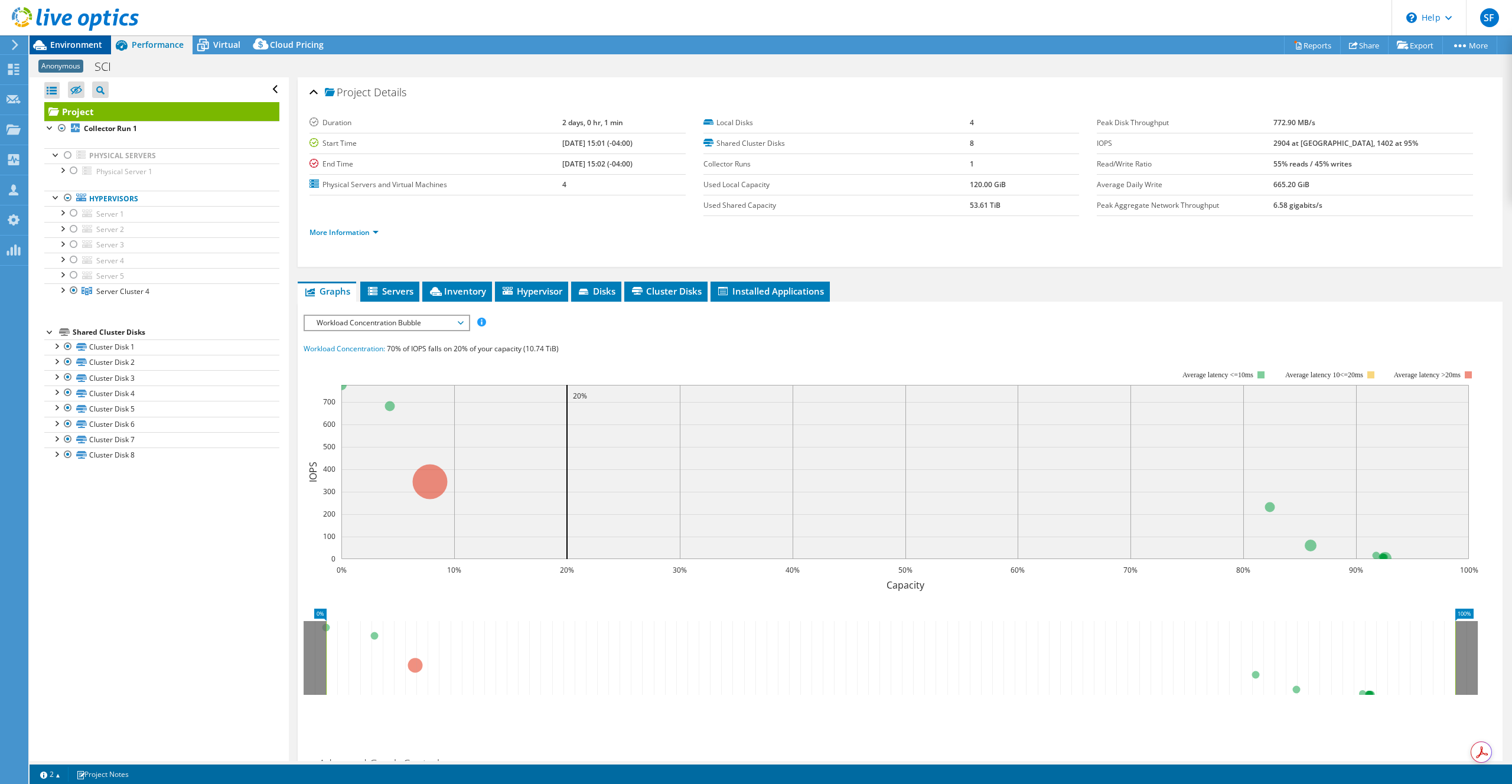
click at [87, 51] on div "Environment" at bounding box center [70, 45] width 81 height 19
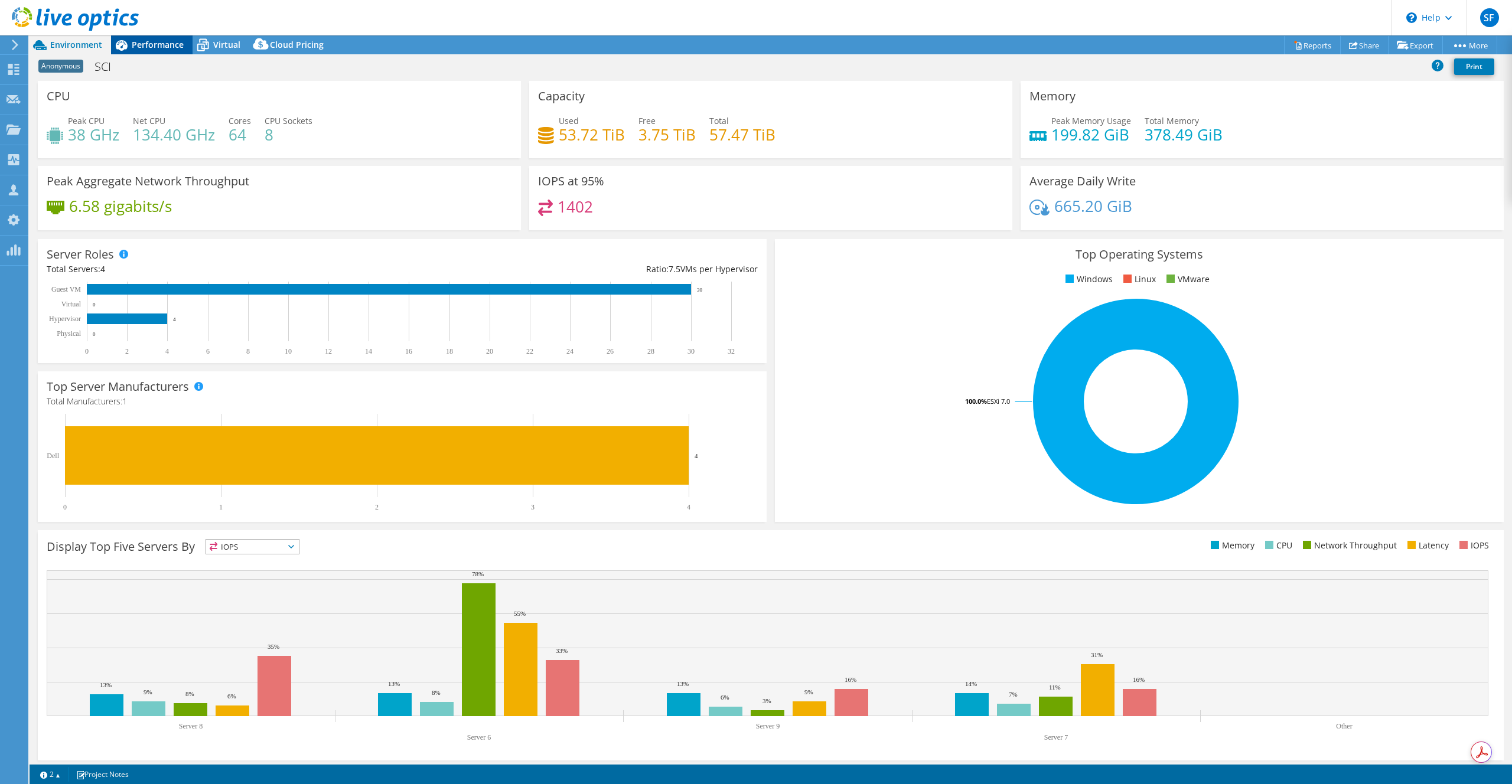
click at [164, 41] on span "Performance" at bounding box center [157, 45] width 52 height 11
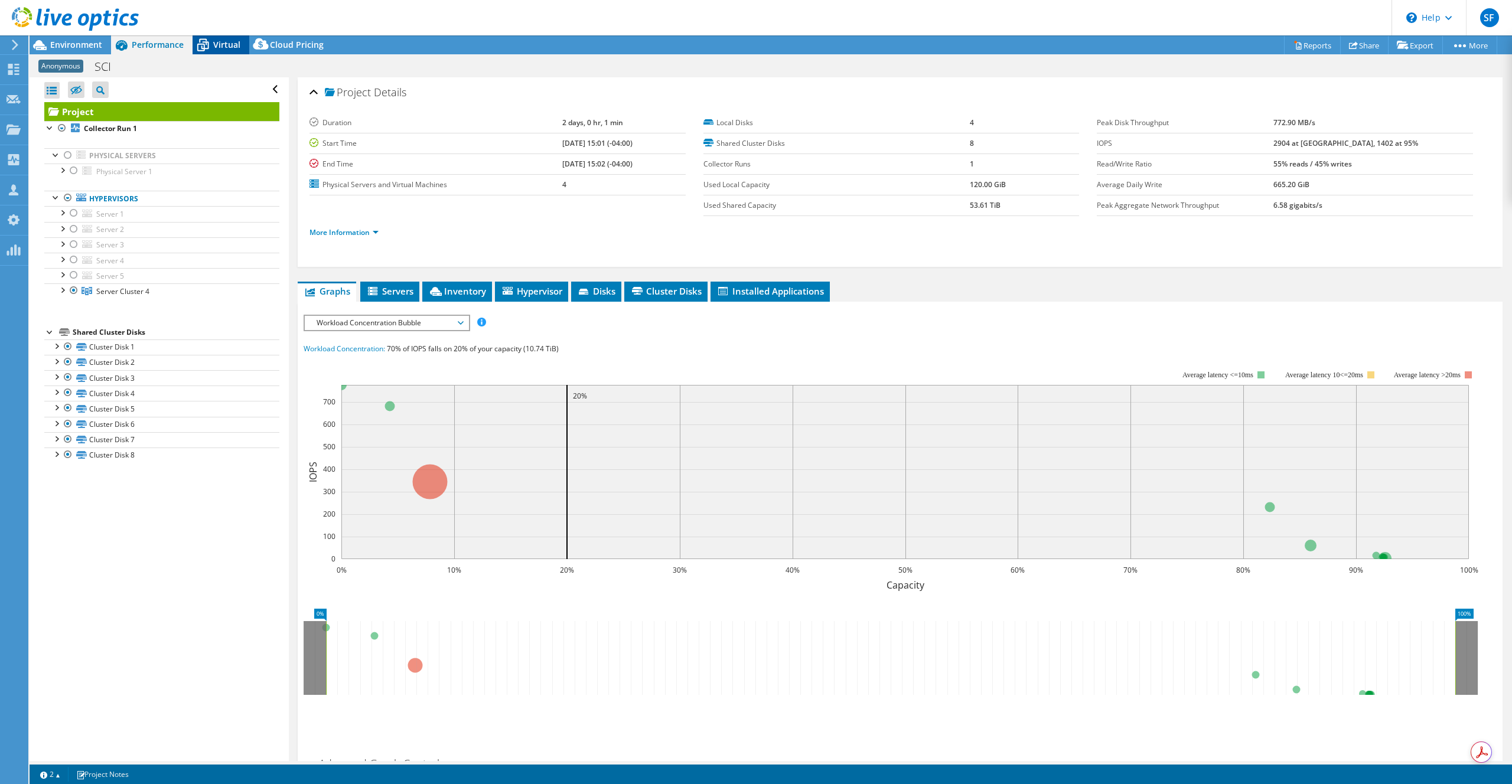
click at [213, 42] on span "Virtual" at bounding box center [227, 45] width 27 height 11
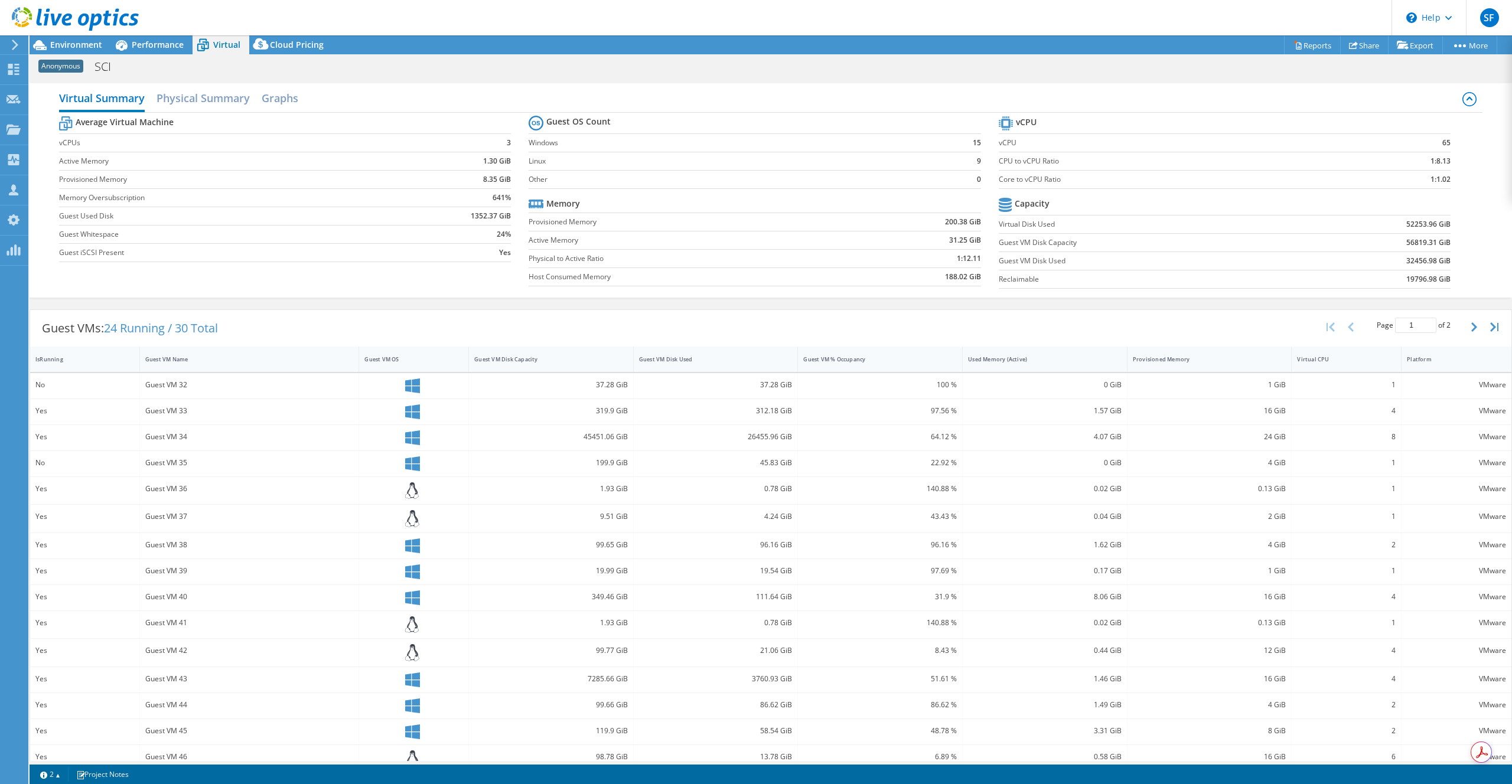
click at [84, 39] on div at bounding box center [69, 20] width 139 height 40
click at [84, 41] on span "Environment" at bounding box center [76, 45] width 52 height 11
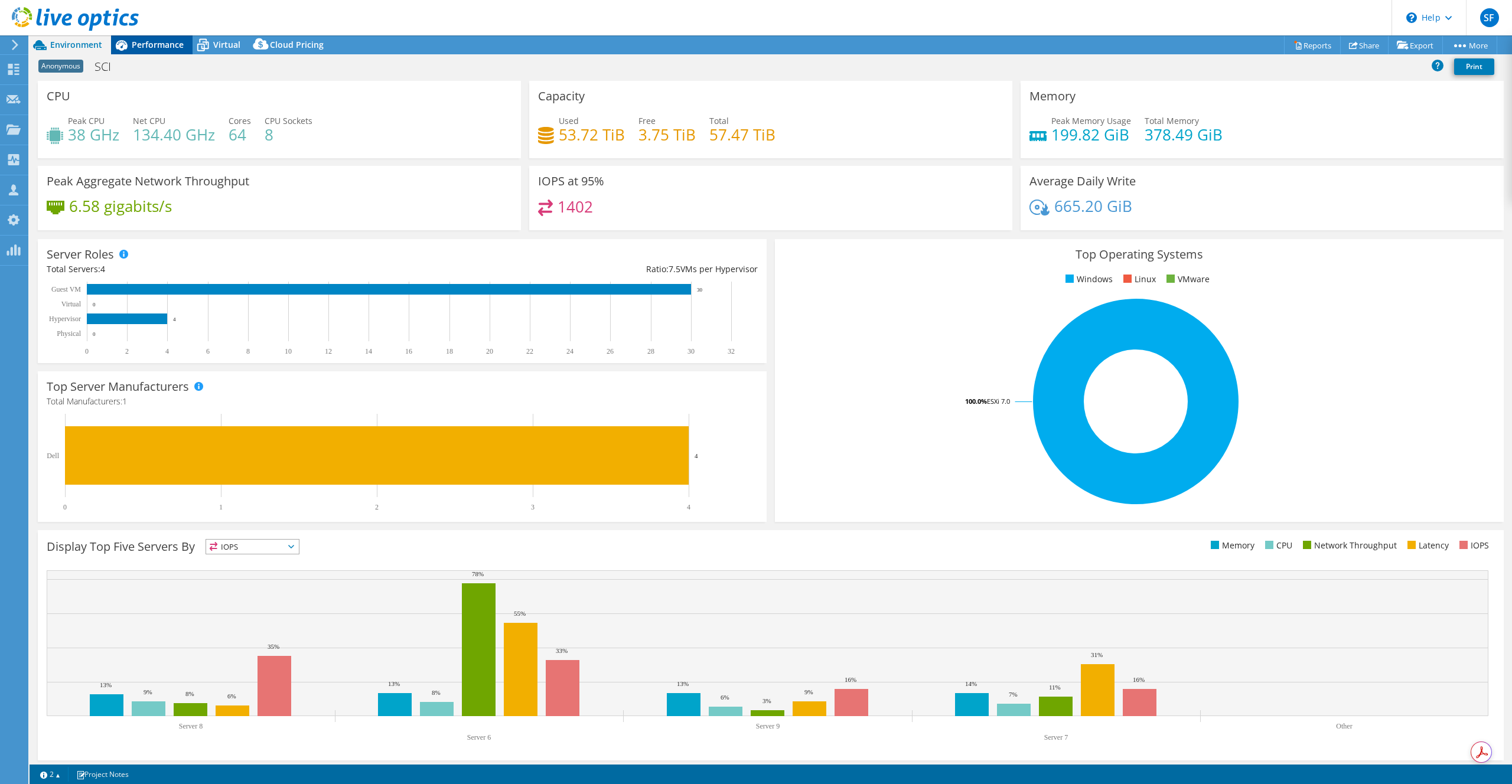
click at [128, 44] on icon at bounding box center [121, 45] width 21 height 21
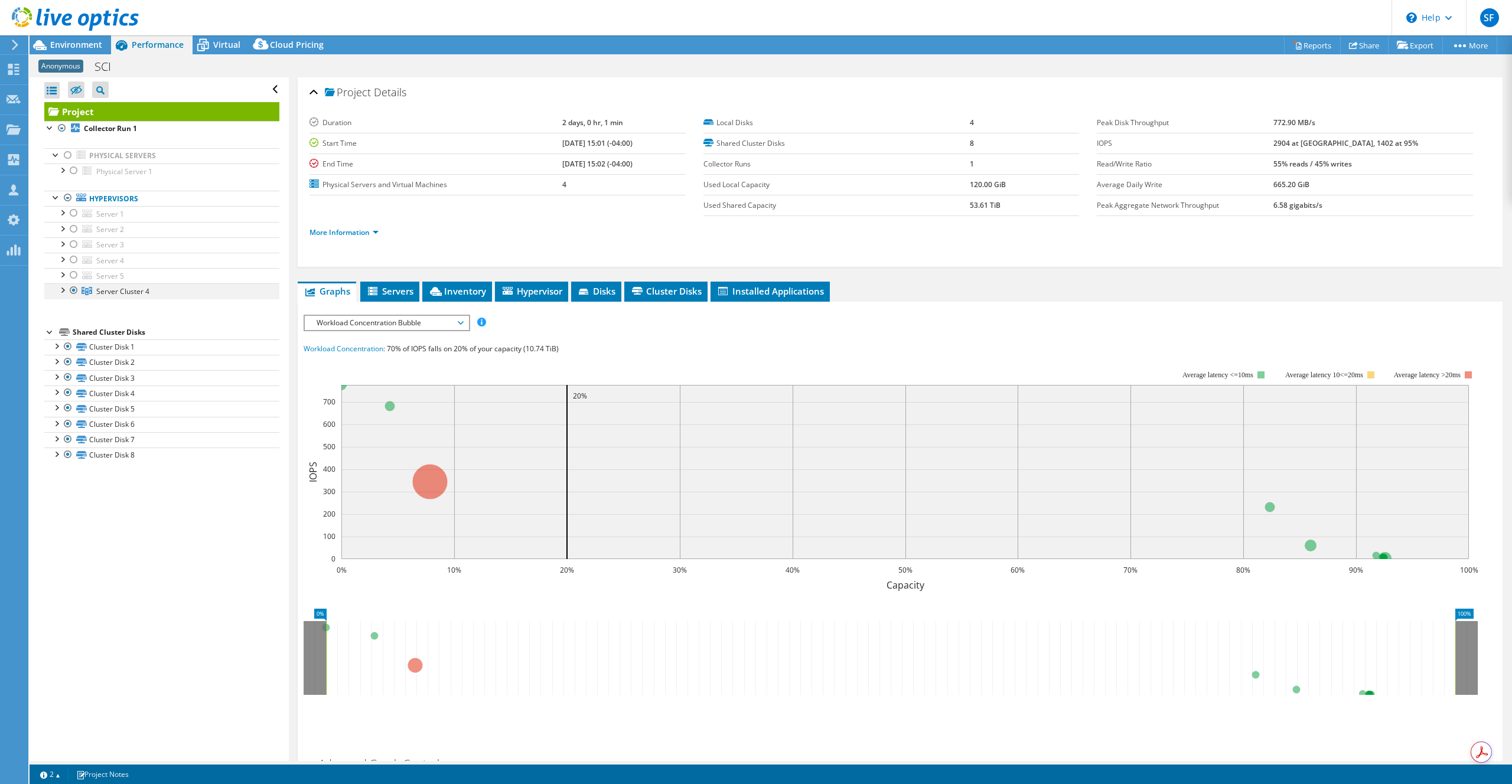
click at [75, 288] on div at bounding box center [74, 290] width 12 height 14
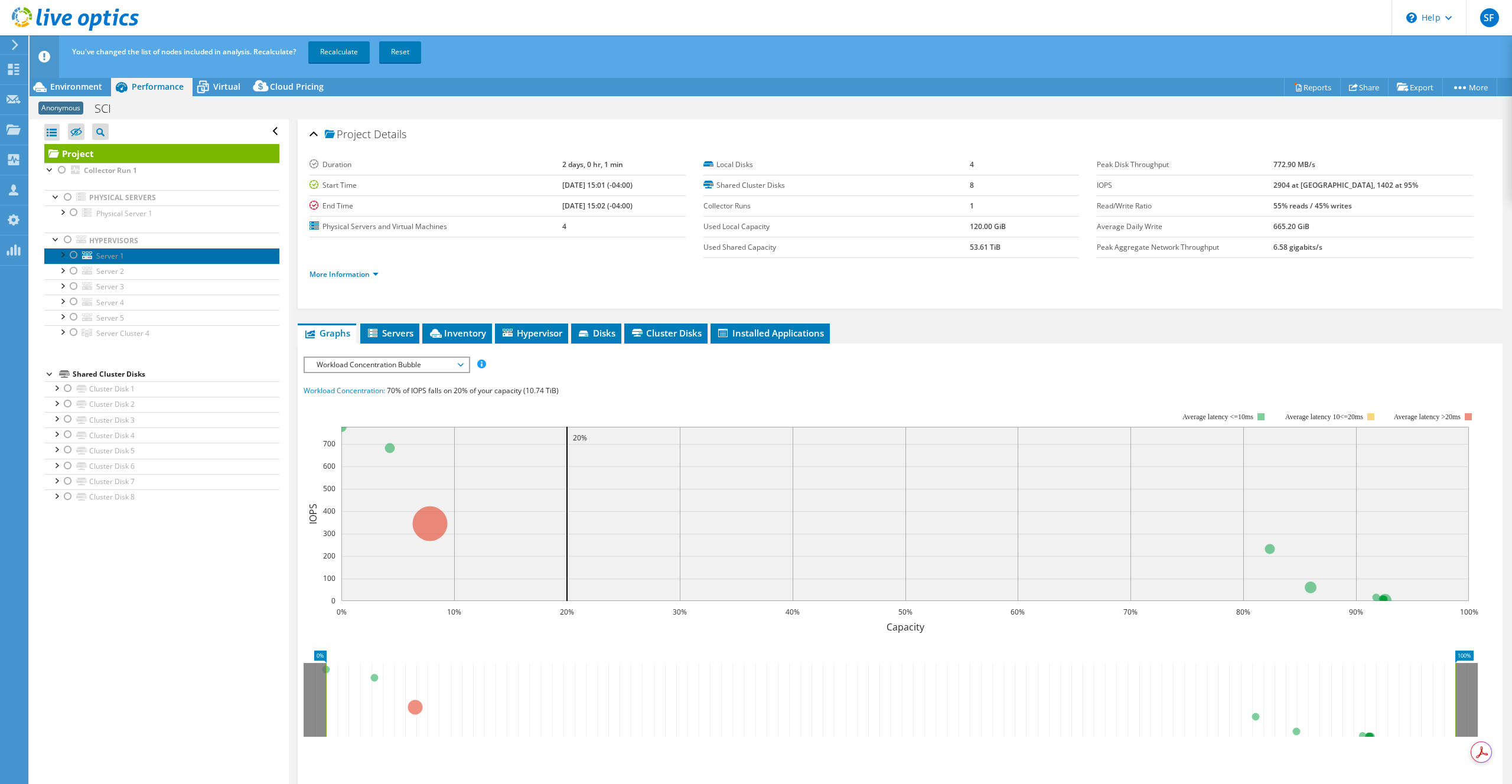
click at [100, 258] on span "Server 1" at bounding box center [110, 256] width 28 height 10
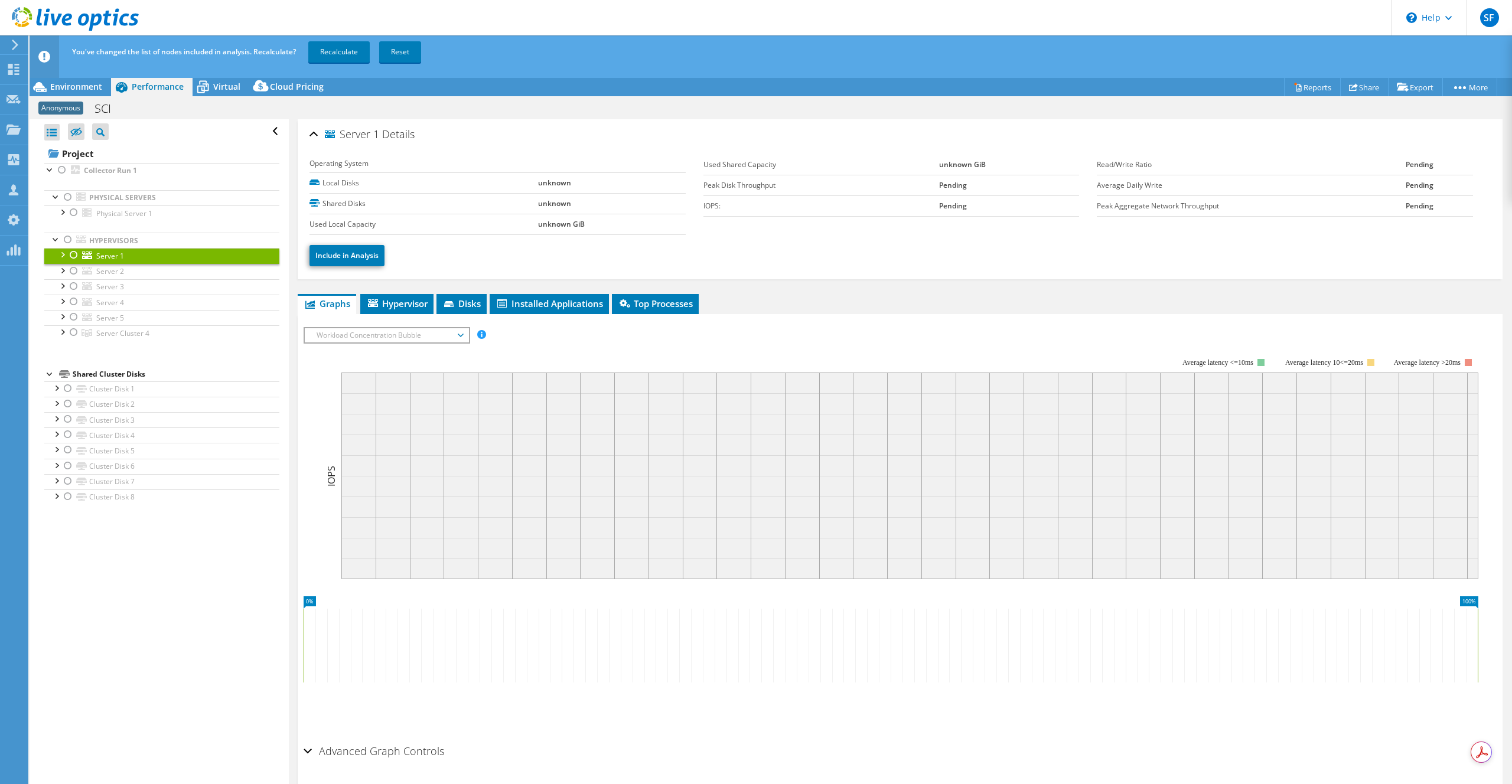
click at [75, 255] on div at bounding box center [74, 255] width 12 height 14
click at [60, 168] on div at bounding box center [62, 170] width 12 height 14
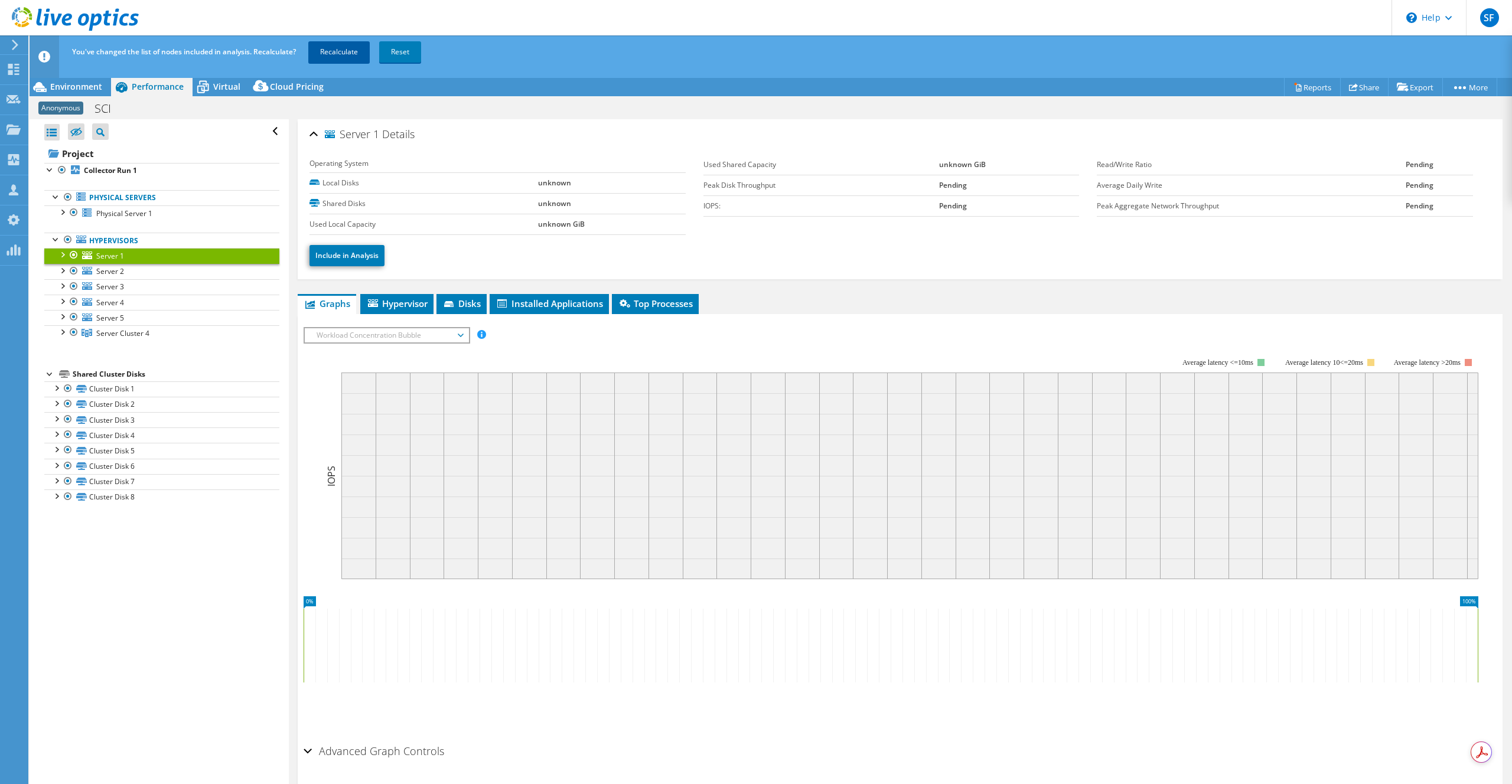
click at [341, 55] on link "Recalculate" at bounding box center [339, 51] width 61 height 21
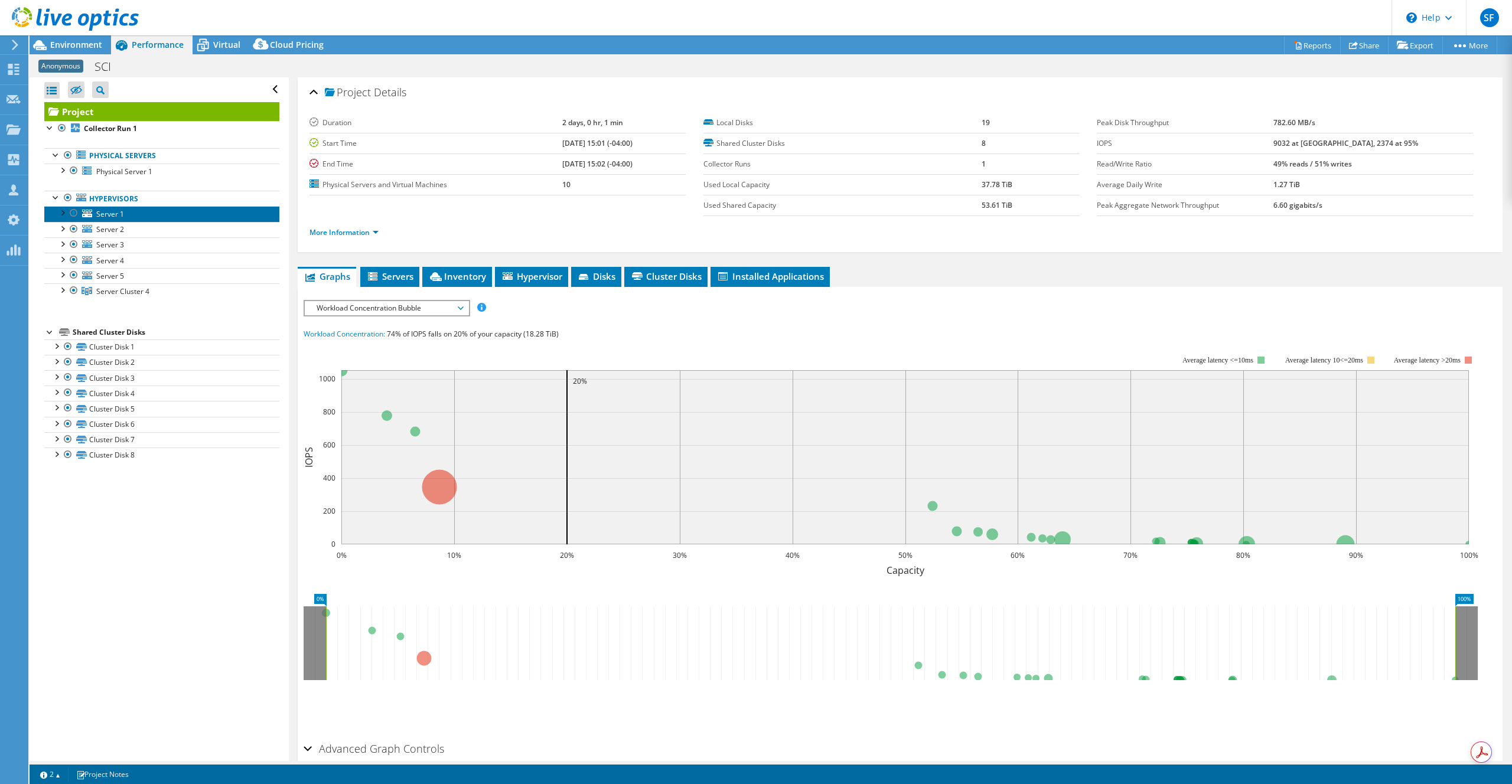
click at [121, 213] on span "Server 1" at bounding box center [110, 214] width 28 height 10
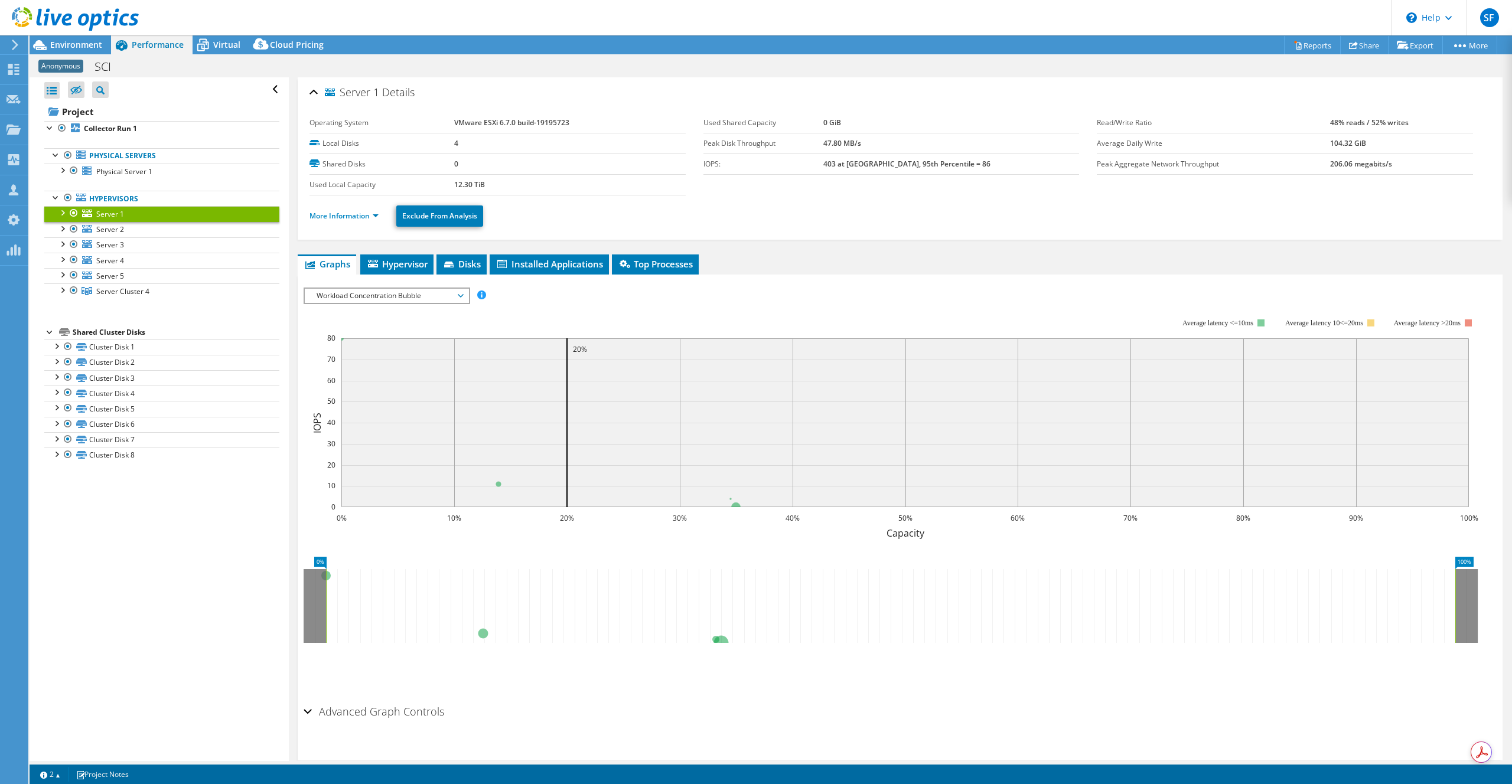
click at [342, 230] on div "More Information Exclude From Analysis" at bounding box center [900, 216] width 1181 height 41
click at [355, 216] on link "More Information" at bounding box center [344, 216] width 69 height 10
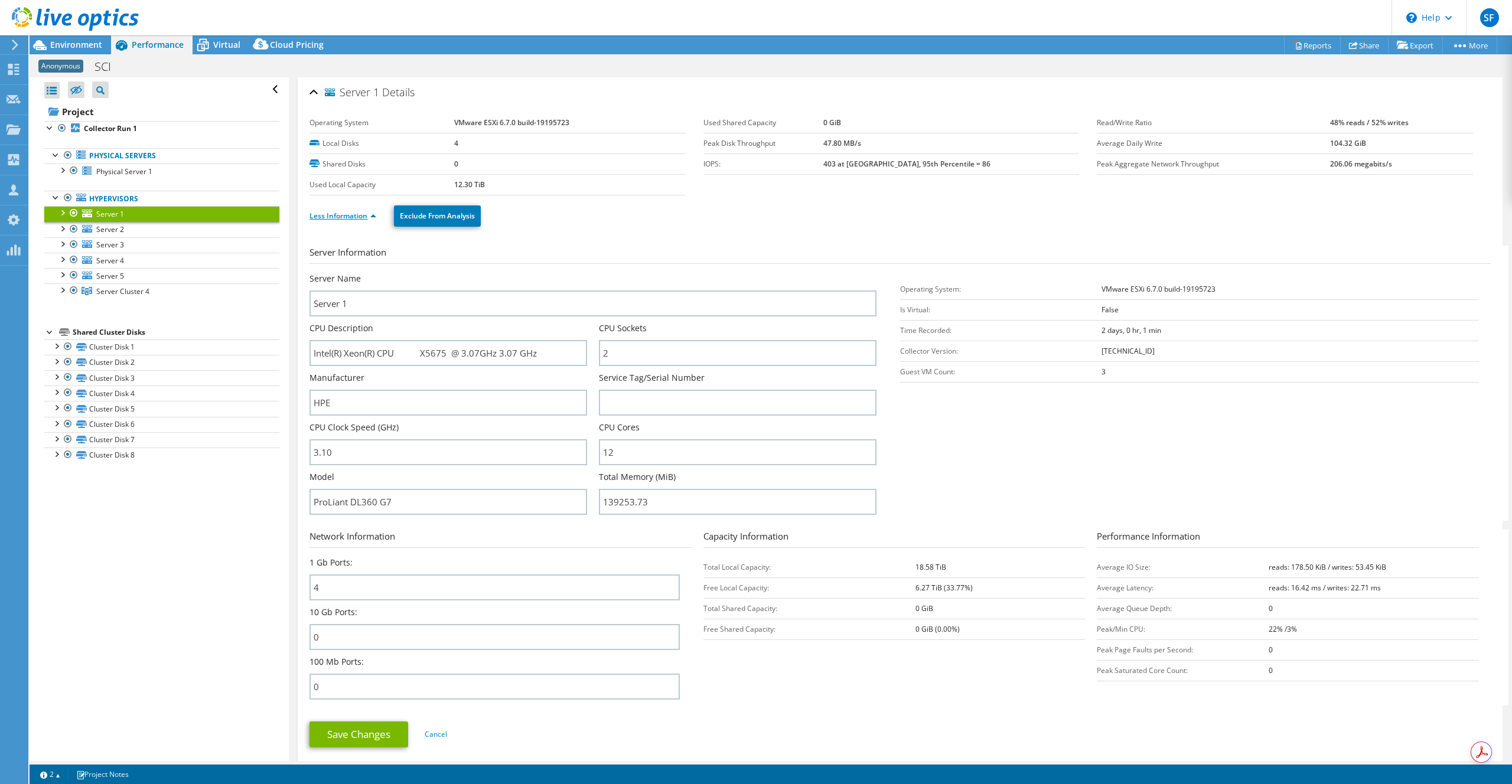
click at [355, 216] on link "Less Information" at bounding box center [342, 216] width 67 height 10
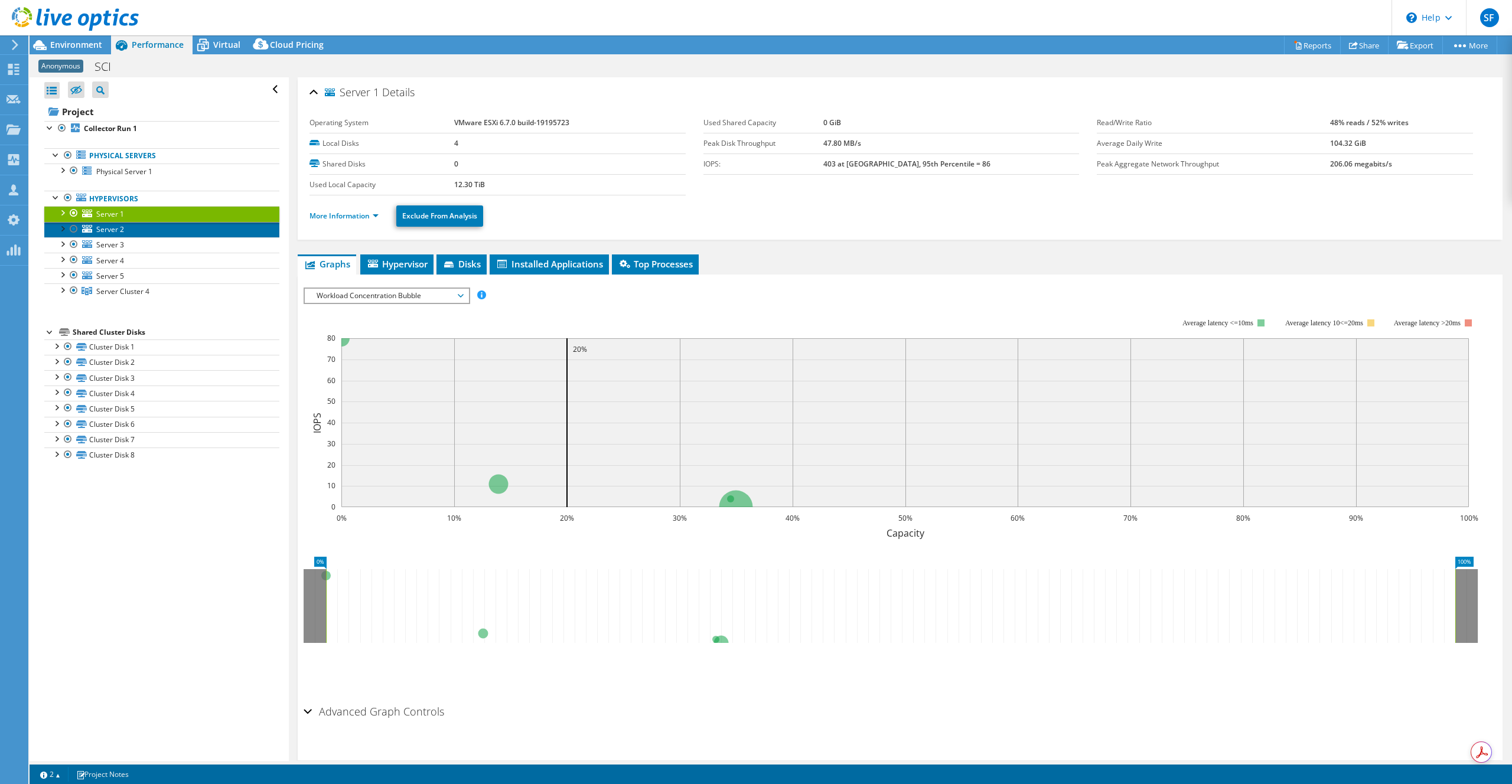
click at [172, 233] on link "Server 2" at bounding box center [162, 229] width 235 height 15
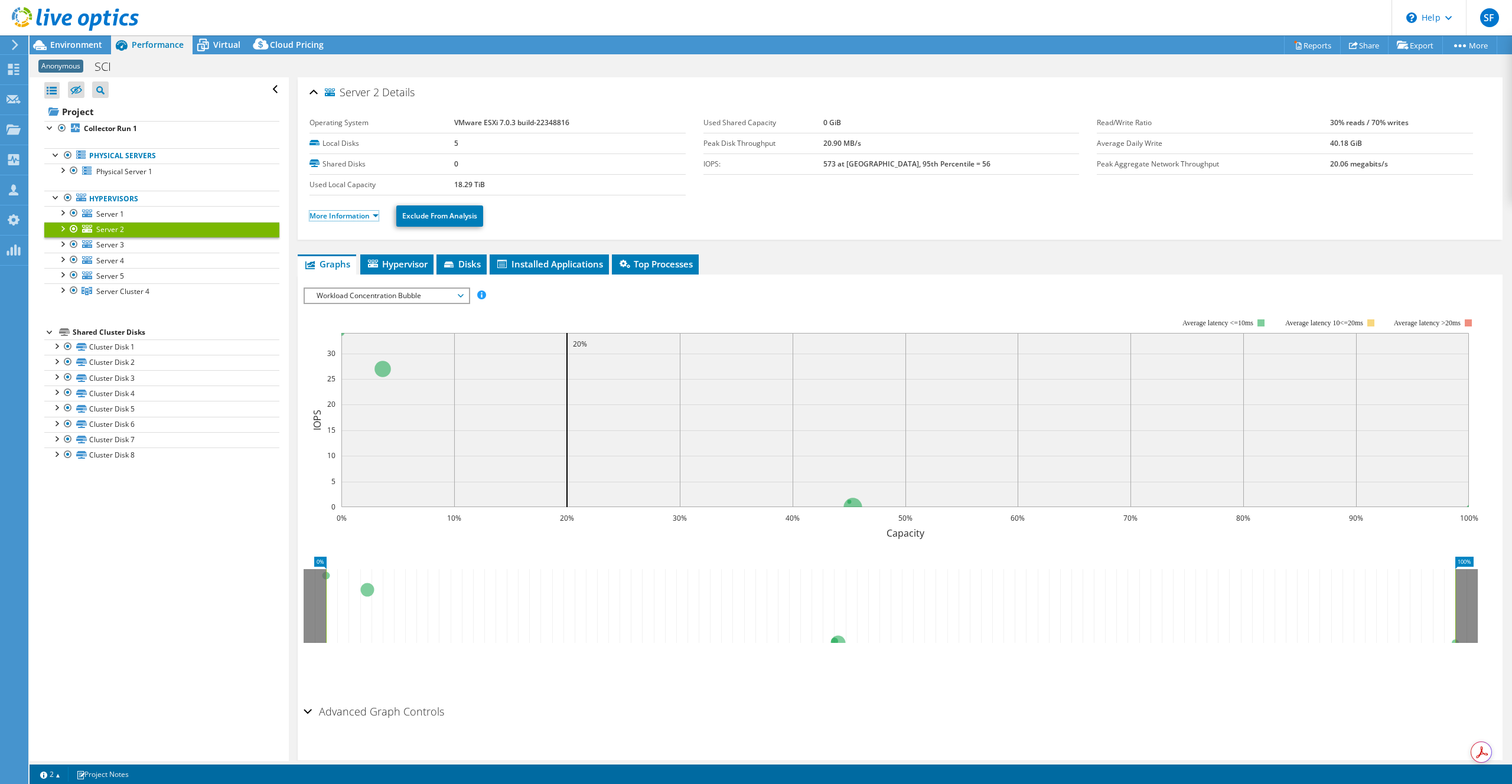
click at [349, 216] on link "More Information" at bounding box center [344, 216] width 69 height 10
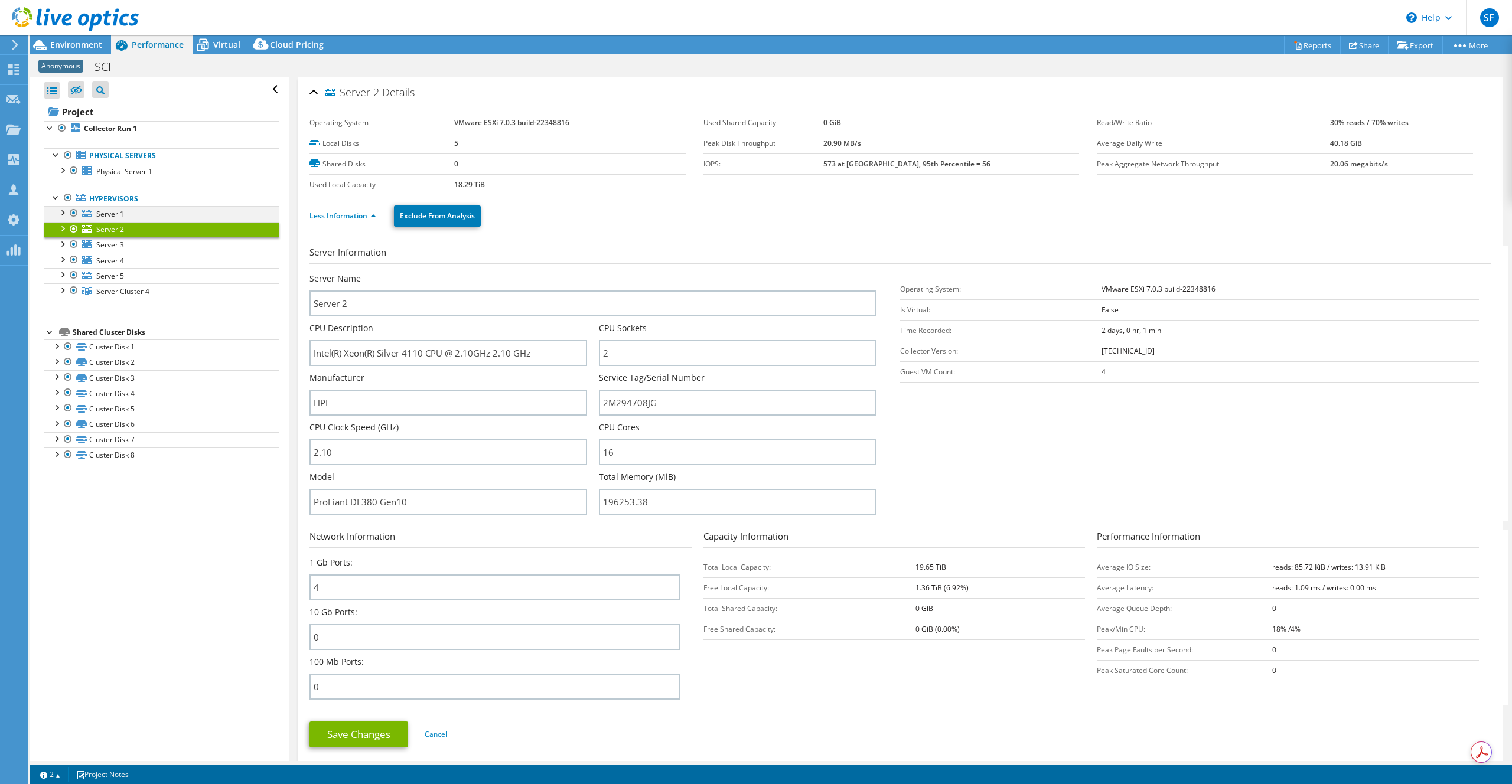
click at [74, 212] on div at bounding box center [74, 213] width 12 height 14
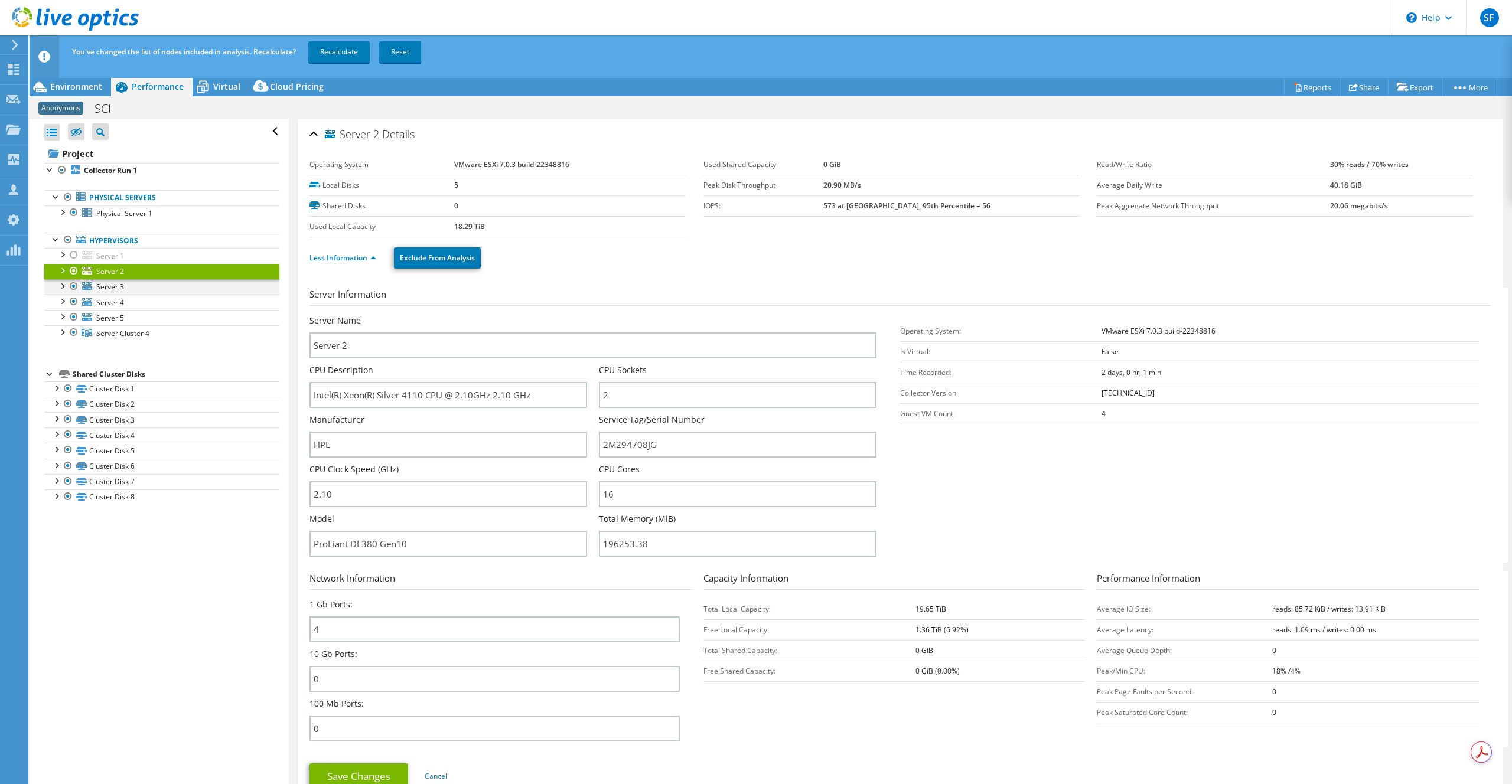
click at [74, 287] on div at bounding box center [74, 286] width 12 height 14
click at [73, 303] on div at bounding box center [74, 301] width 12 height 14
click at [74, 320] on div at bounding box center [74, 317] width 12 height 14
click at [74, 331] on div at bounding box center [74, 332] width 12 height 14
click at [70, 198] on div at bounding box center [67, 197] width 12 height 14
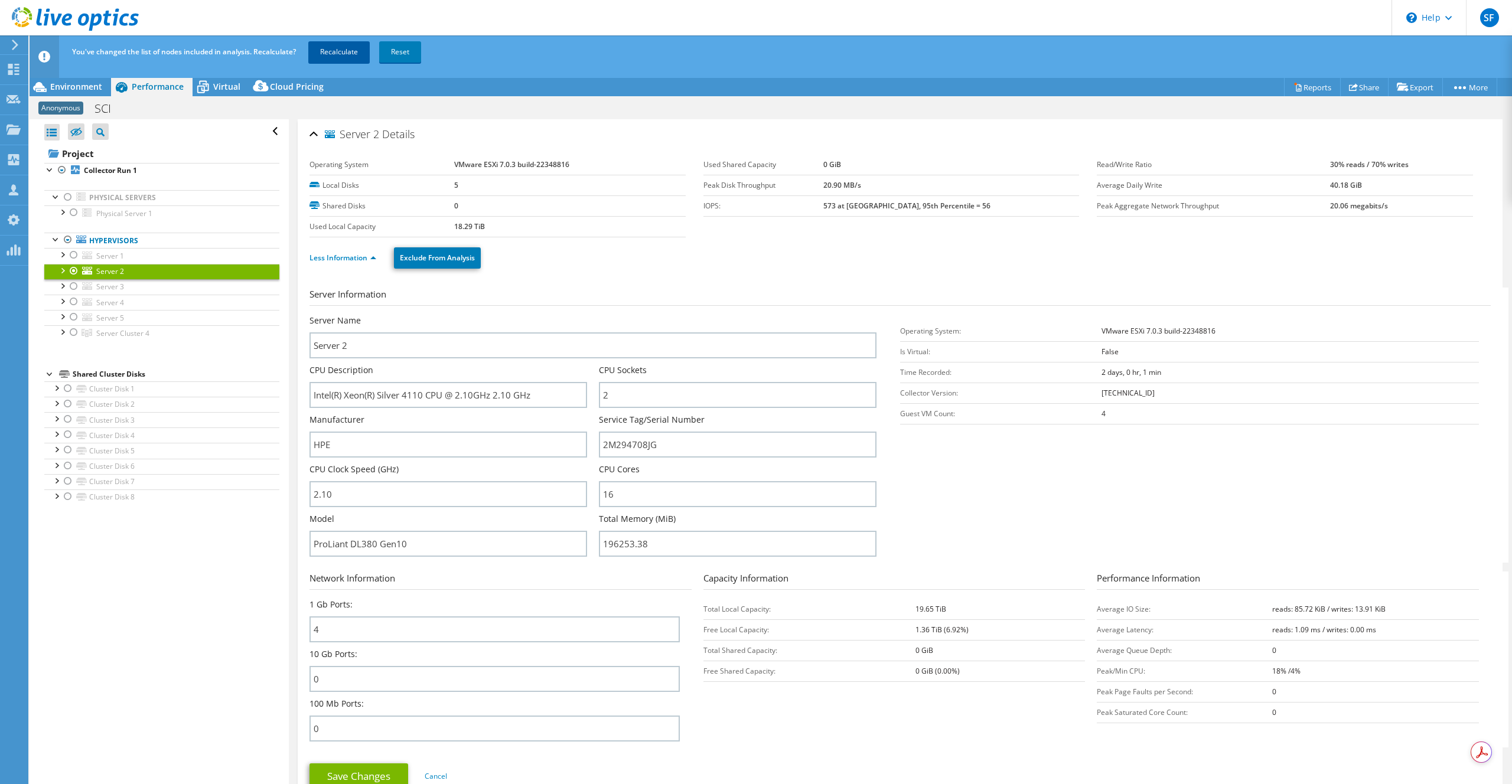
click at [348, 54] on link "Recalculate" at bounding box center [339, 51] width 61 height 21
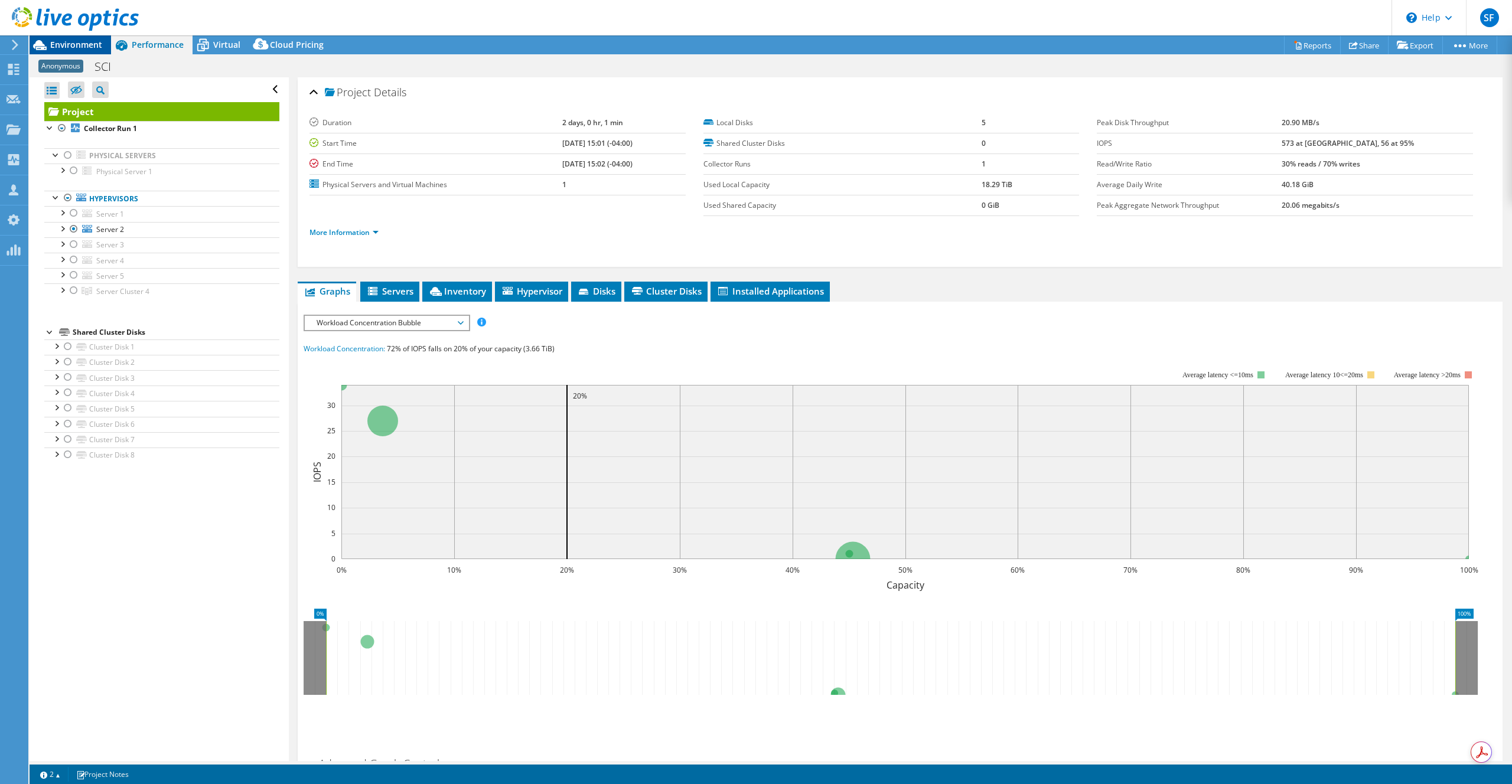
click at [80, 45] on span "Environment" at bounding box center [76, 45] width 52 height 11
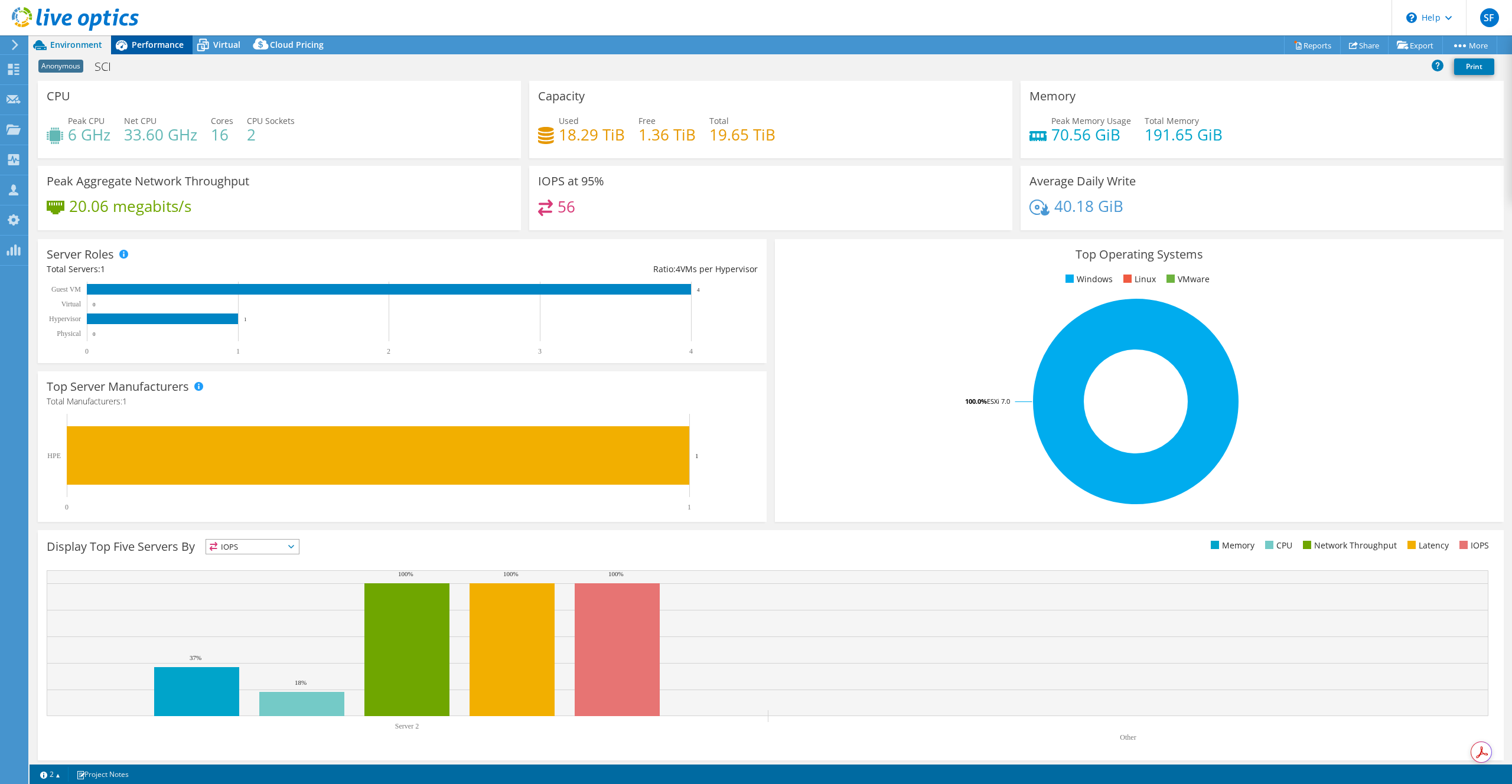
click at [162, 45] on span "Performance" at bounding box center [157, 45] width 52 height 11
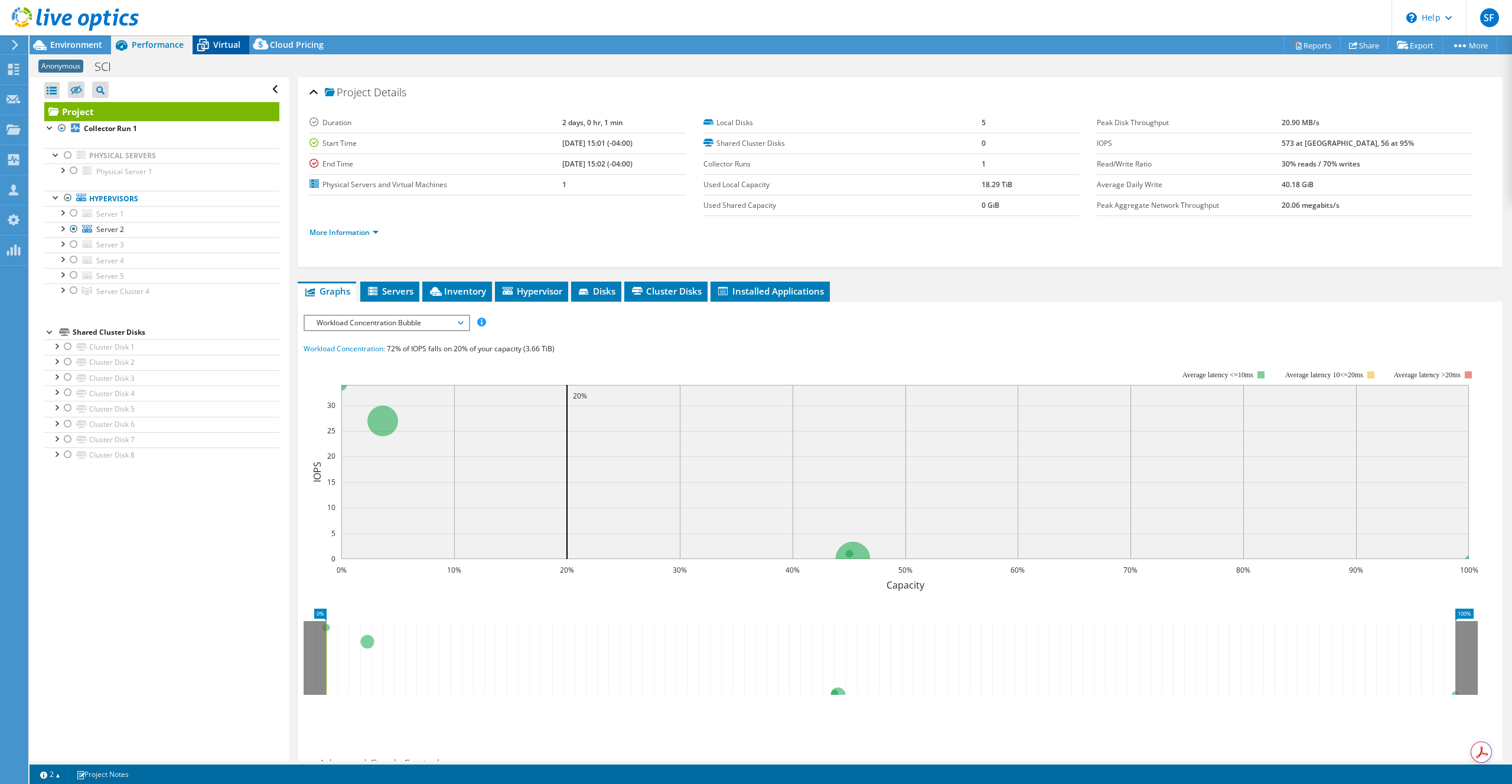
click at [233, 43] on span "Virtual" at bounding box center [227, 45] width 27 height 11
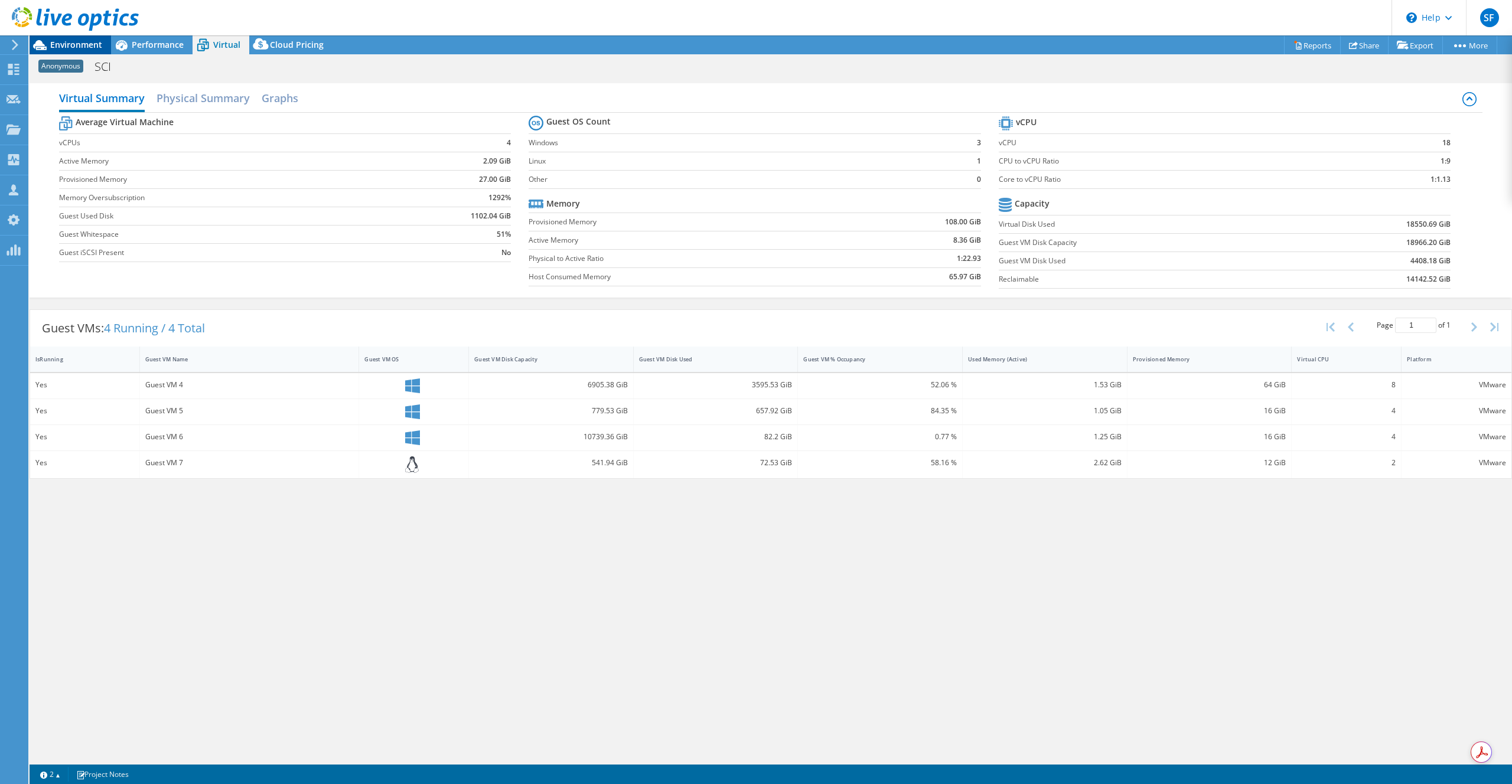
click at [87, 44] on span "Environment" at bounding box center [76, 45] width 52 height 11
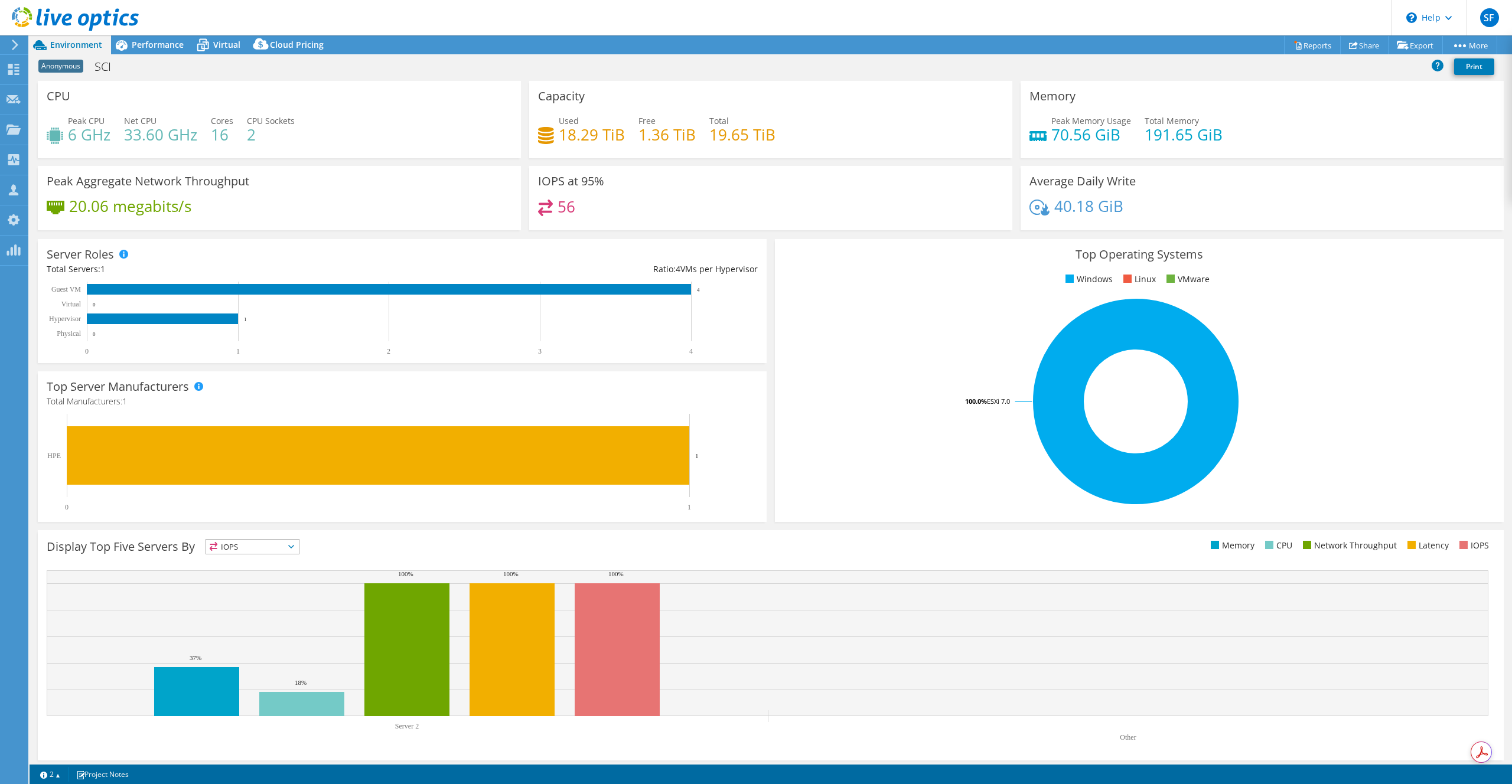
click at [159, 35] on header "SF OEM Team Member [PERSON_NAME] [EMAIL_ADDRESS][DOMAIN_NAME] Scale My Profile …" at bounding box center [756, 18] width 1512 height 36
click at [155, 45] on span "Performance" at bounding box center [157, 45] width 52 height 11
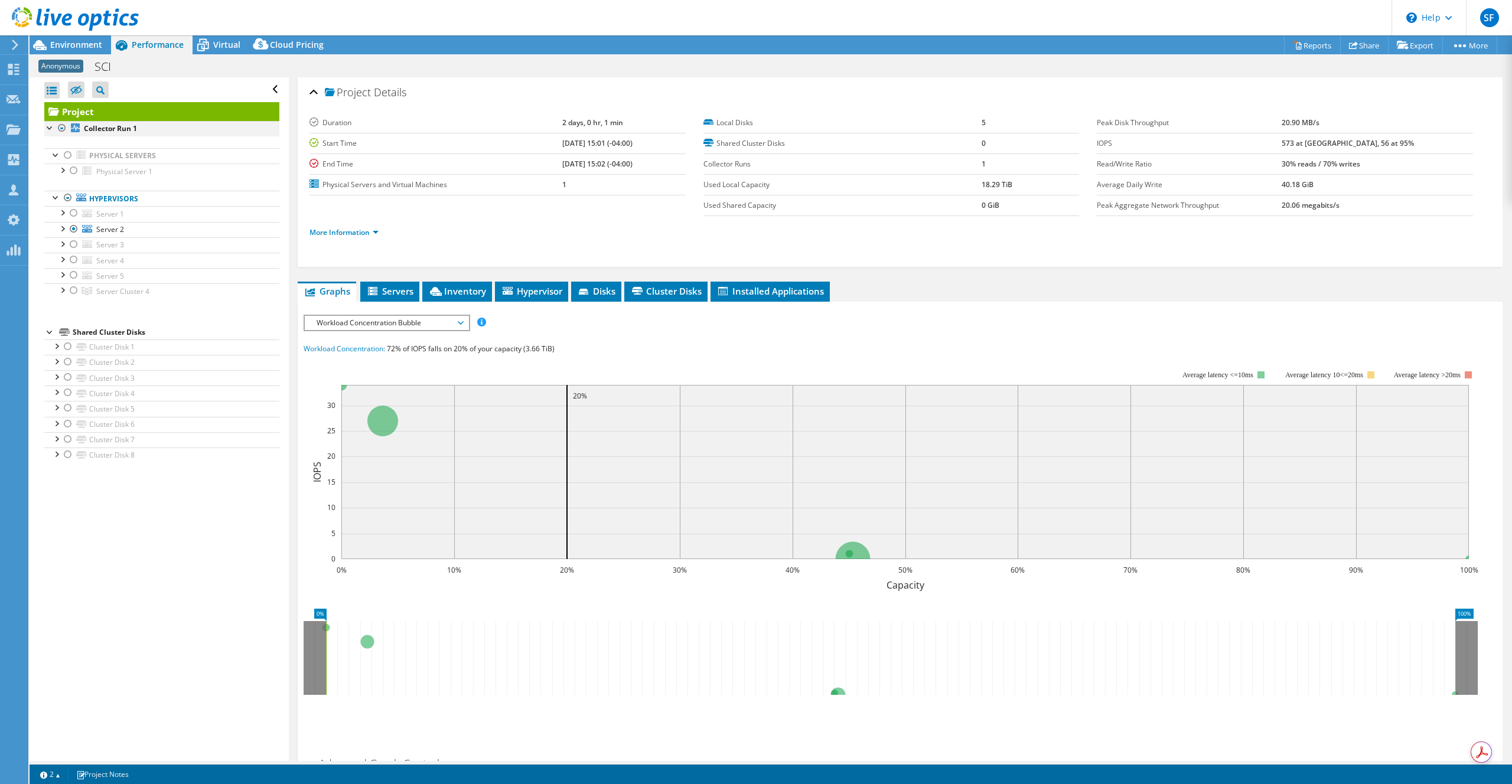
click at [64, 127] on div at bounding box center [62, 128] width 12 height 14
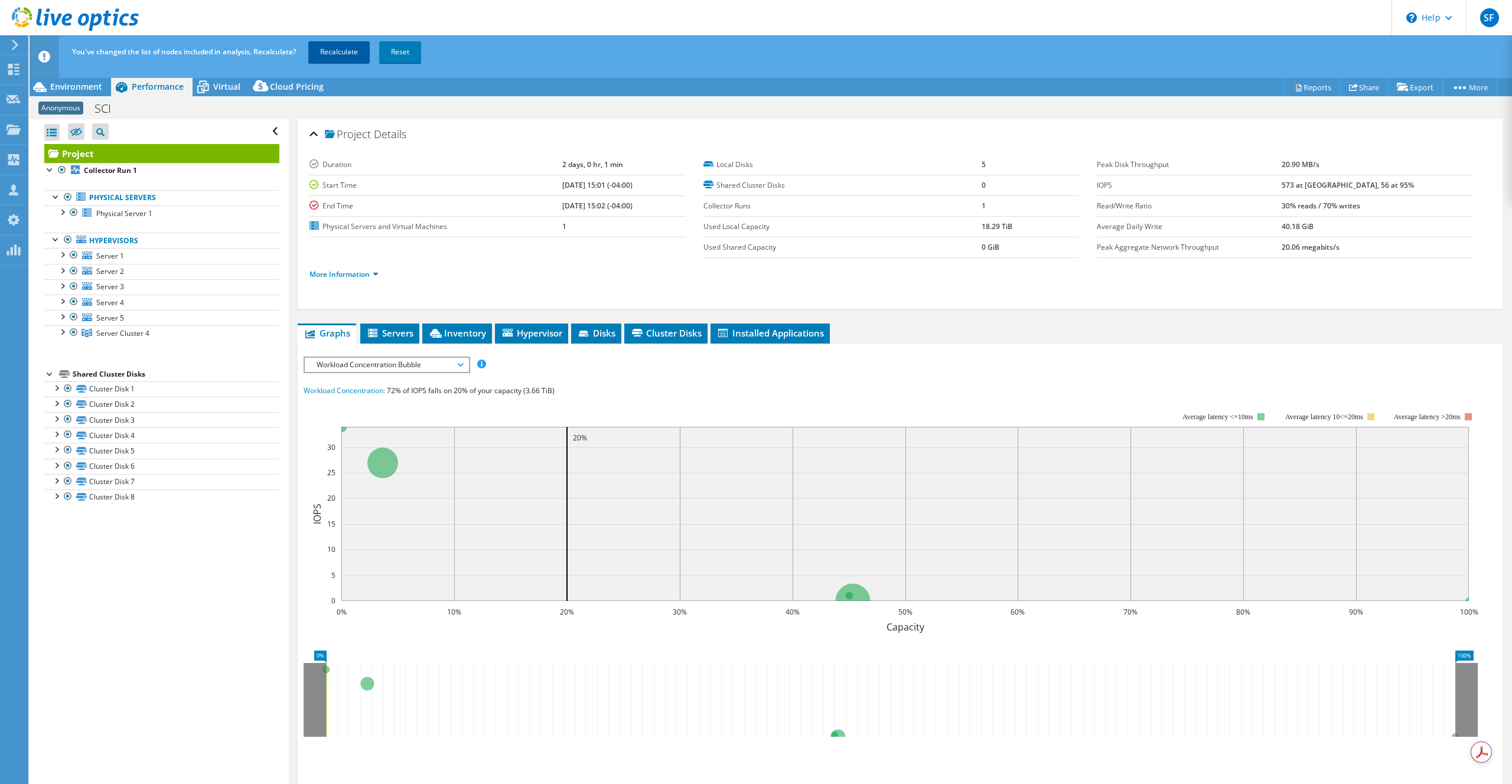
click at [329, 57] on link "Recalculate" at bounding box center [339, 51] width 61 height 21
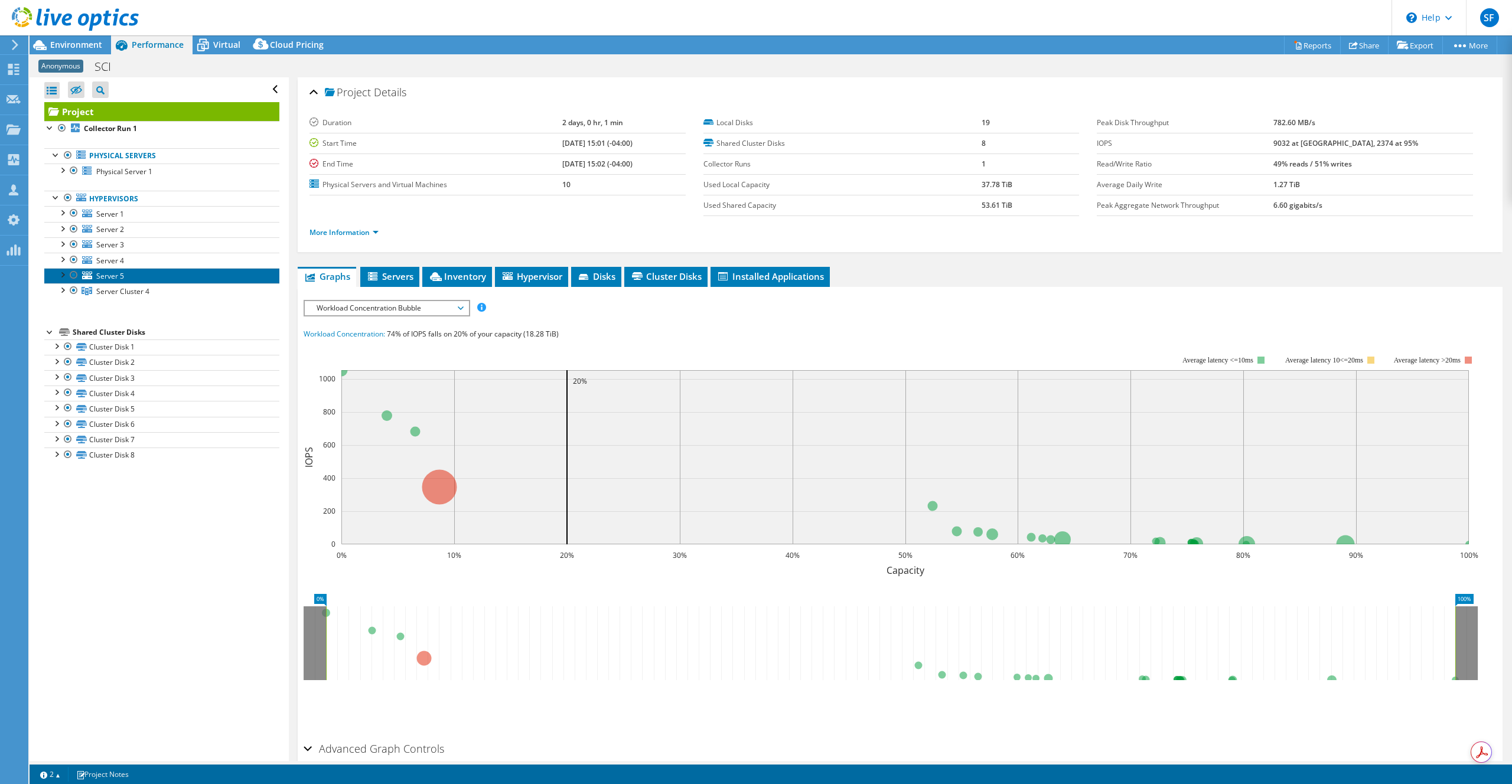
click at [121, 271] on span "Server 5" at bounding box center [110, 276] width 28 height 10
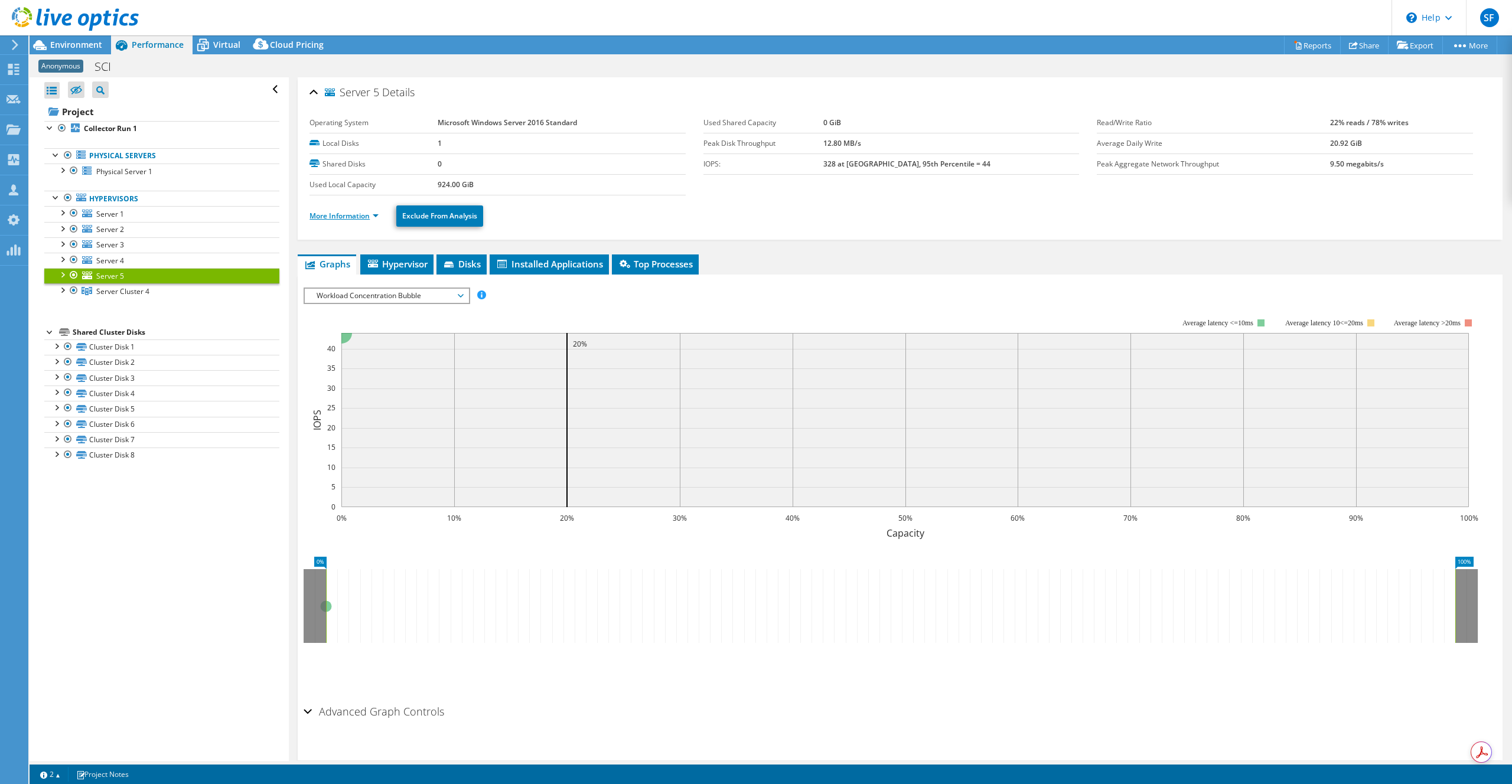
click at [350, 218] on link "More Information" at bounding box center [344, 216] width 69 height 10
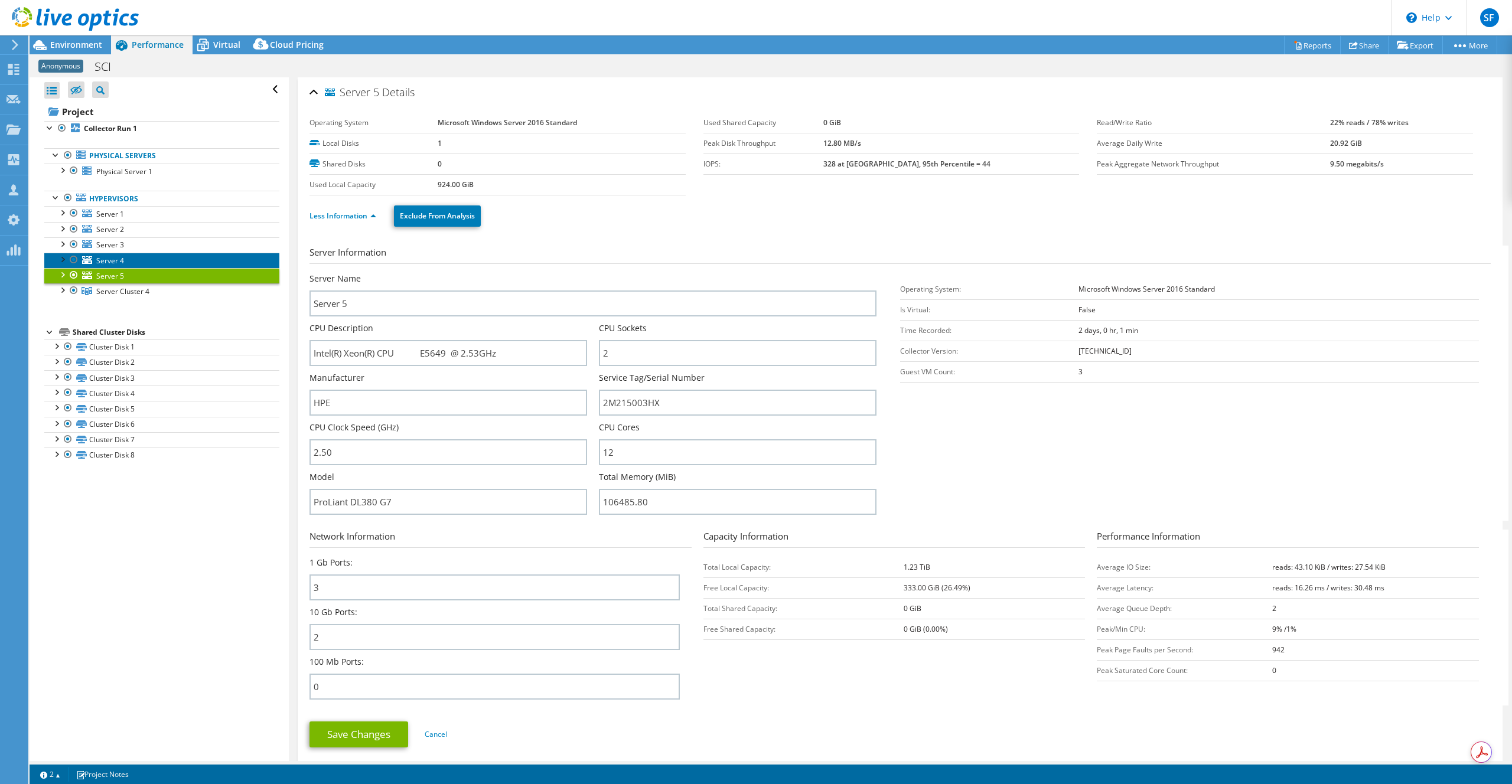
click at [113, 260] on span "Server 4" at bounding box center [110, 260] width 28 height 10
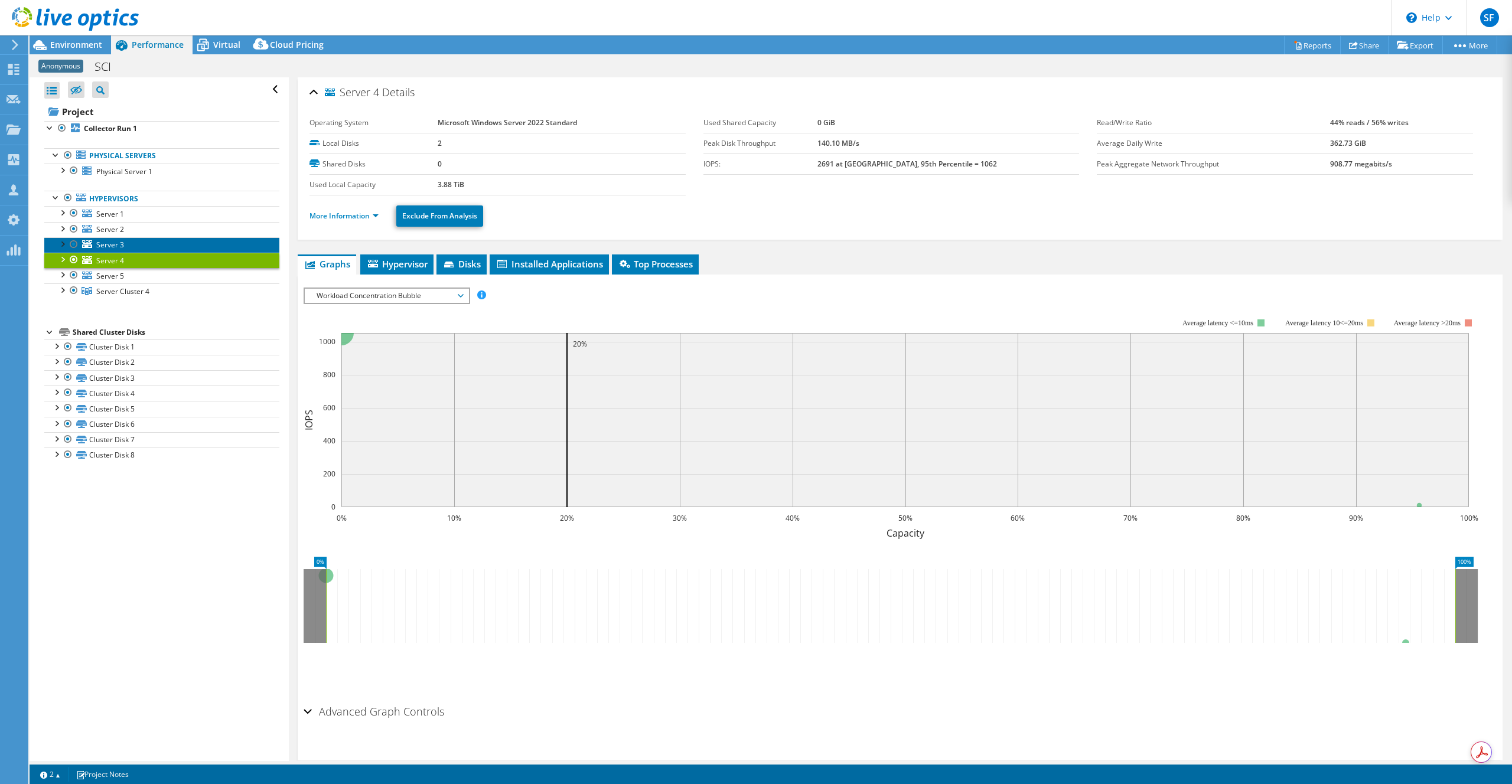
click at [116, 245] on span "Server 3" at bounding box center [110, 244] width 28 height 10
click at [117, 257] on span "Server 4" at bounding box center [110, 260] width 28 height 10
click at [357, 222] on li "More Information" at bounding box center [347, 216] width 76 height 13
click at [357, 220] on link "More Information" at bounding box center [344, 216] width 69 height 10
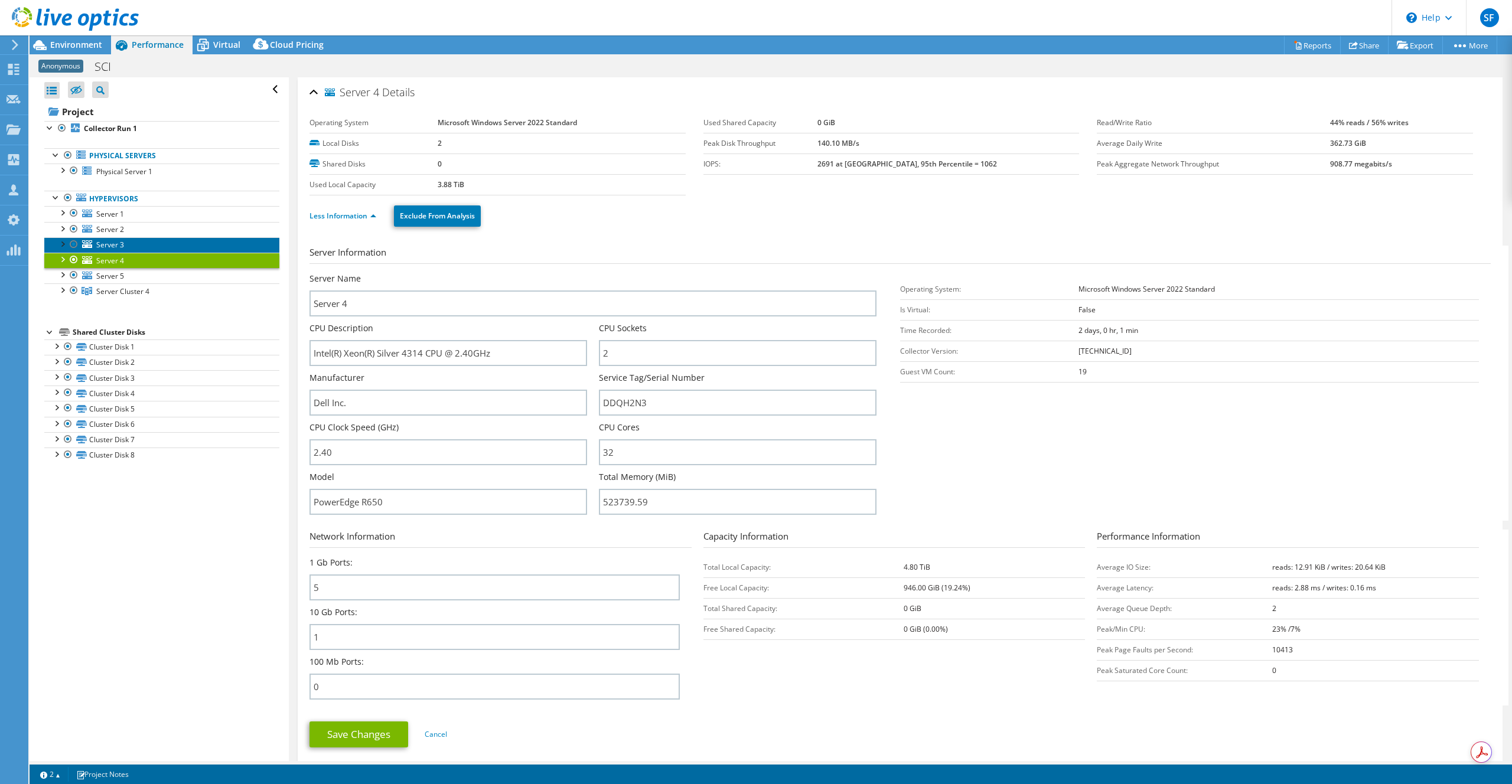
click at [110, 242] on span "Server 3" at bounding box center [110, 244] width 28 height 10
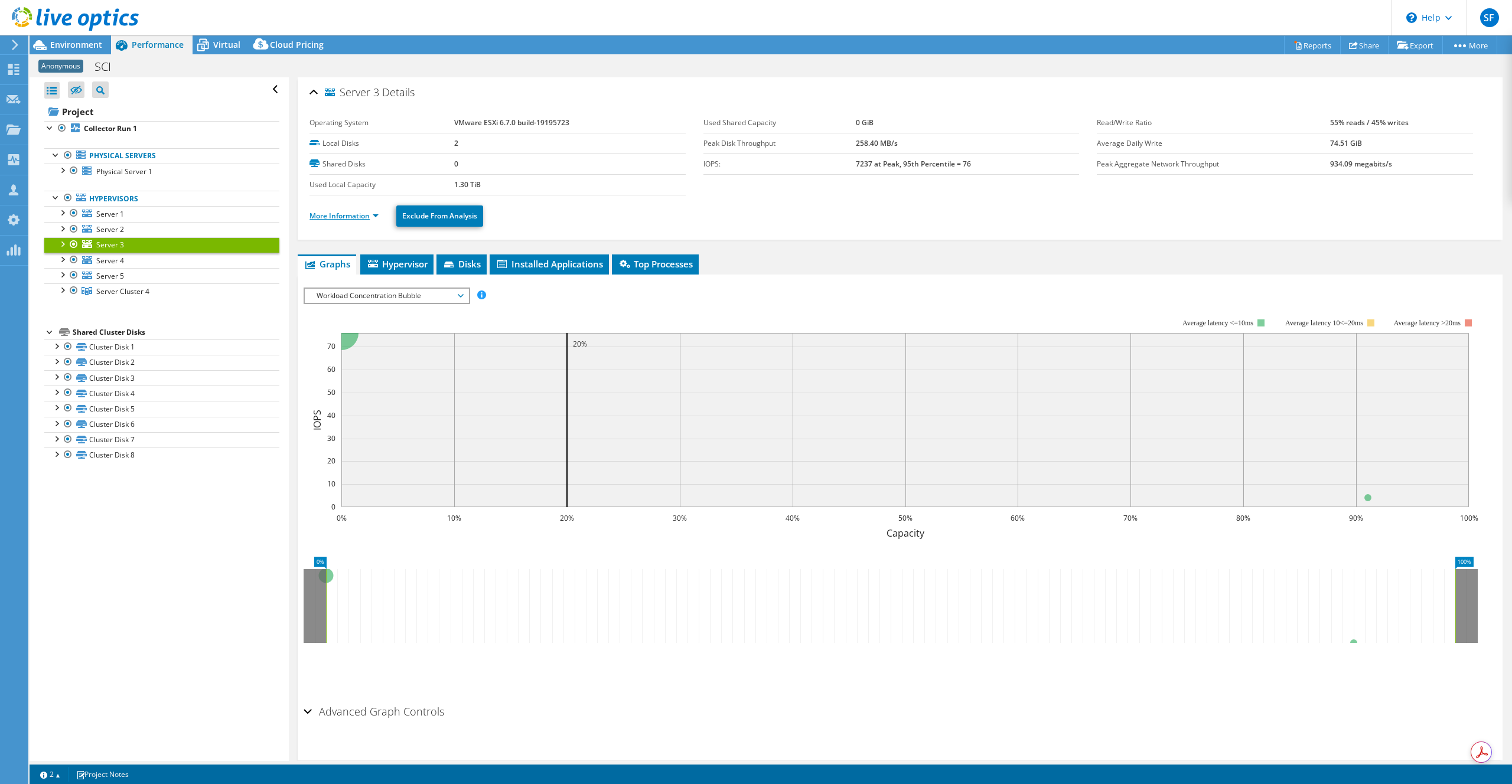
click at [342, 213] on link "More Information" at bounding box center [344, 216] width 69 height 10
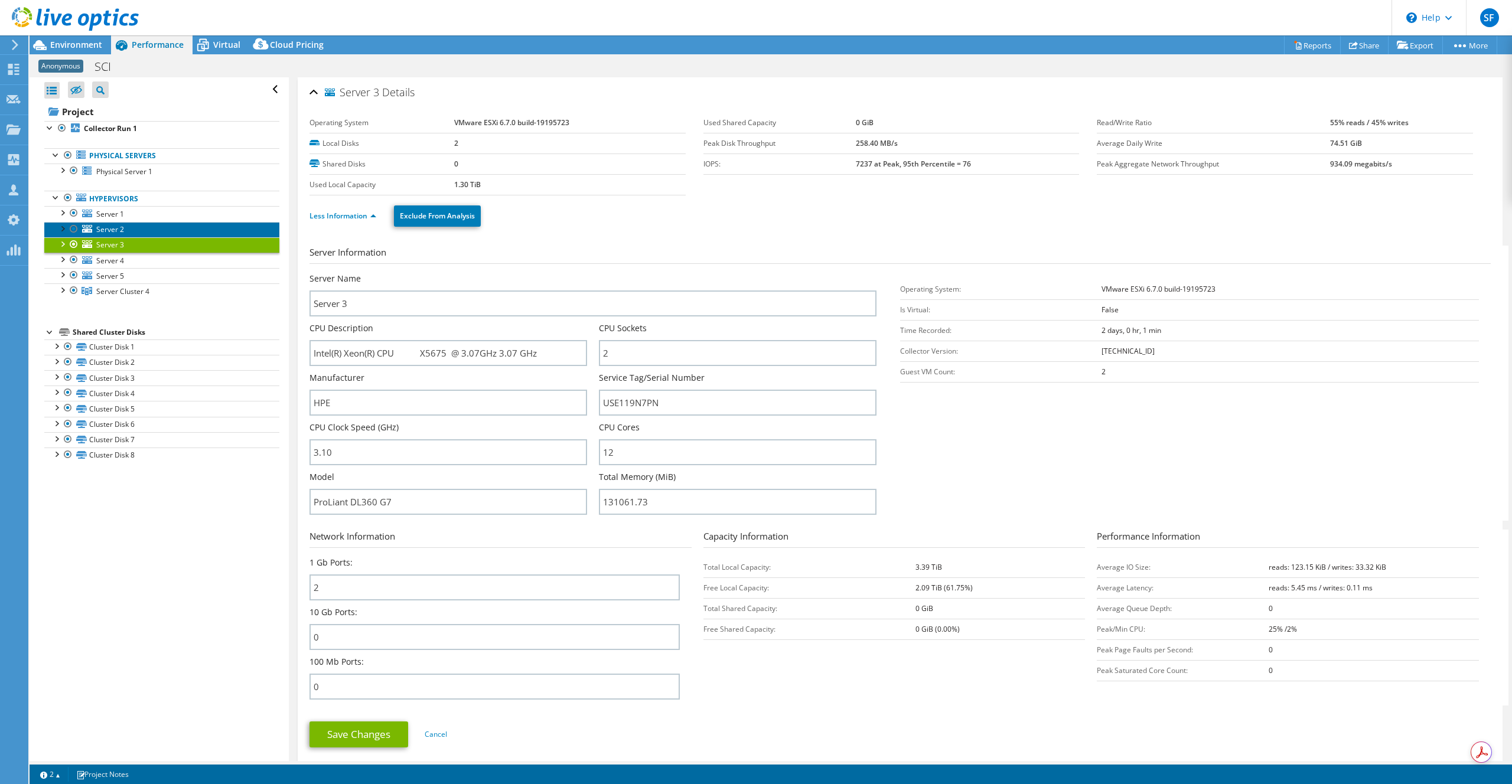
click at [140, 230] on link "Server 2" at bounding box center [162, 229] width 235 height 15
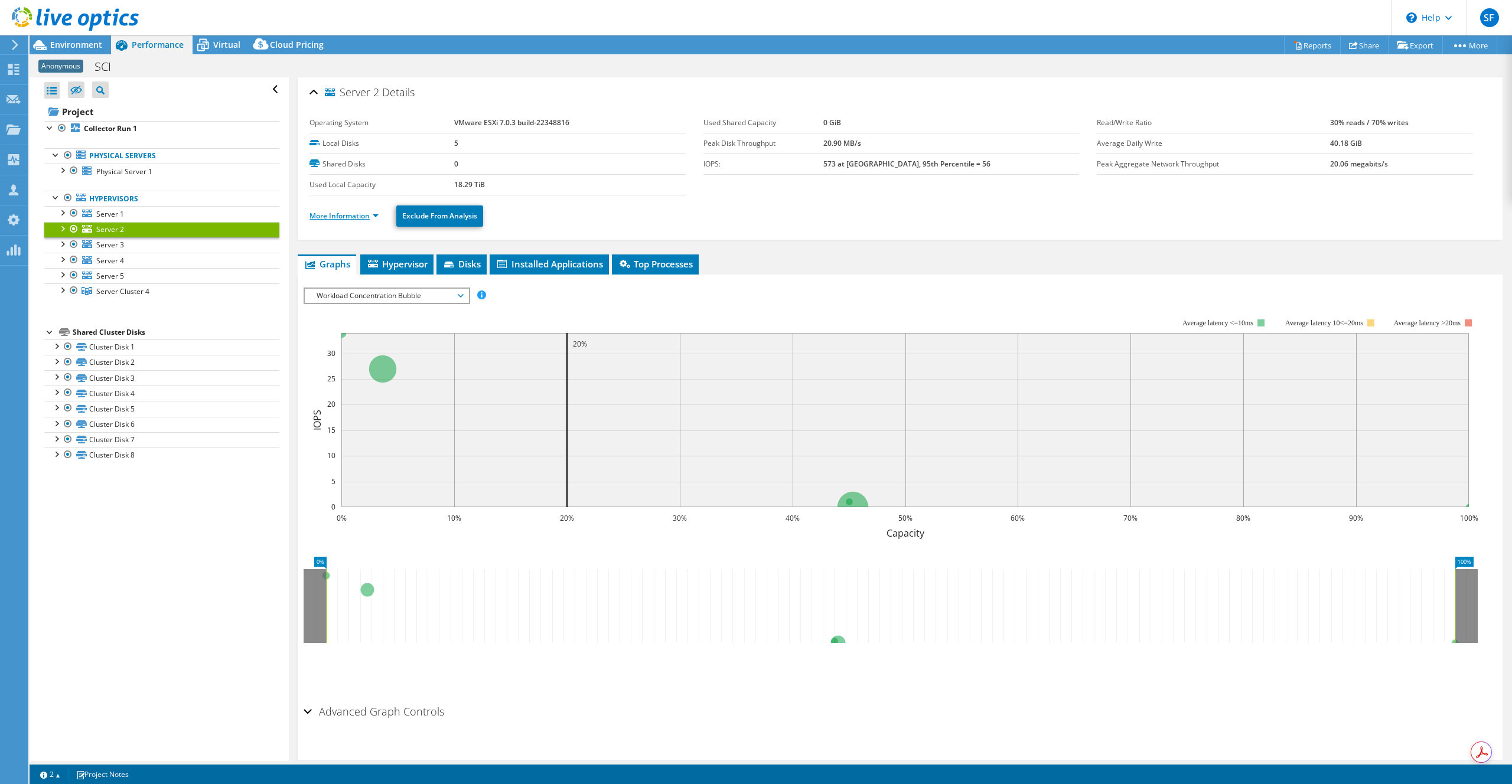
click at [331, 215] on link "More Information" at bounding box center [344, 216] width 69 height 10
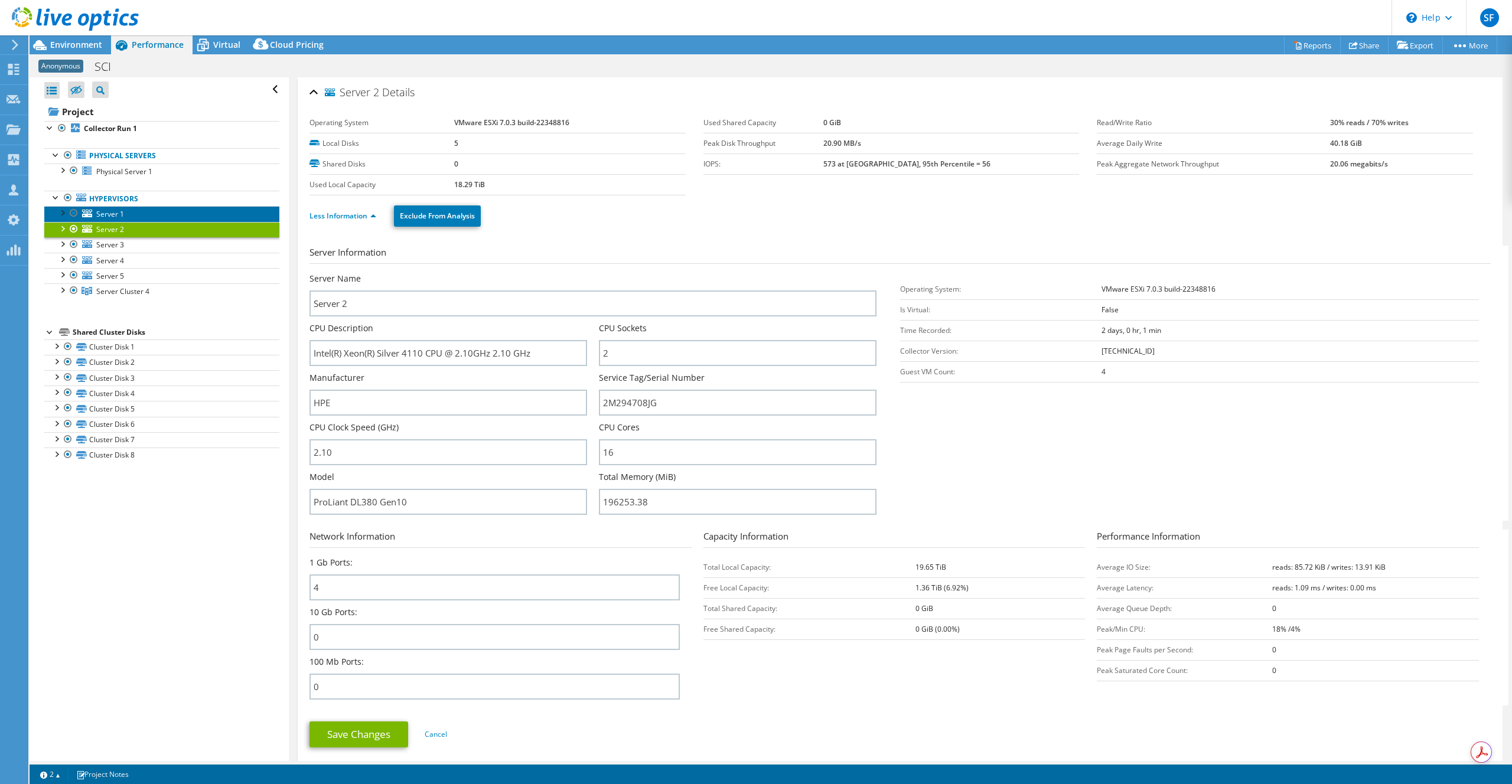
click at [140, 217] on link "Server 1" at bounding box center [162, 213] width 235 height 15
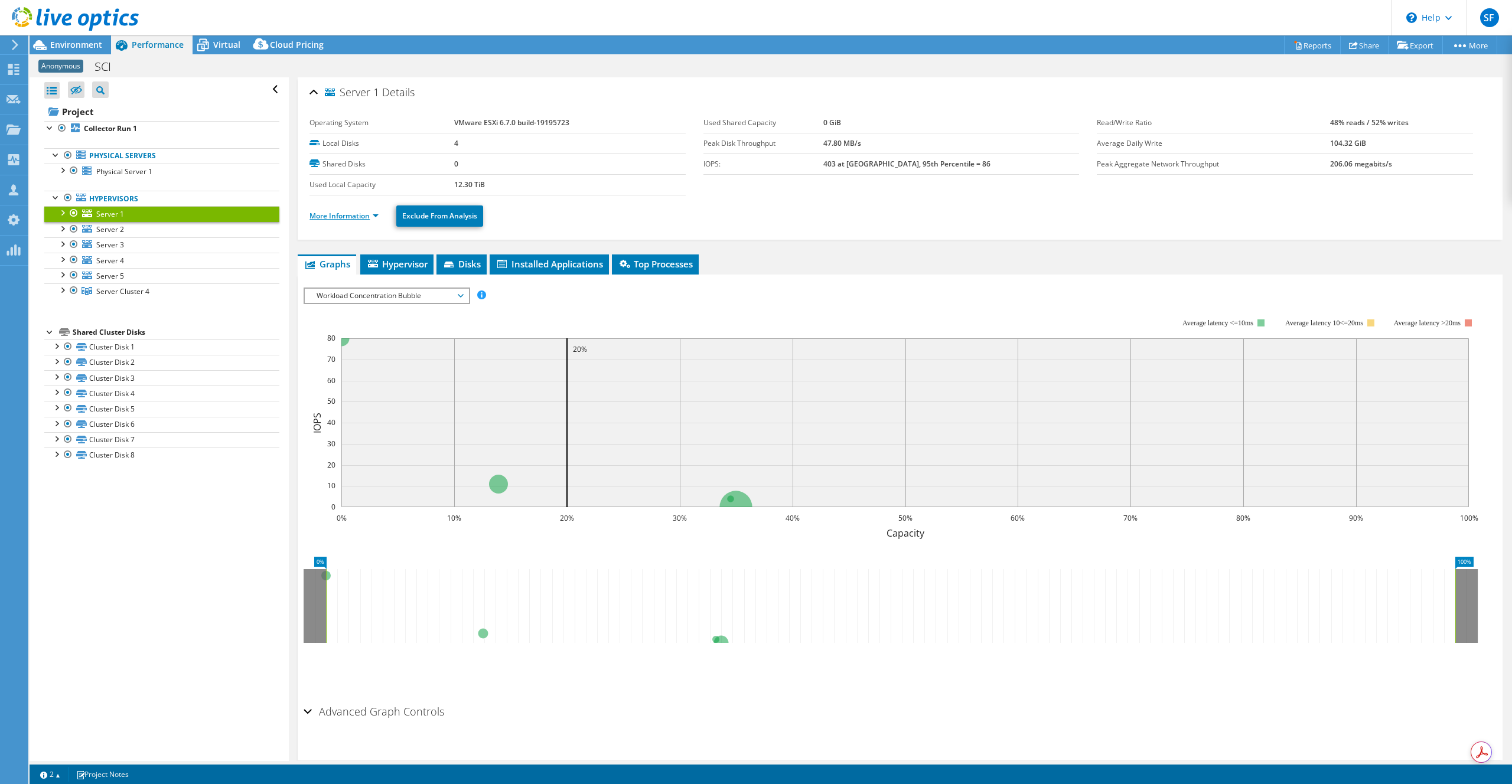
click at [337, 216] on link "More Information" at bounding box center [344, 216] width 69 height 10
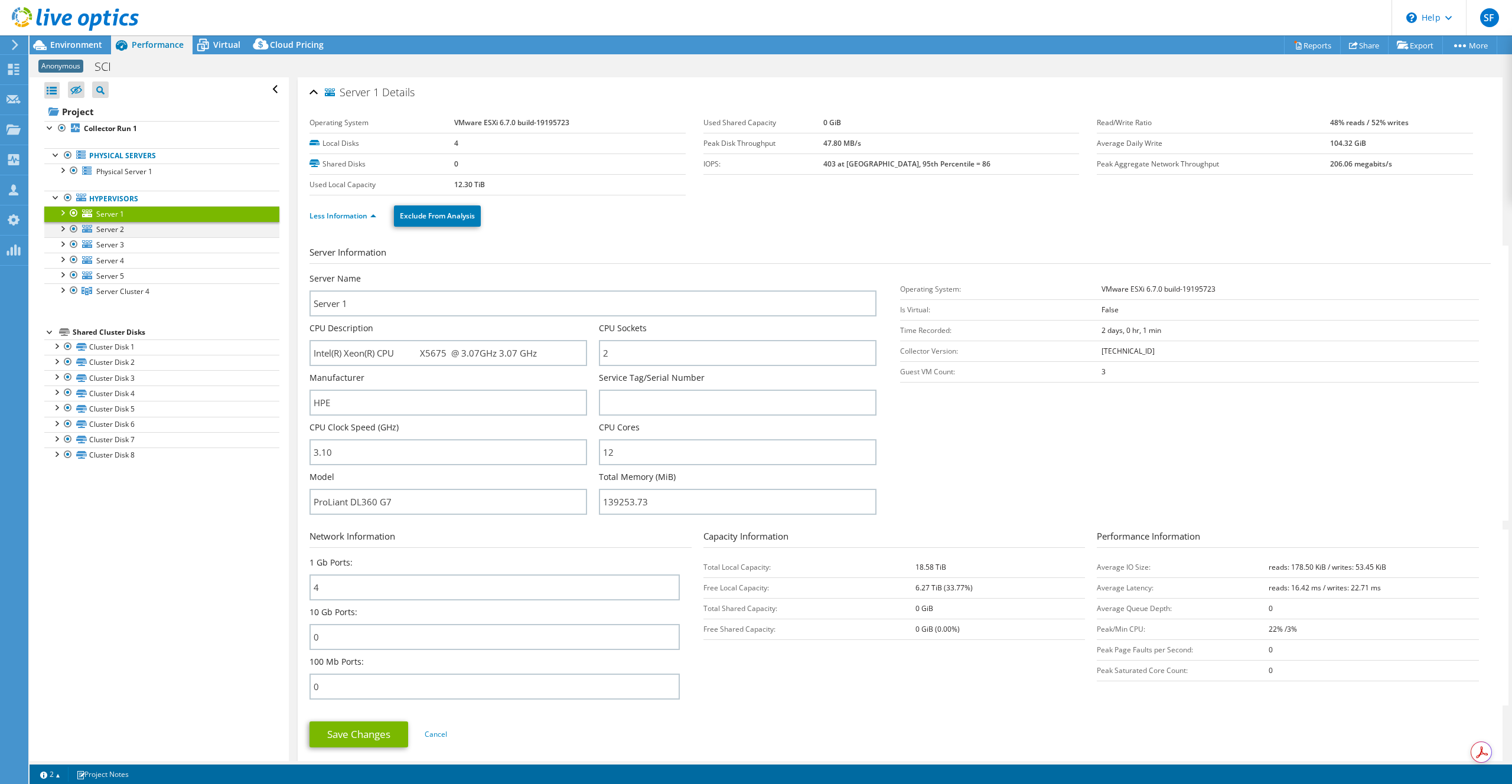
click at [72, 230] on div at bounding box center [74, 228] width 12 height 14
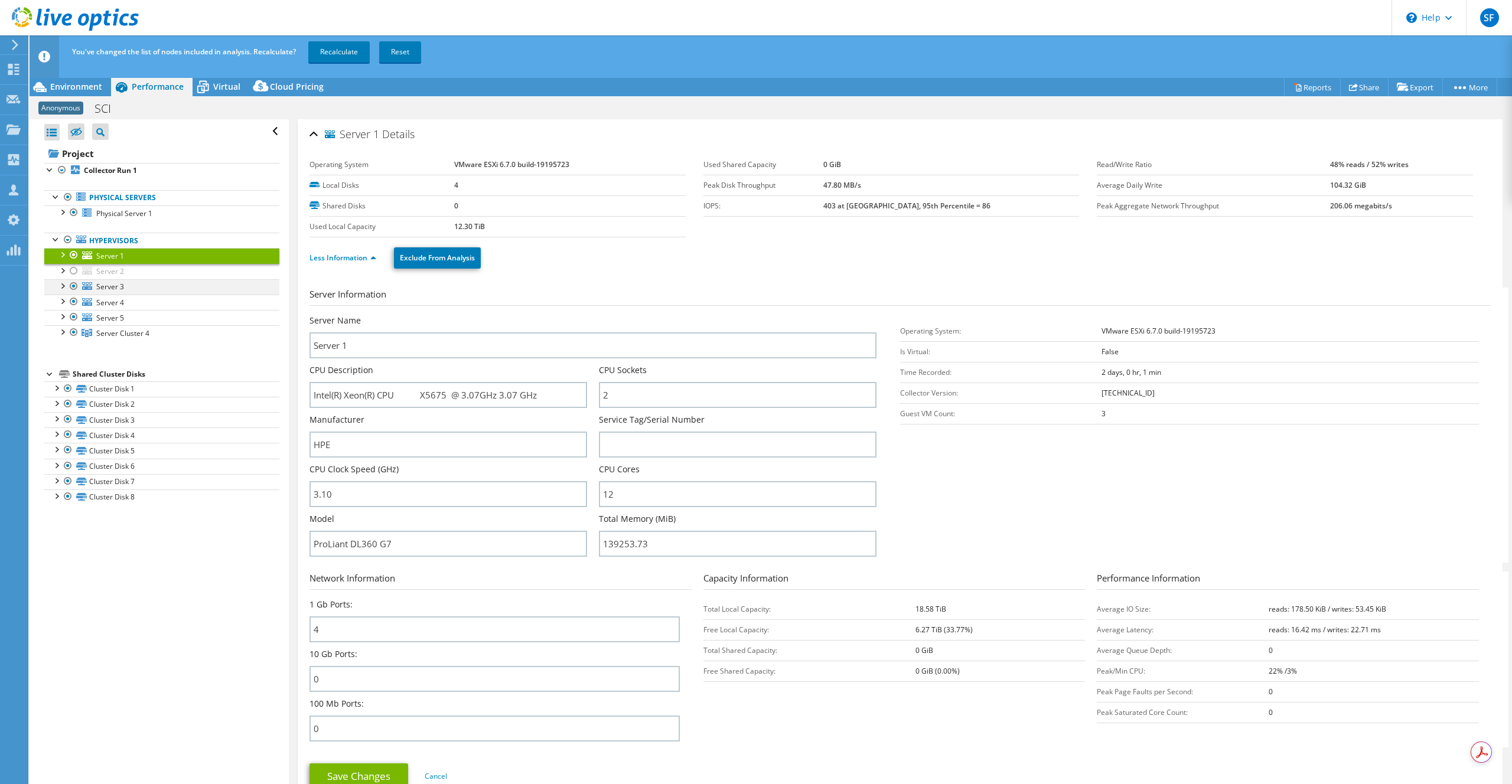
click at [74, 287] on div at bounding box center [74, 286] width 12 height 14
click at [74, 300] on div at bounding box center [74, 301] width 12 height 14
click at [74, 318] on div at bounding box center [74, 317] width 12 height 14
click at [75, 331] on div at bounding box center [74, 332] width 12 height 14
click at [68, 197] on div at bounding box center [67, 197] width 12 height 14
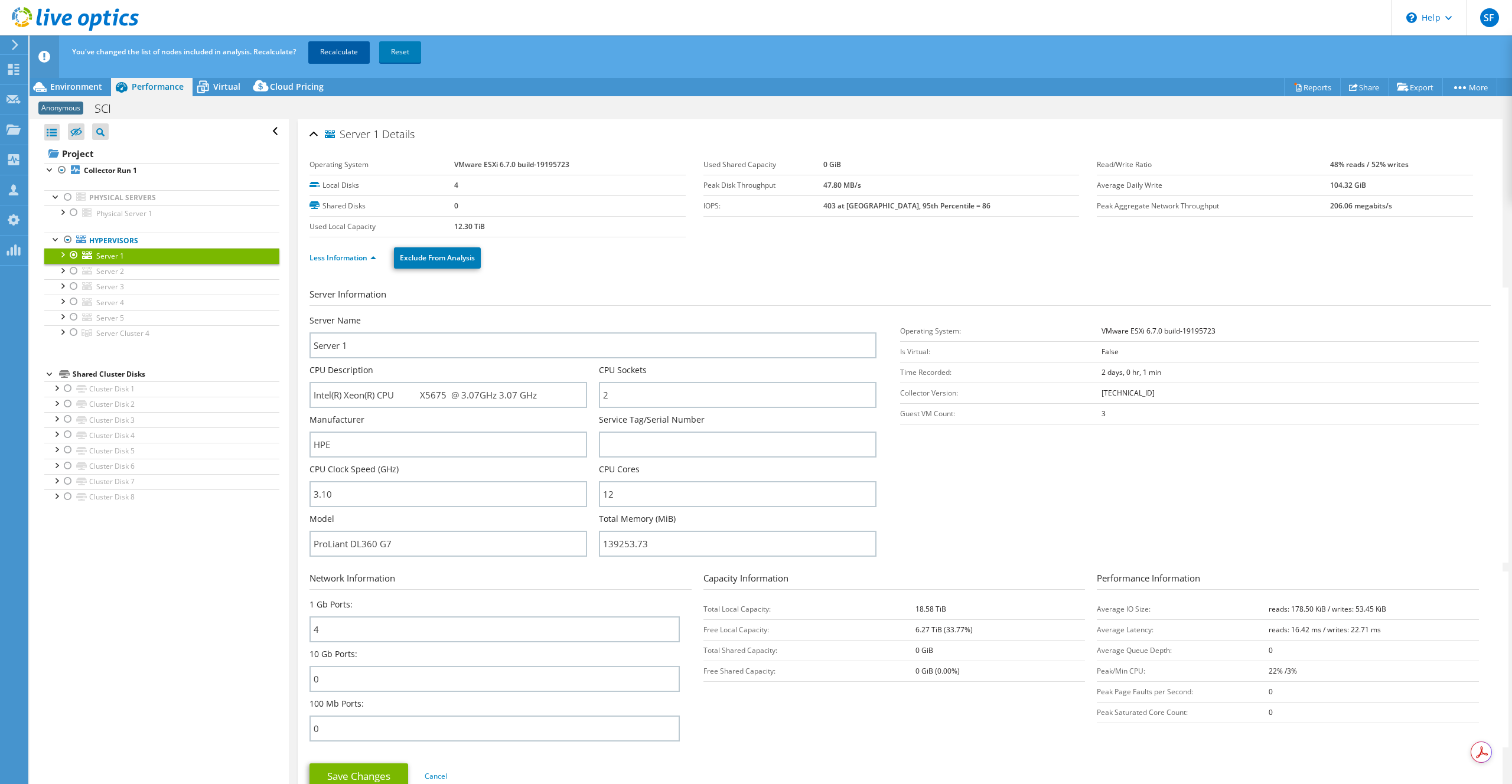
click at [338, 47] on link "Recalculate" at bounding box center [339, 51] width 61 height 21
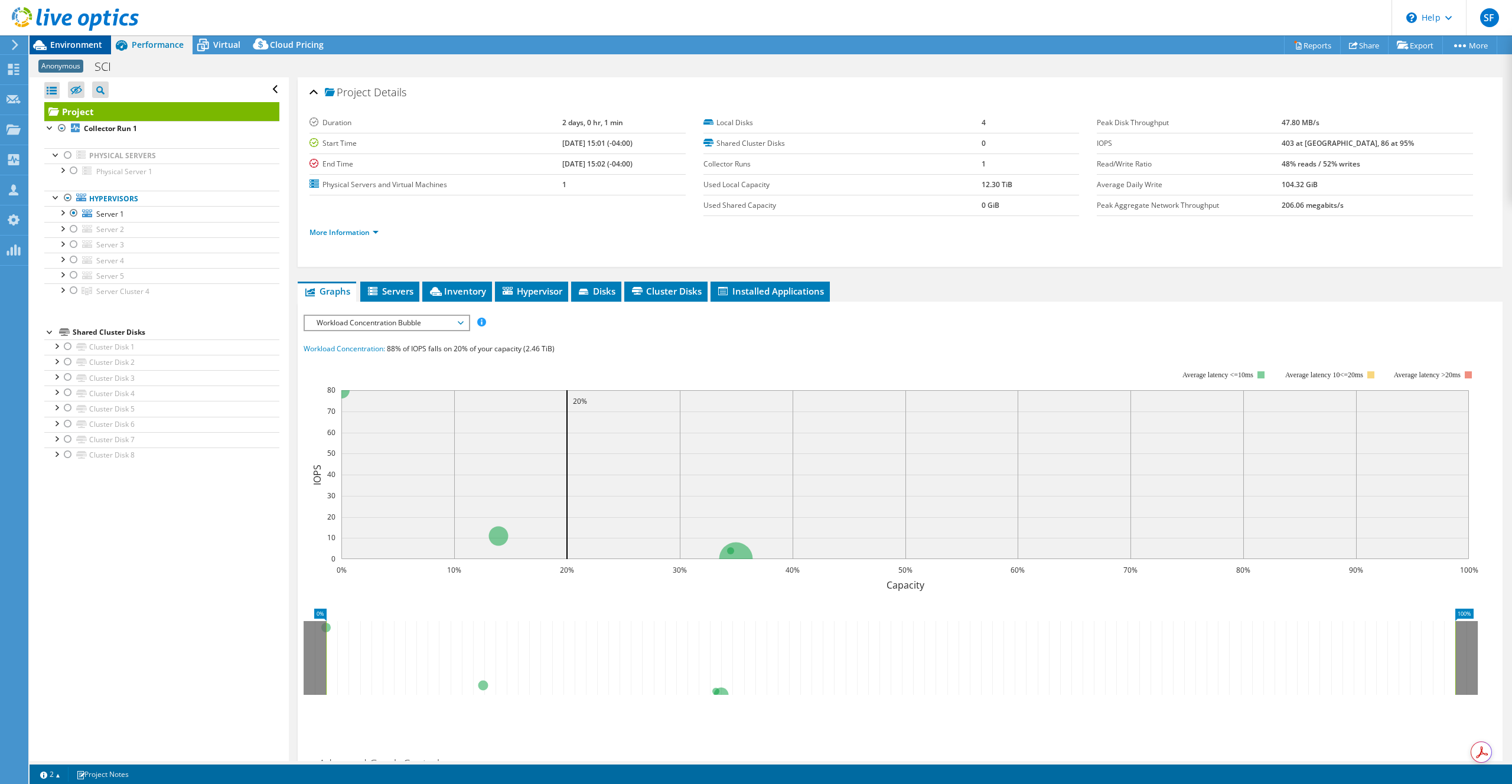
click at [90, 46] on span "Environment" at bounding box center [76, 45] width 52 height 11
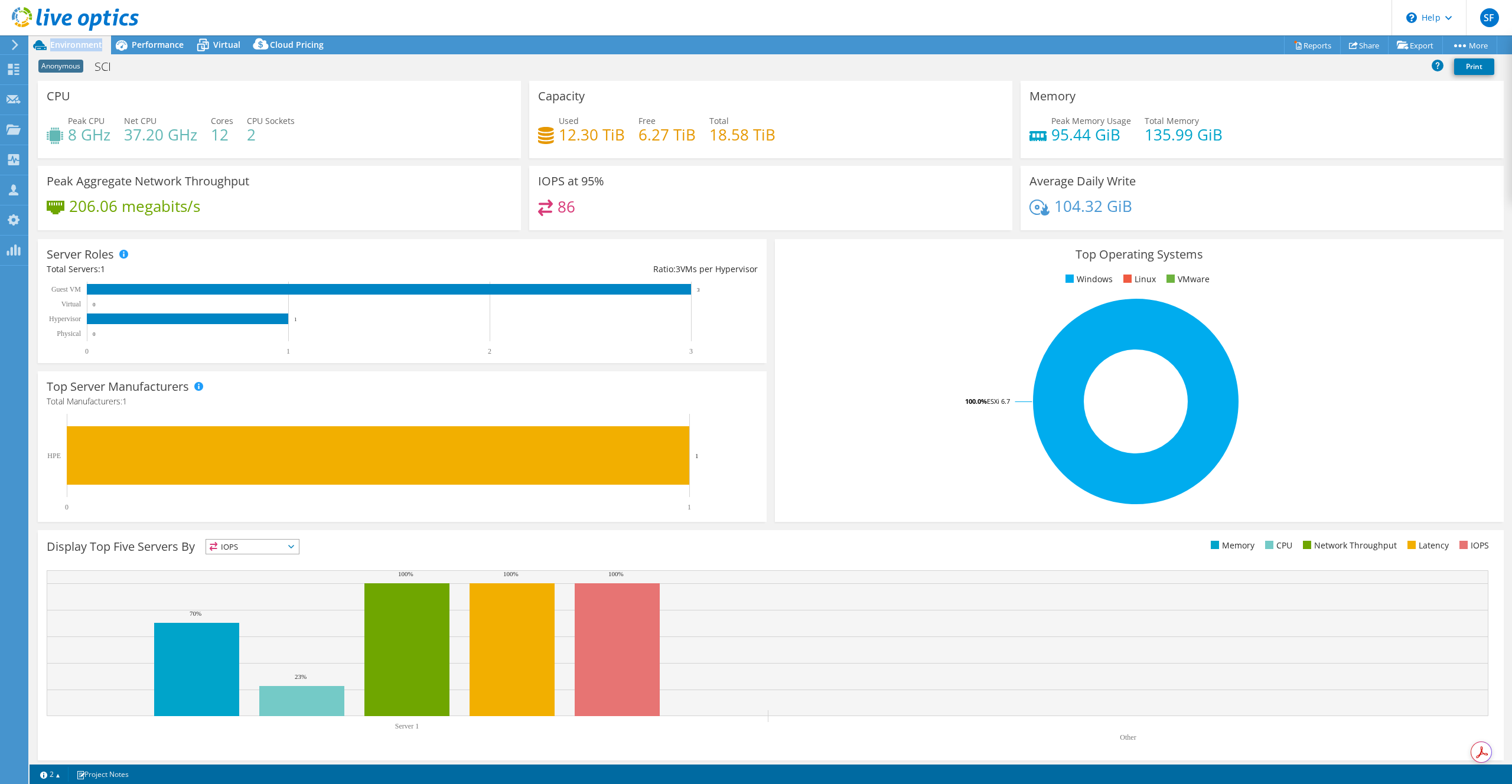
click at [90, 46] on span "Environment" at bounding box center [76, 45] width 52 height 11
click at [162, 43] on span "Performance" at bounding box center [157, 45] width 52 height 11
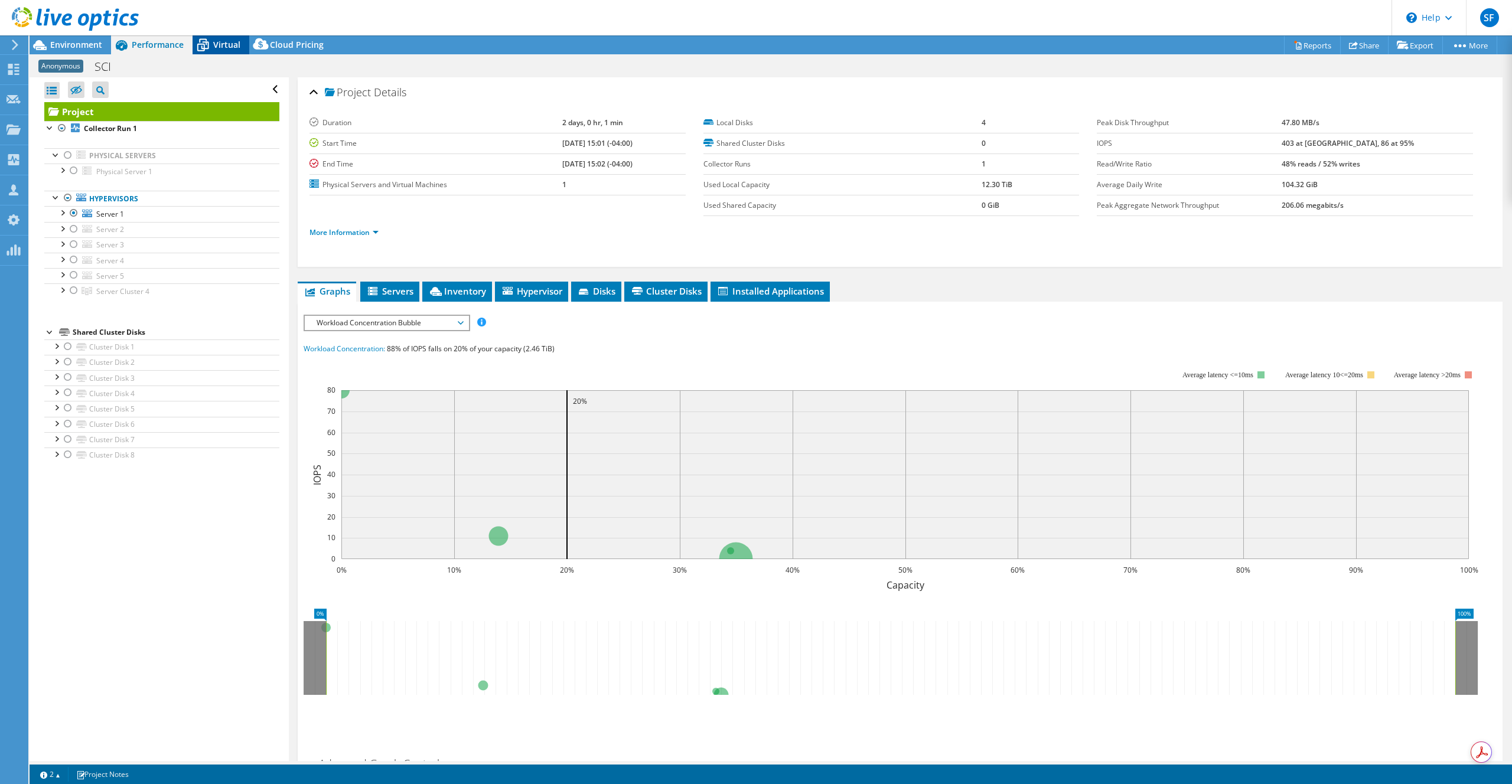
click at [219, 43] on span "Virtual" at bounding box center [227, 45] width 27 height 11
